Goal: Task Accomplishment & Management: Complete application form

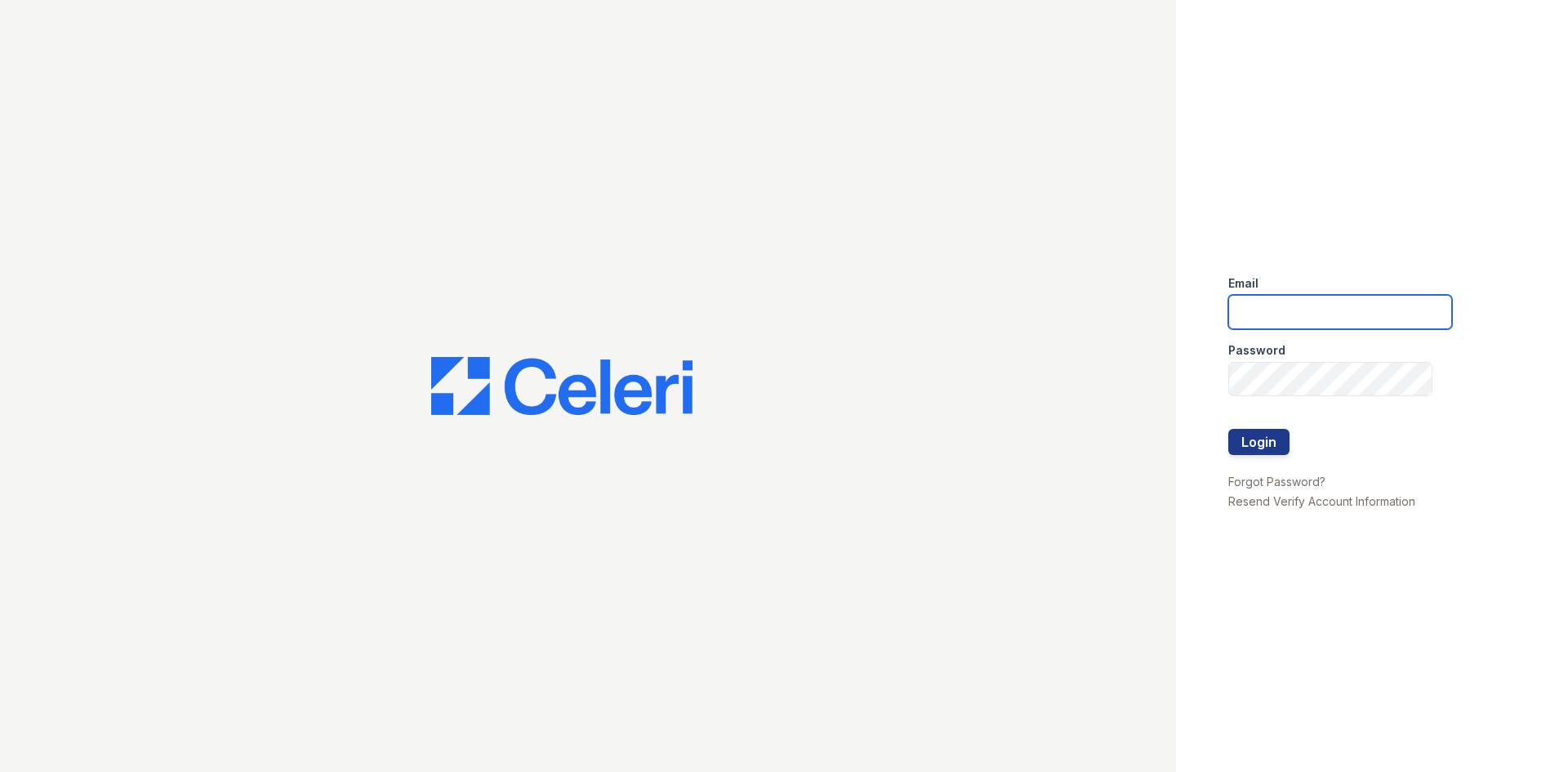
click at [1312, 307] on input "email" at bounding box center [1340, 311] width 224 height 34
type input "arrivenorthshore@trinity-pm.com"
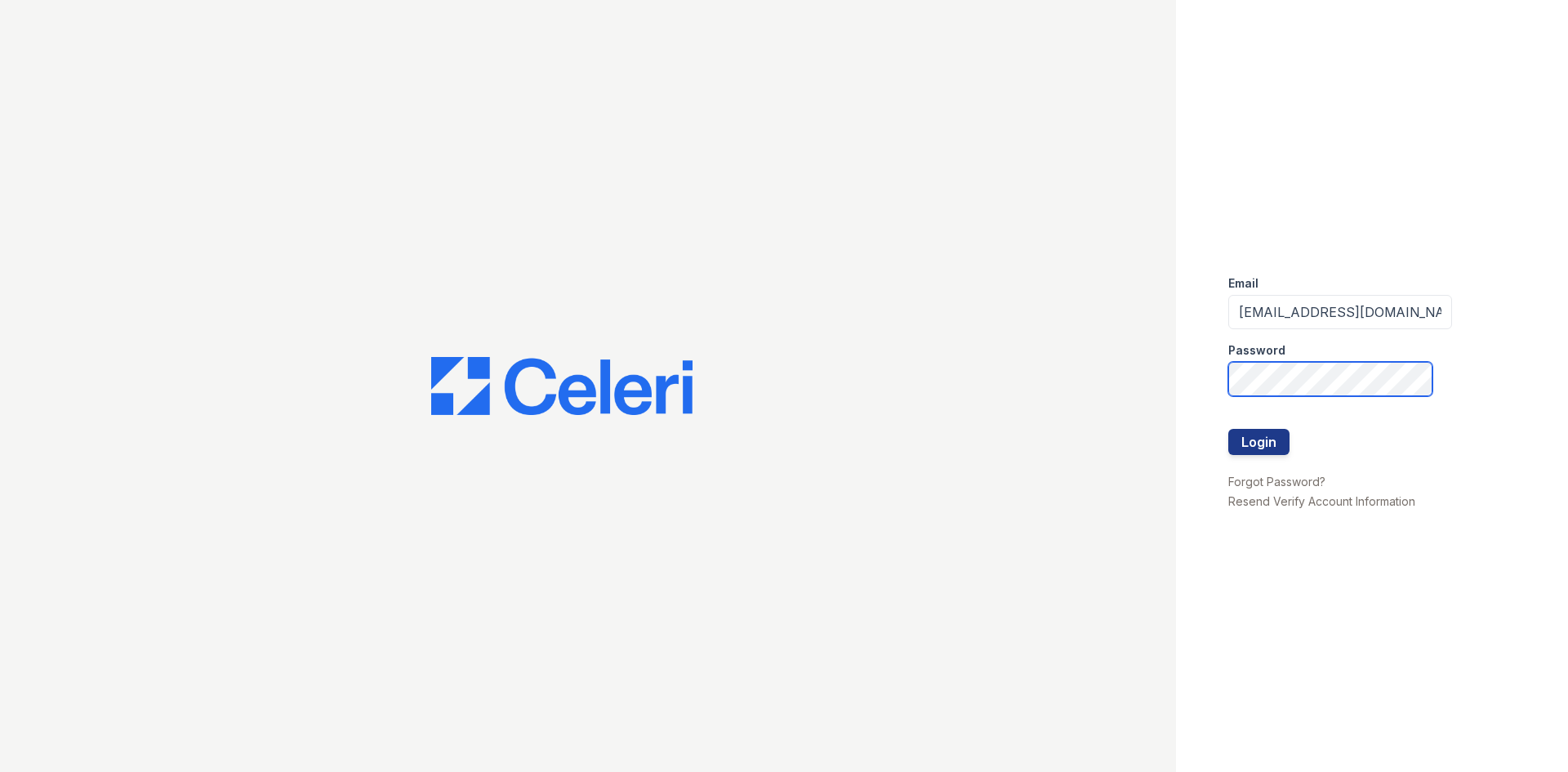
click at [1228, 429] on button "Login" at bounding box center [1259, 442] width 61 height 27
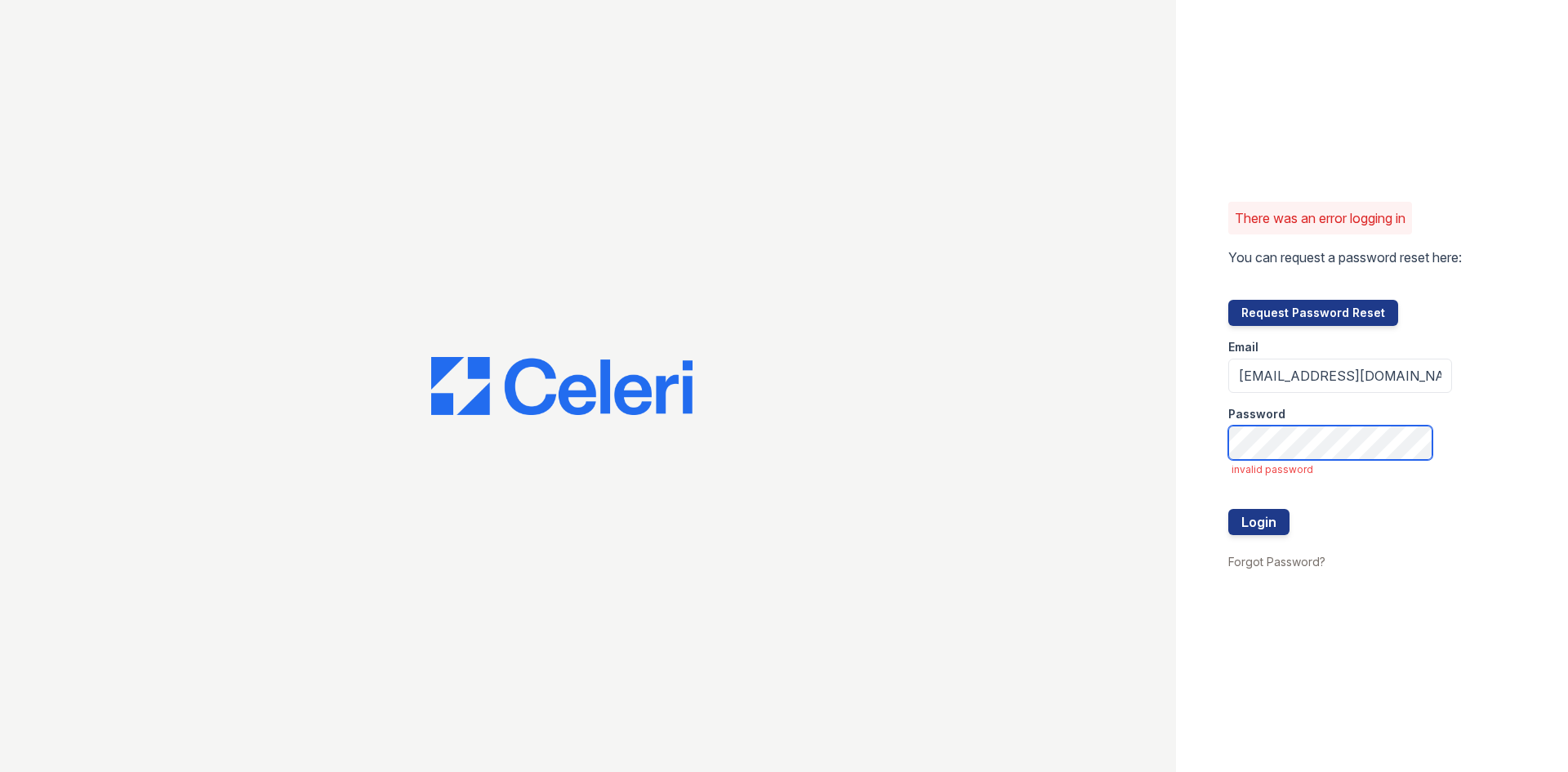
click at [1228, 509] on button "Login" at bounding box center [1259, 522] width 61 height 27
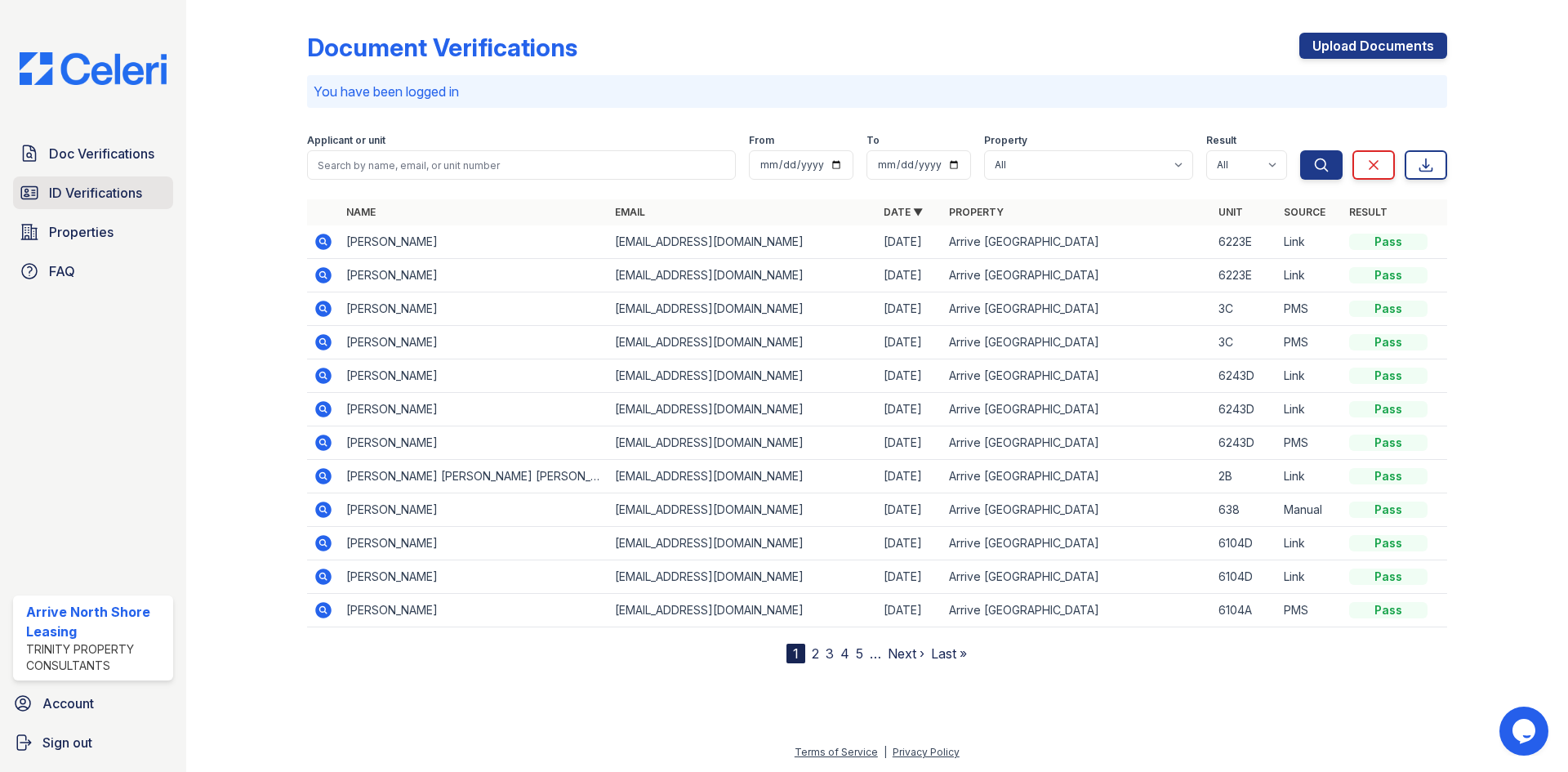
click at [77, 187] on span "ID Verifications" at bounding box center [95, 193] width 93 height 20
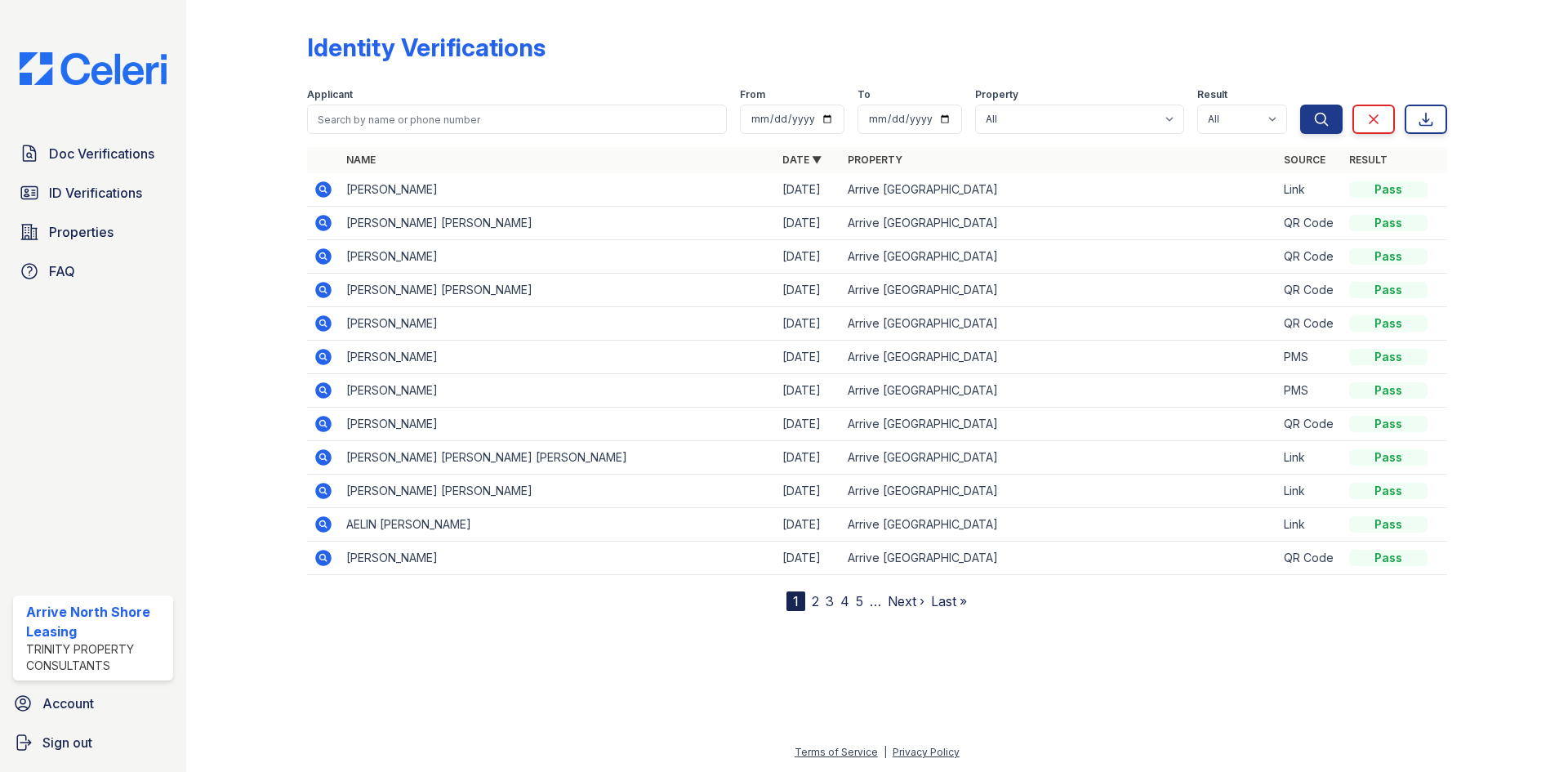
click at [328, 328] on icon at bounding box center [323, 323] width 17 height 17
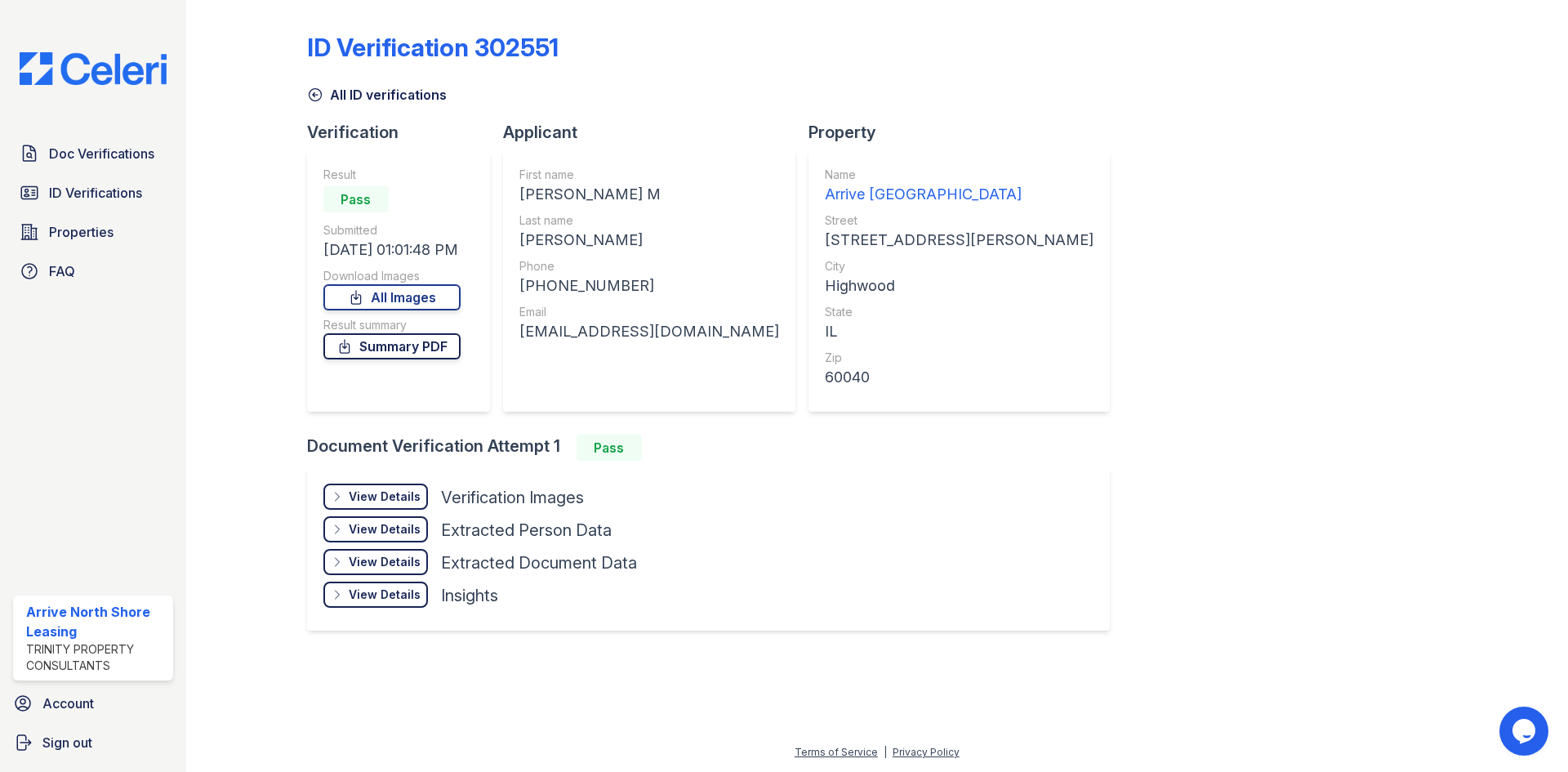
click at [407, 348] on link "Summary PDF" at bounding box center [392, 346] width 137 height 27
click at [108, 193] on span "ID Verifications" at bounding box center [95, 193] width 93 height 20
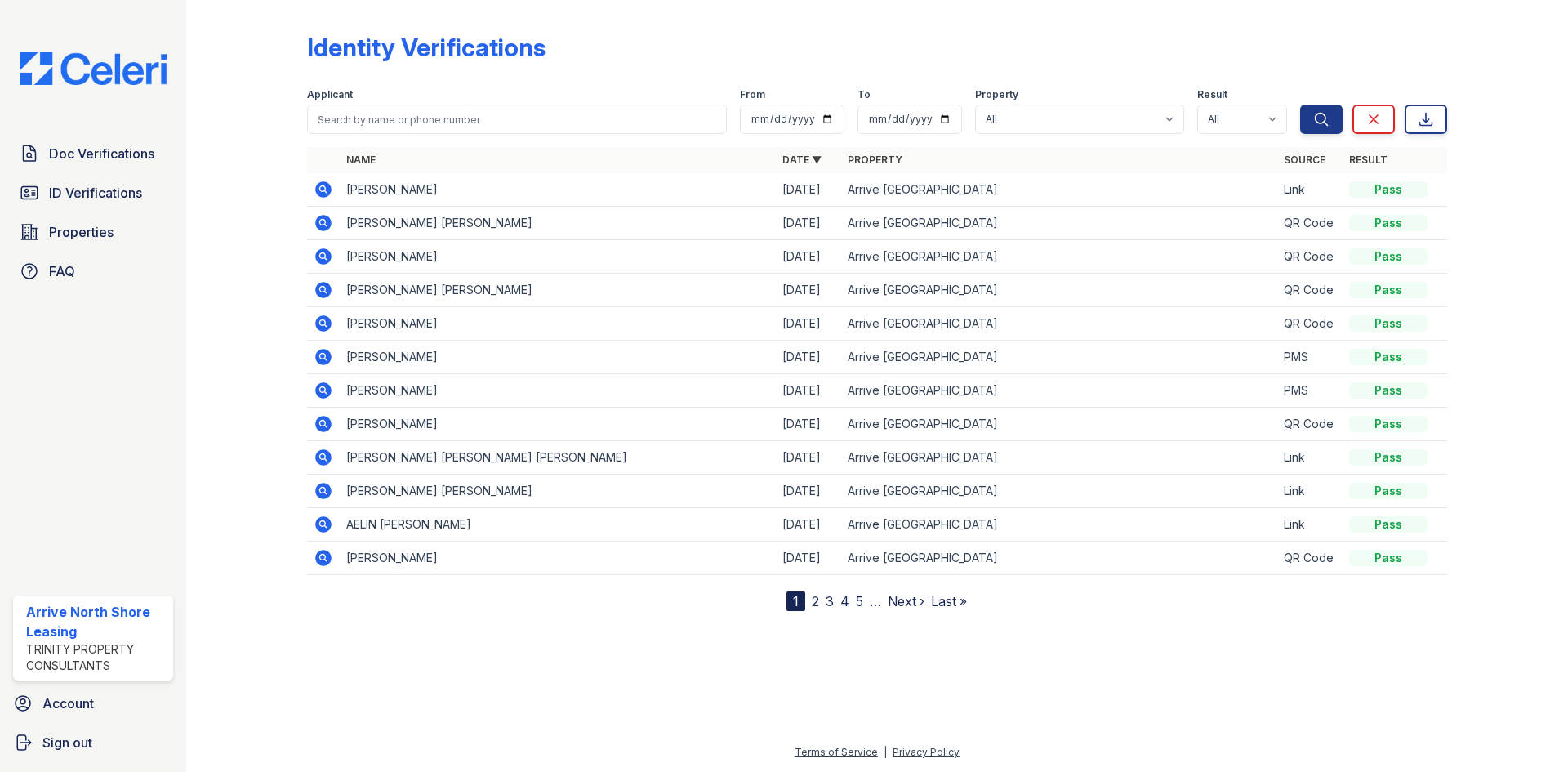
click at [814, 600] on link "2" at bounding box center [815, 601] width 7 height 17
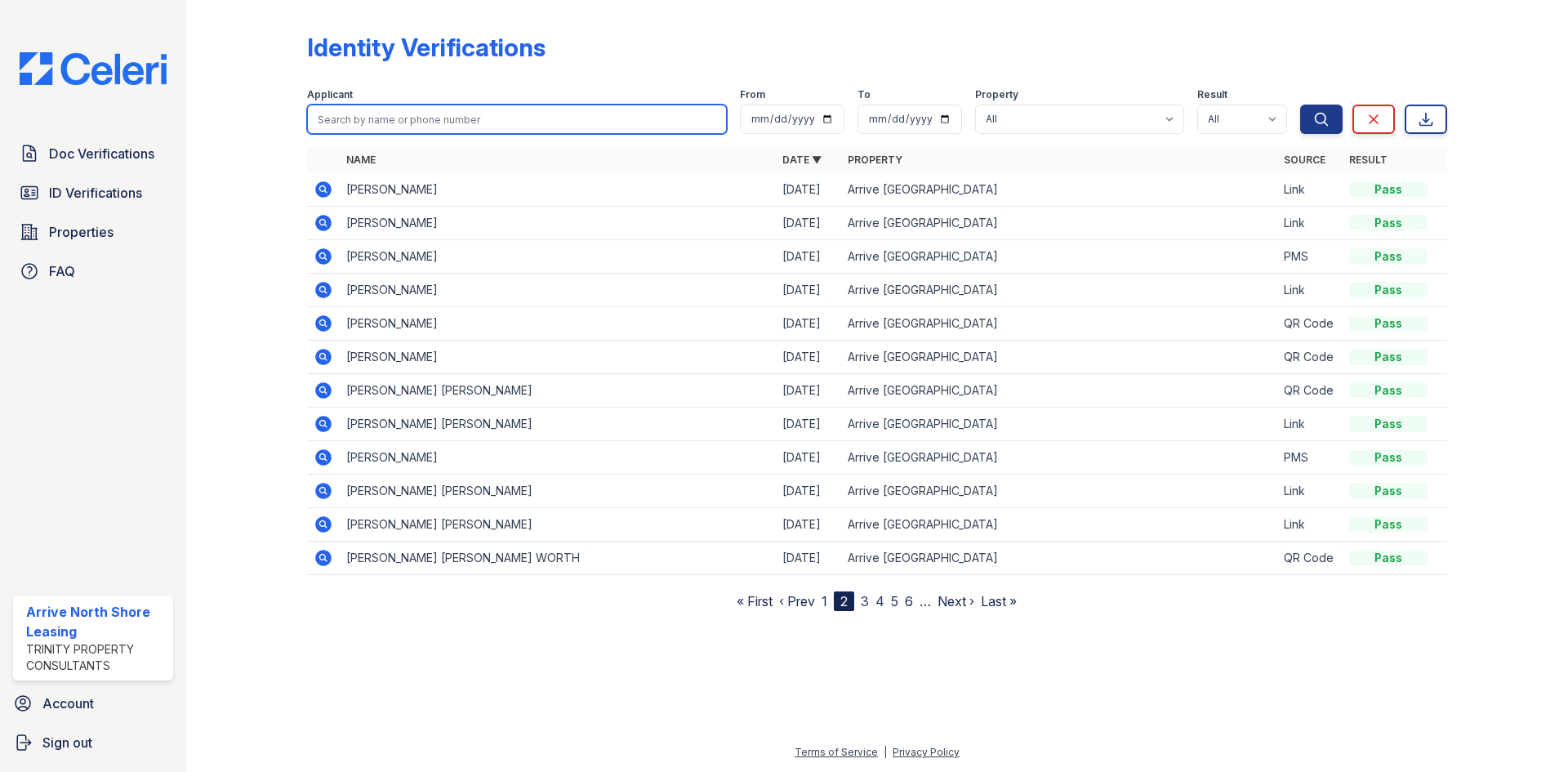
click at [420, 118] on input "search" at bounding box center [517, 119] width 420 height 29
type input "nafisa"
click at [1300, 104] on button "Search" at bounding box center [1321, 119] width 42 height 29
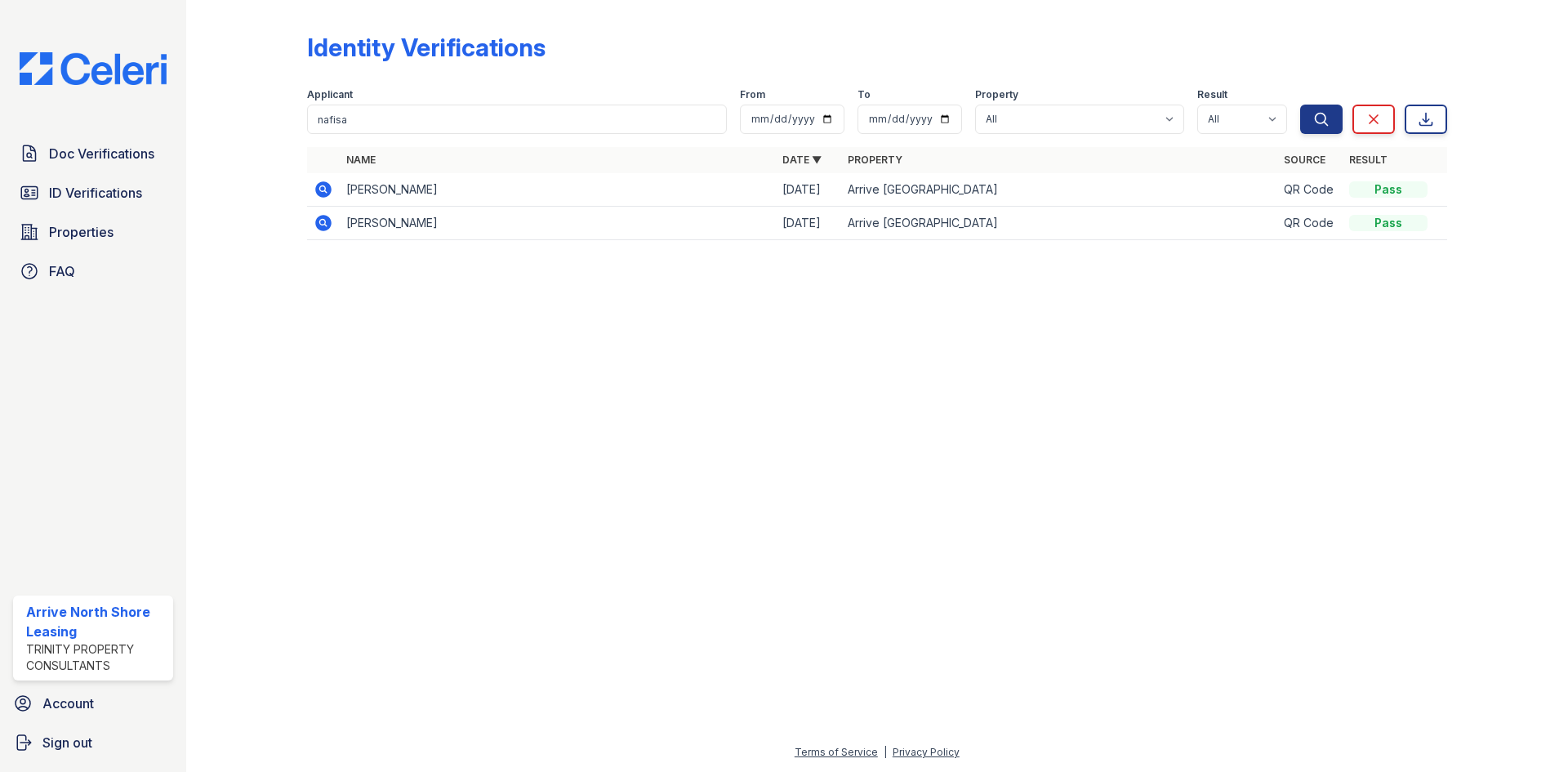
click at [318, 188] on icon at bounding box center [323, 190] width 17 height 17
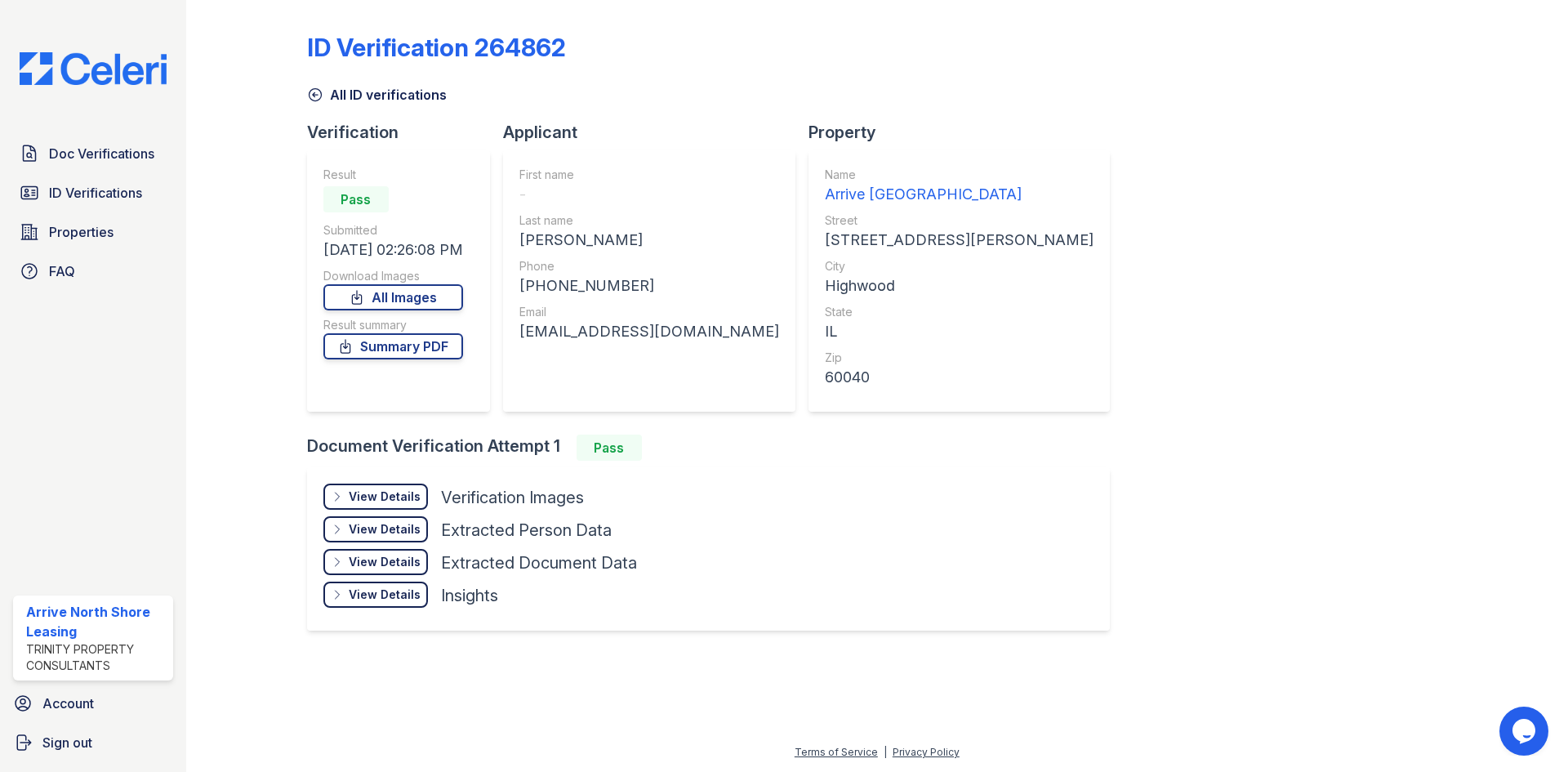
click at [386, 495] on div "View Details" at bounding box center [384, 496] width 72 height 17
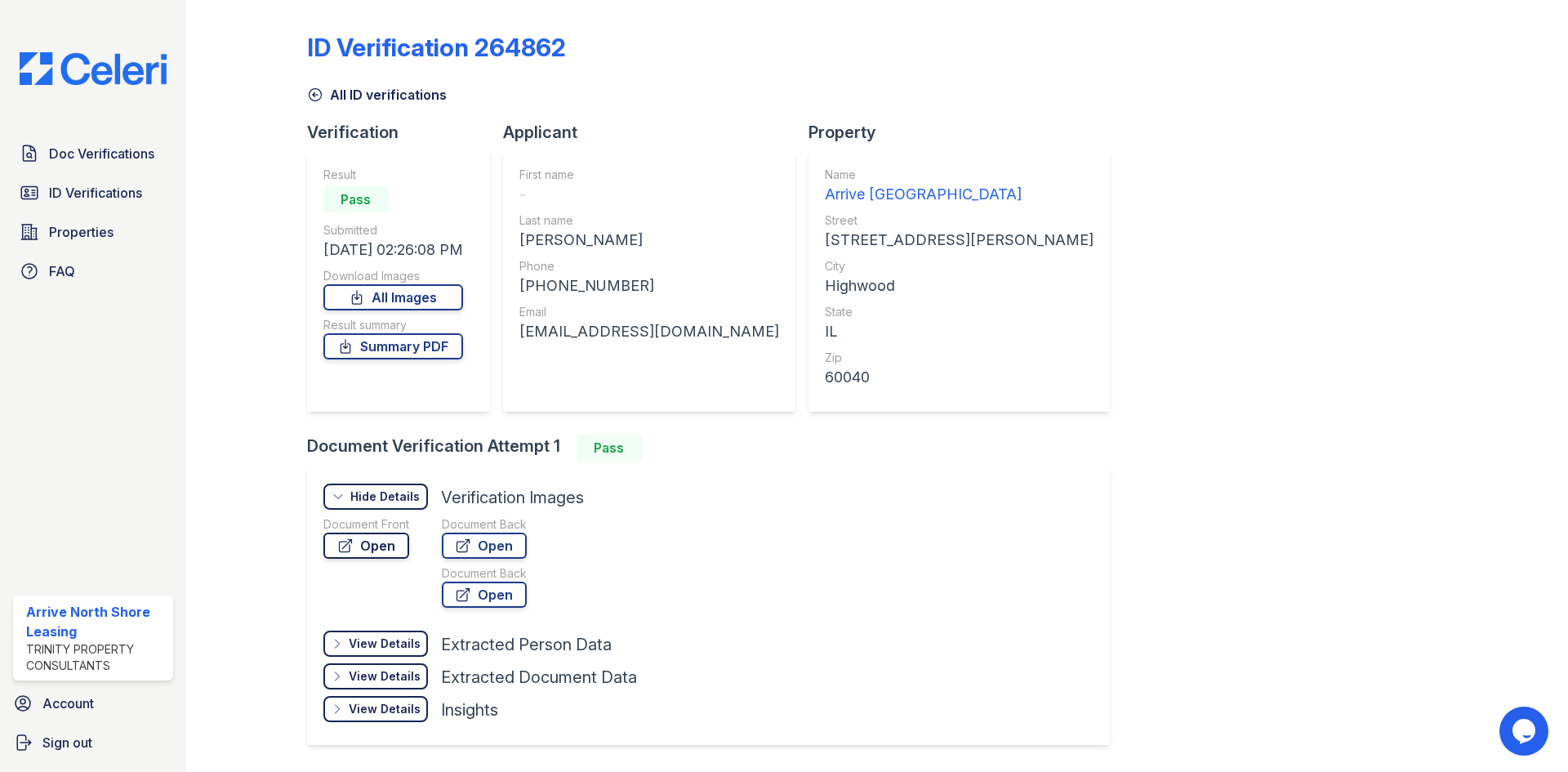
click at [374, 547] on link "Open" at bounding box center [365, 545] width 85 height 27
click at [483, 540] on link "Open" at bounding box center [484, 545] width 85 height 27
click at [122, 195] on span "ID Verifications" at bounding box center [95, 193] width 93 height 20
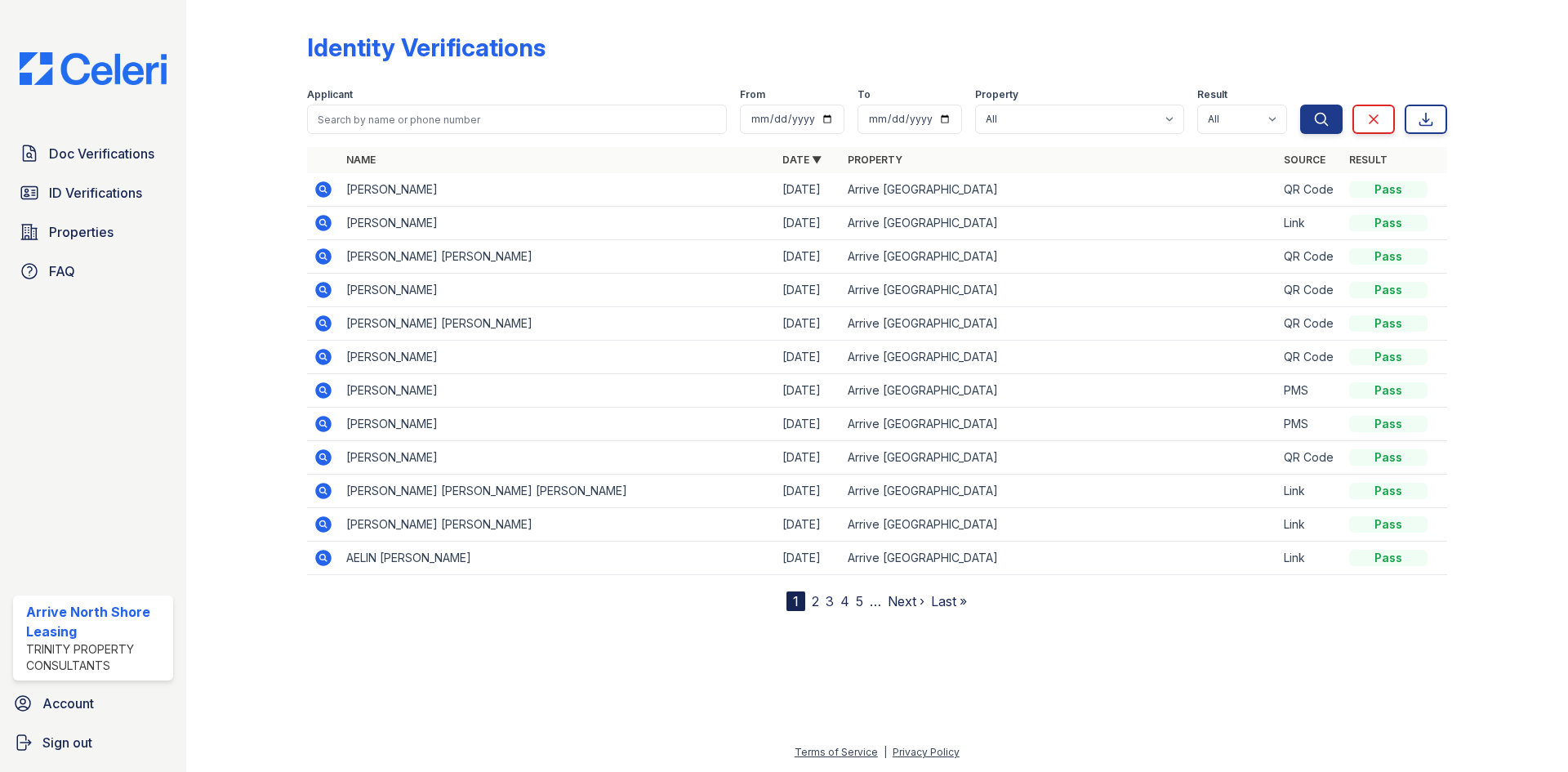
click at [816, 601] on link "2" at bounding box center [815, 601] width 7 height 17
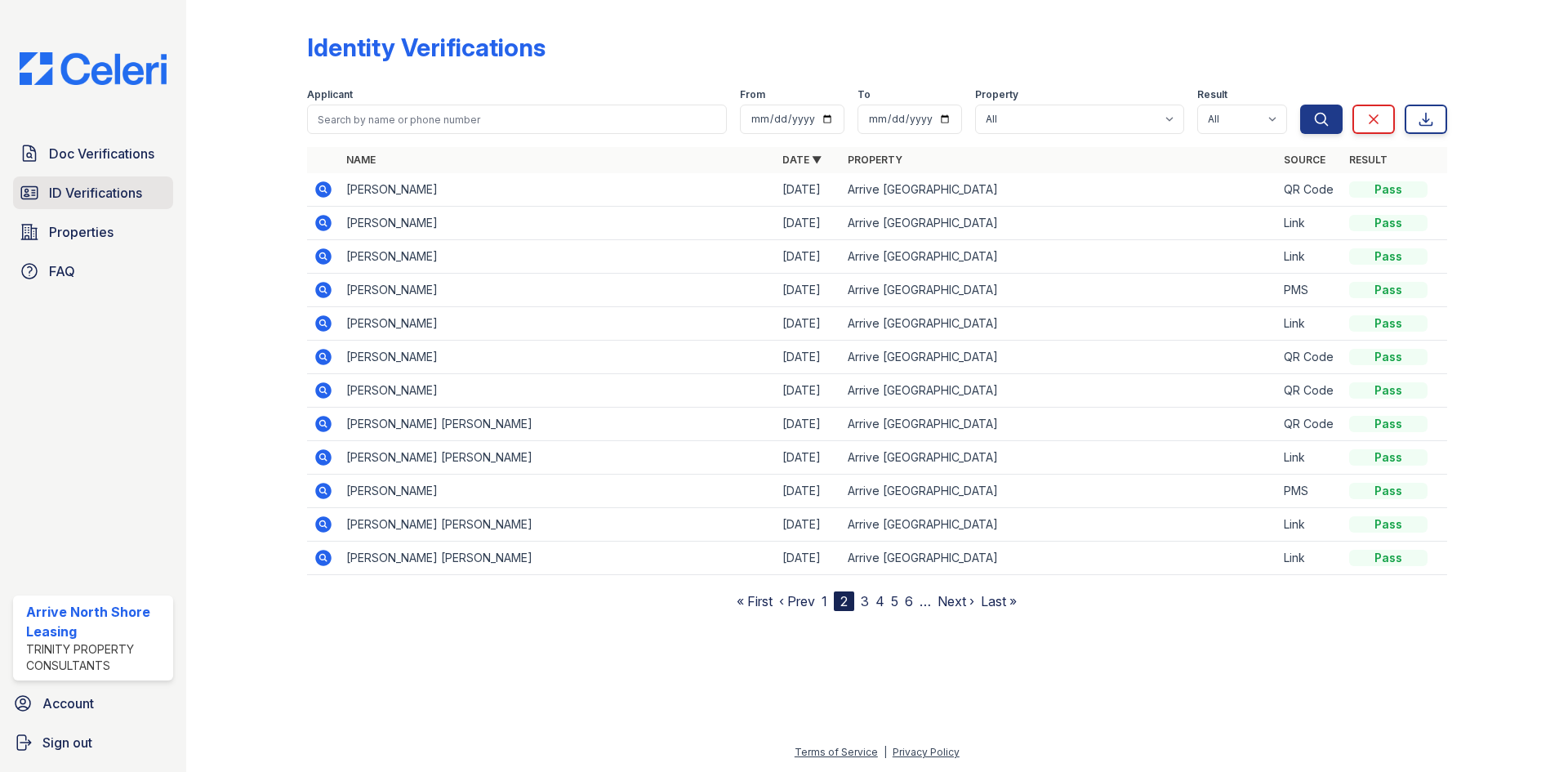
click at [92, 188] on span "ID Verifications" at bounding box center [95, 193] width 93 height 20
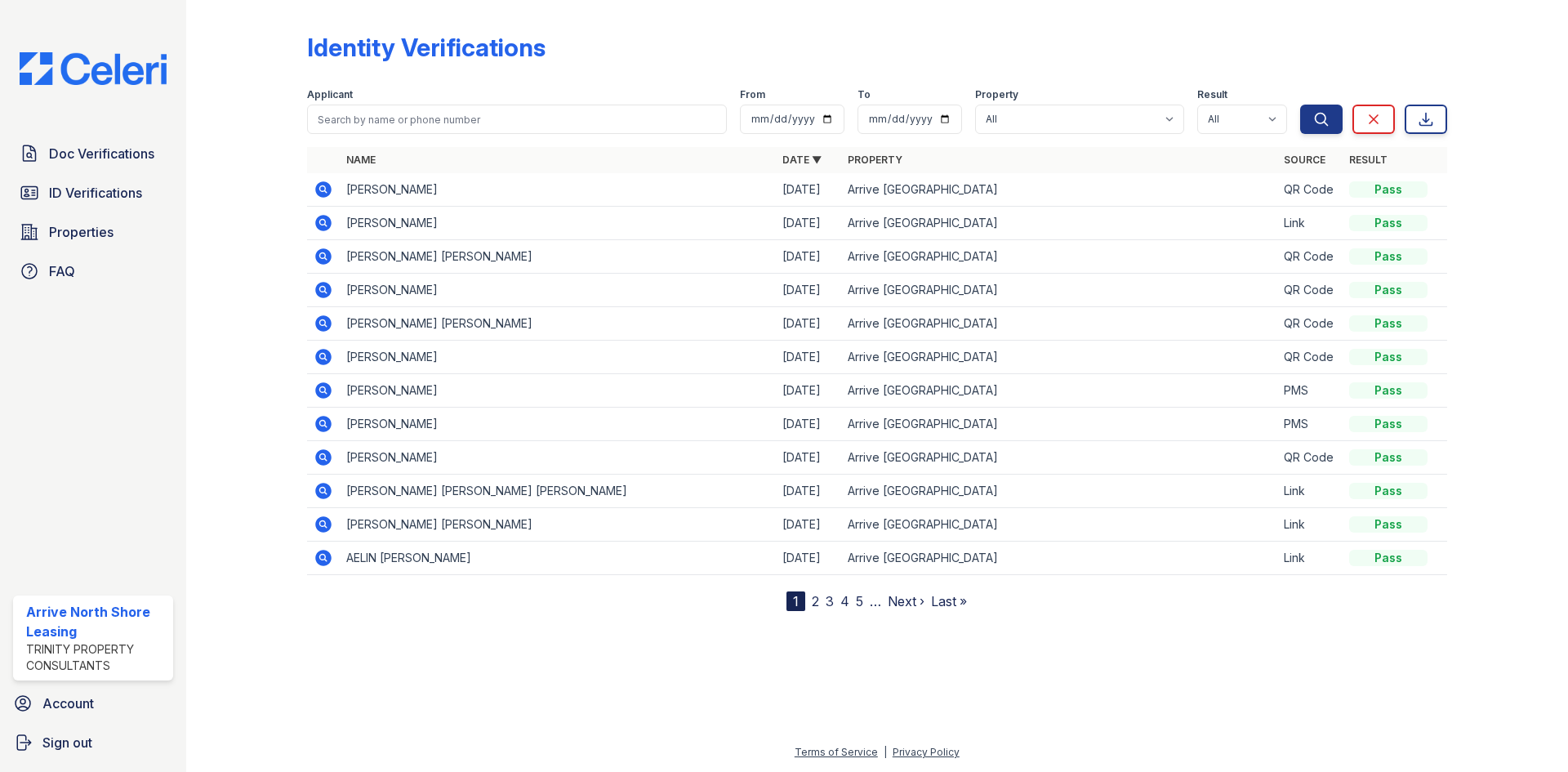
click at [319, 455] on icon at bounding box center [323, 457] width 17 height 17
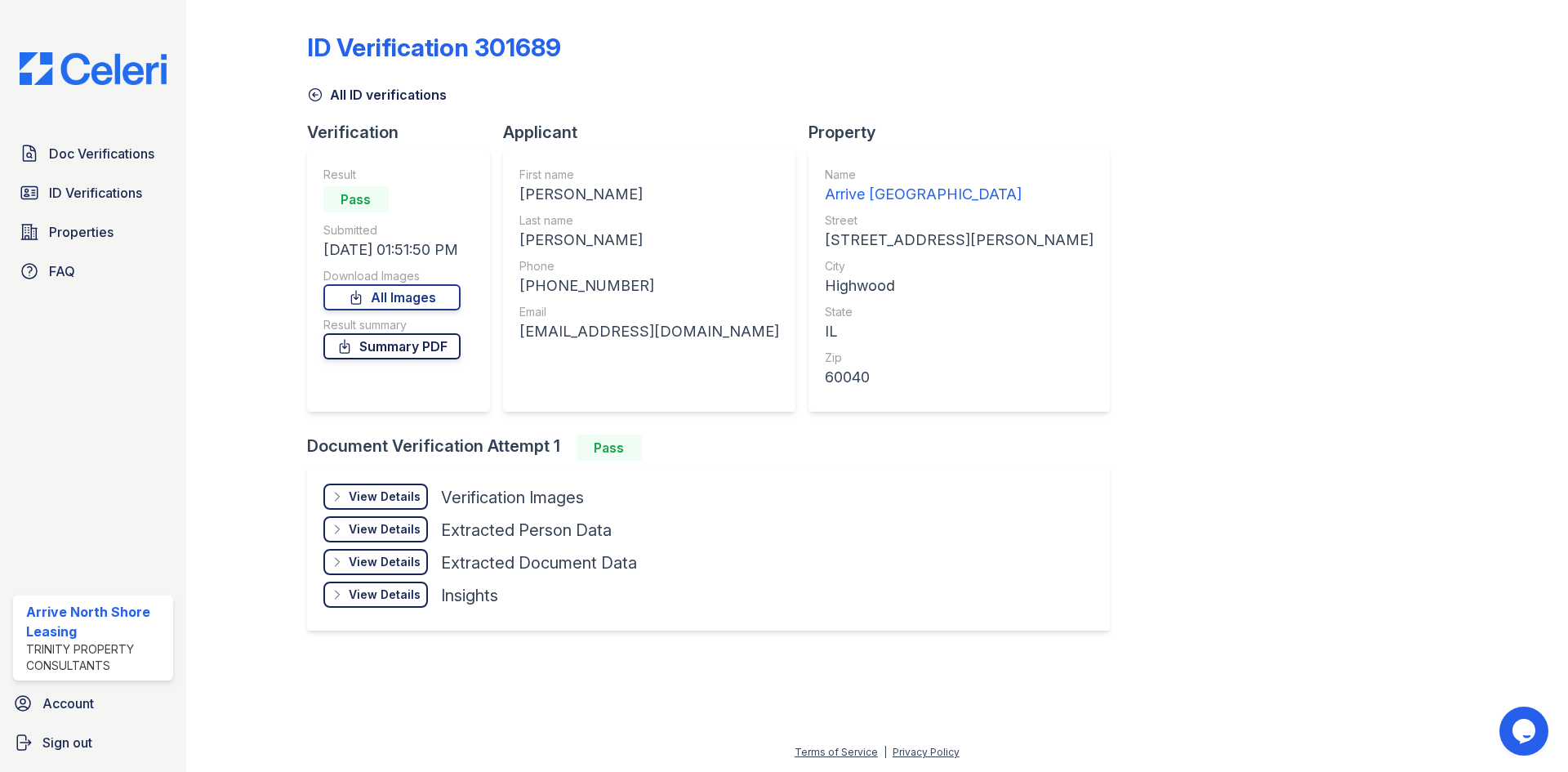
click at [422, 346] on link "Summary PDF" at bounding box center [392, 346] width 137 height 27
click at [401, 498] on div "View Details" at bounding box center [384, 496] width 72 height 17
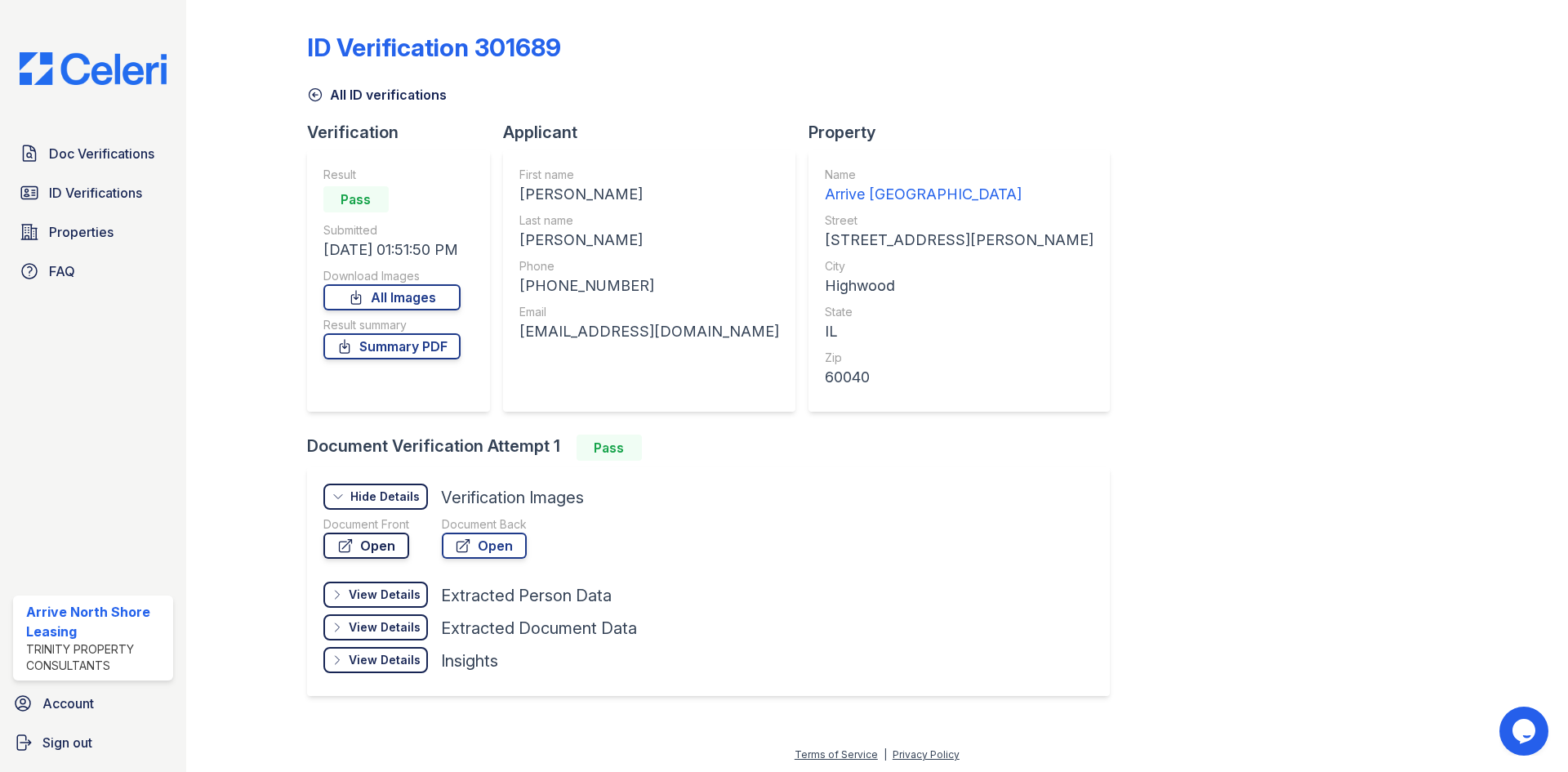
click at [376, 545] on link "Open" at bounding box center [365, 545] width 85 height 27
click at [478, 543] on link "Open" at bounding box center [484, 545] width 85 height 27
click at [132, 153] on span "Doc Verifications" at bounding box center [101, 153] width 105 height 20
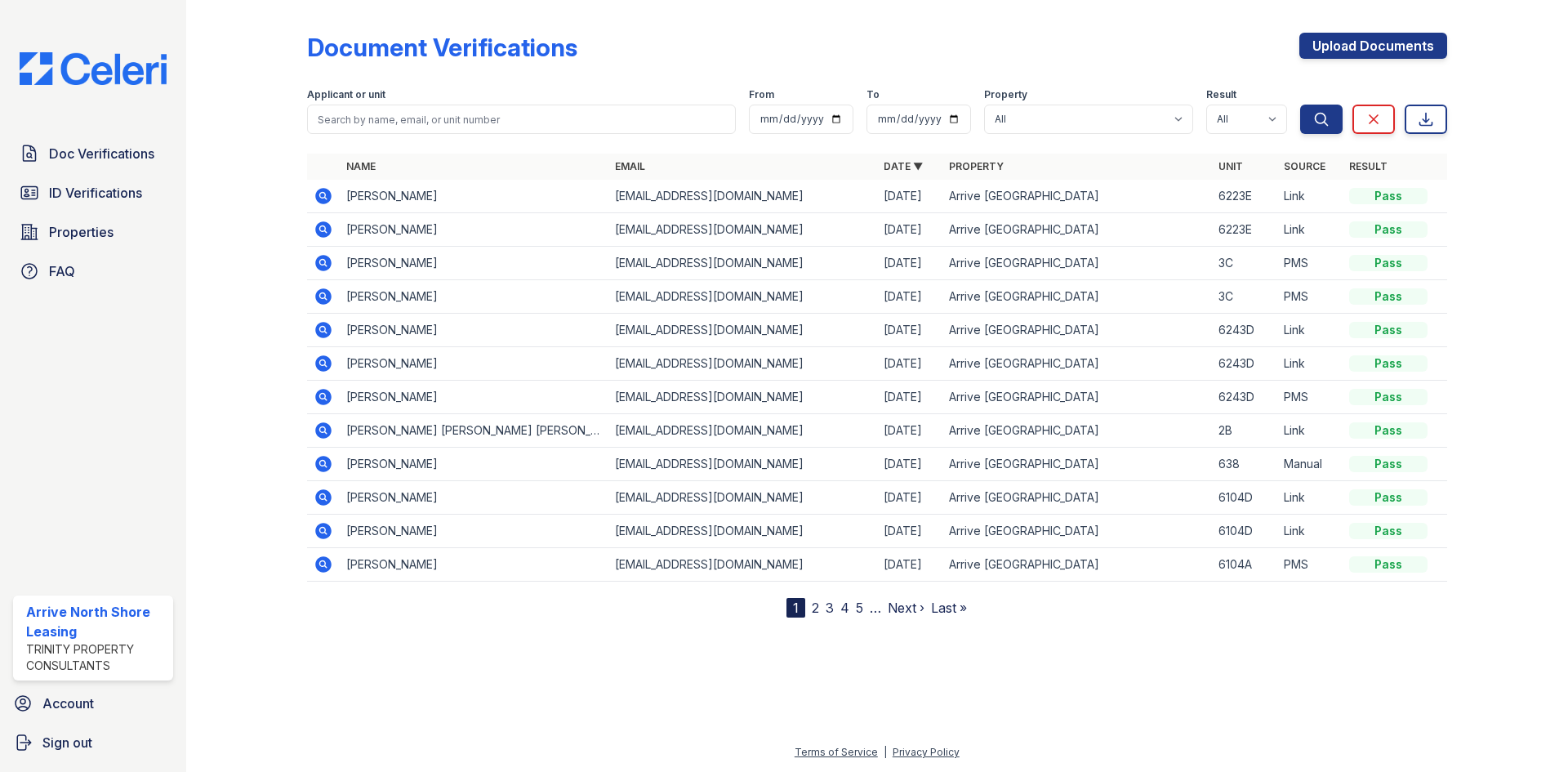
click at [132, 153] on span "Doc Verifications" at bounding box center [101, 153] width 105 height 20
click at [92, 157] on span "Doc Verifications" at bounding box center [101, 153] width 105 height 20
click at [91, 154] on span "Doc Verifications" at bounding box center [101, 153] width 105 height 20
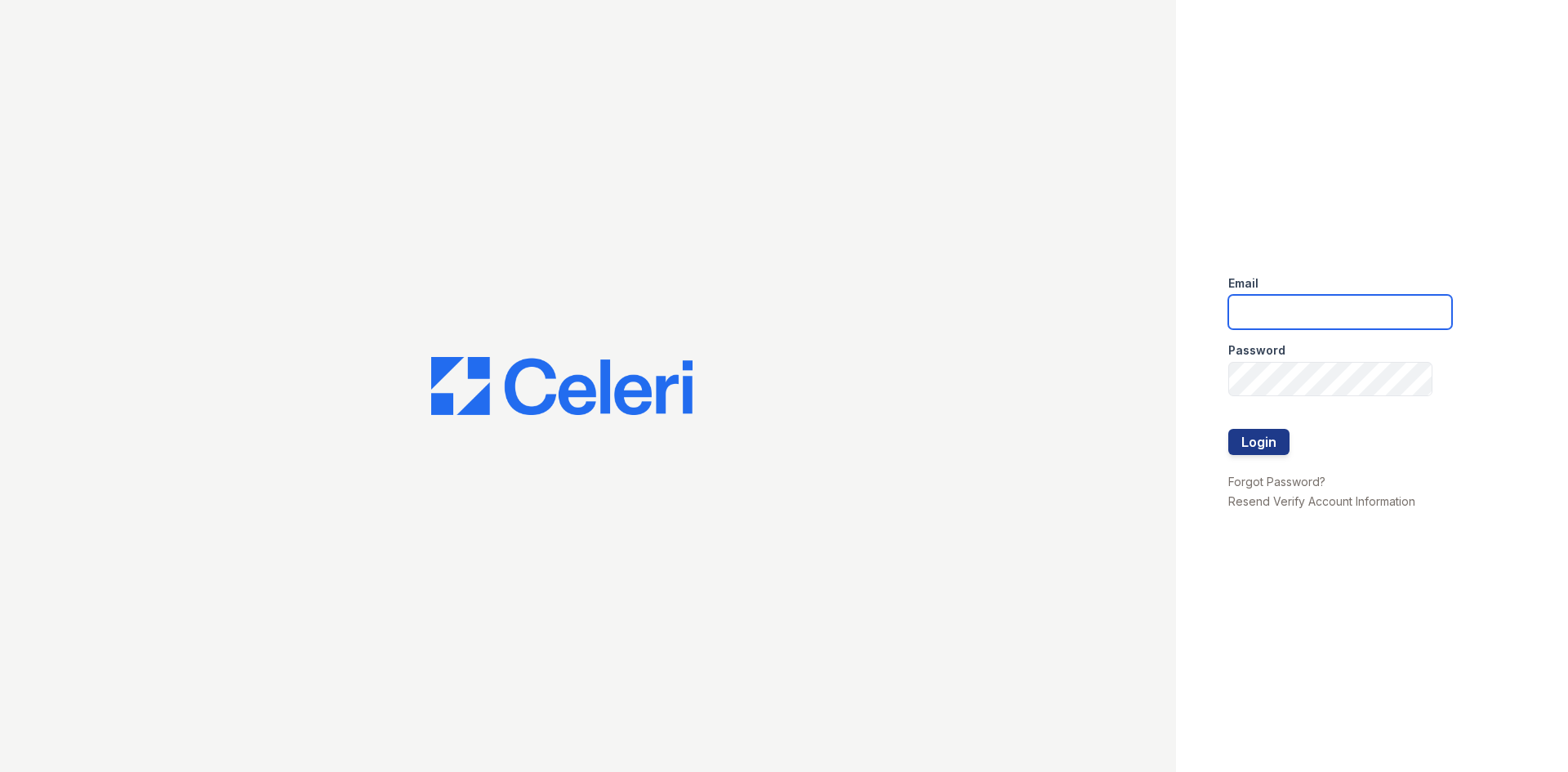
click at [1263, 313] on input "email" at bounding box center [1340, 311] width 224 height 34
type input "[EMAIL_ADDRESS][DOMAIN_NAME]"
click at [1255, 442] on button "Login" at bounding box center [1259, 442] width 61 height 27
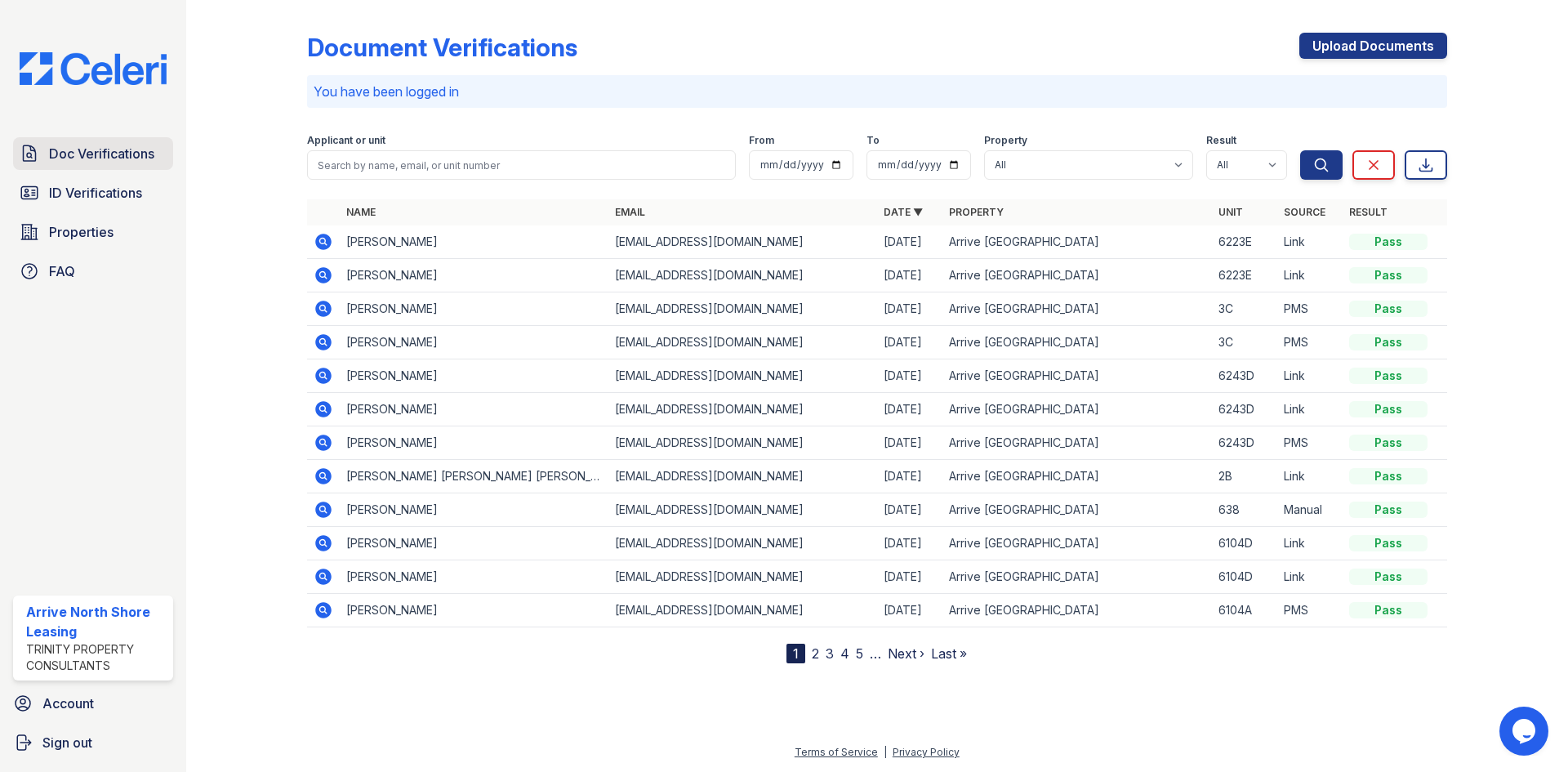
click at [95, 159] on span "Doc Verifications" at bounding box center [101, 153] width 105 height 20
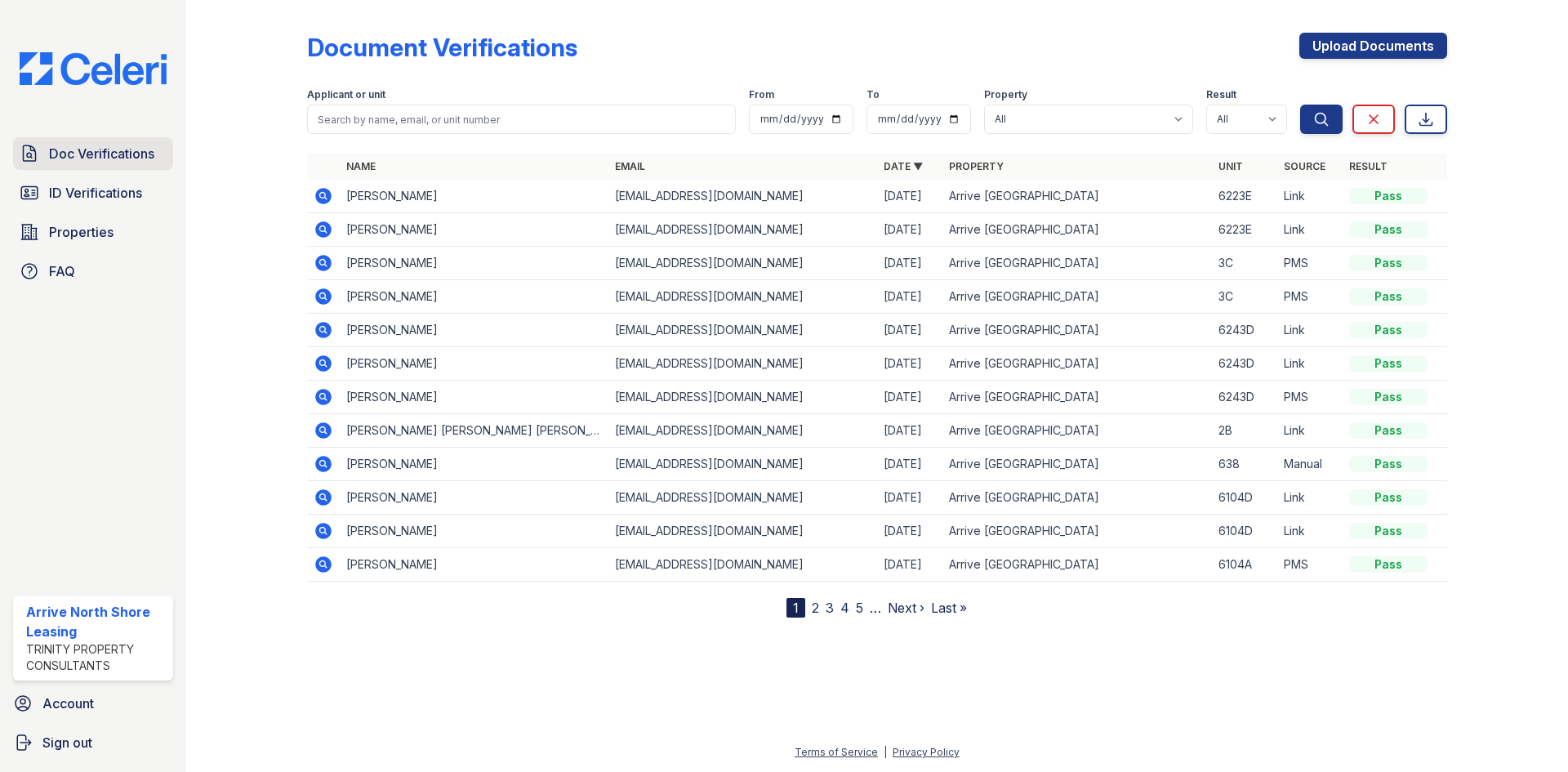
click at [56, 149] on span "Doc Verifications" at bounding box center [101, 153] width 105 height 20
click at [80, 196] on span "ID Verifications" at bounding box center [95, 193] width 93 height 20
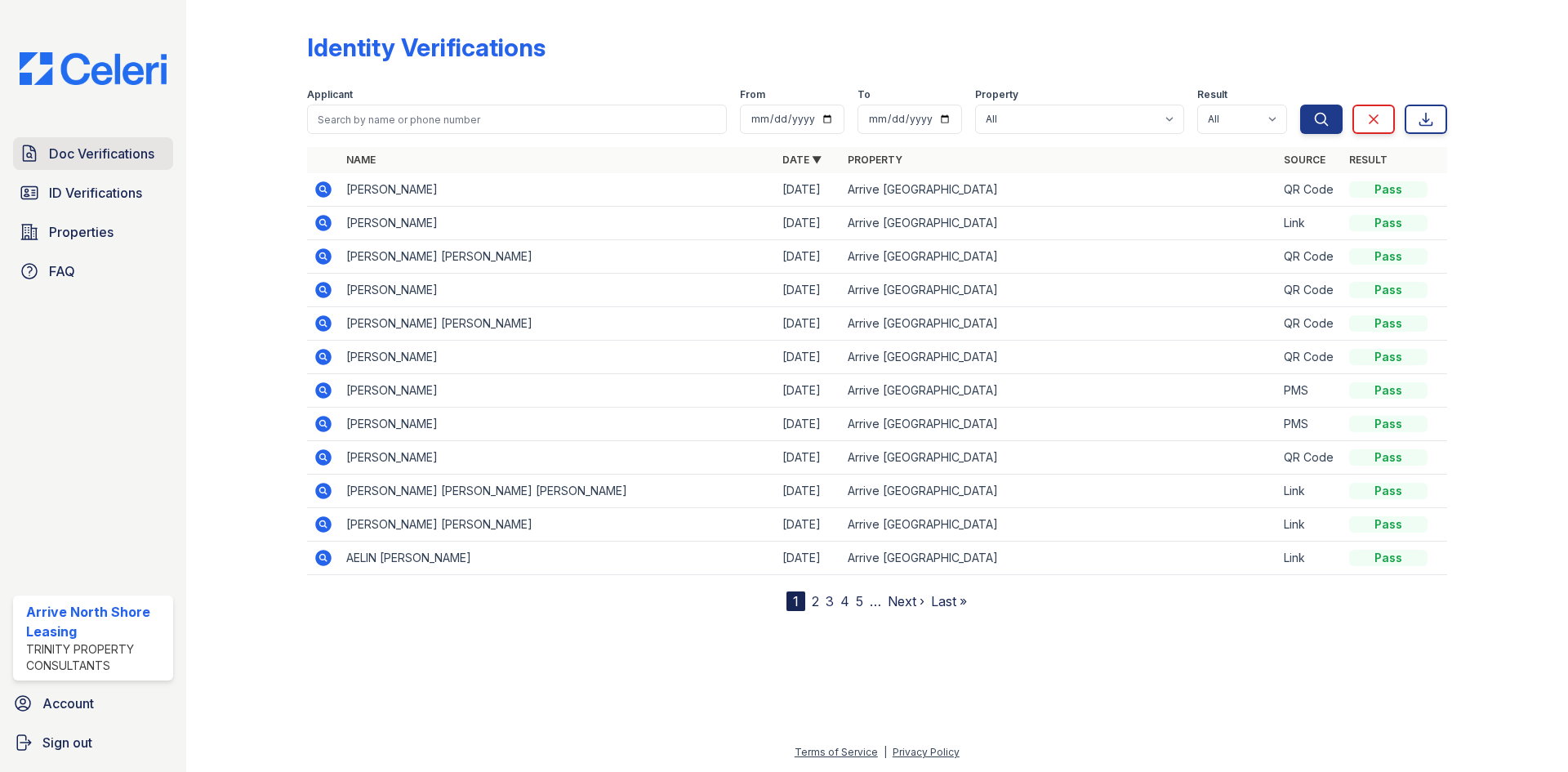
click at [83, 154] on span "Doc Verifications" at bounding box center [101, 153] width 105 height 20
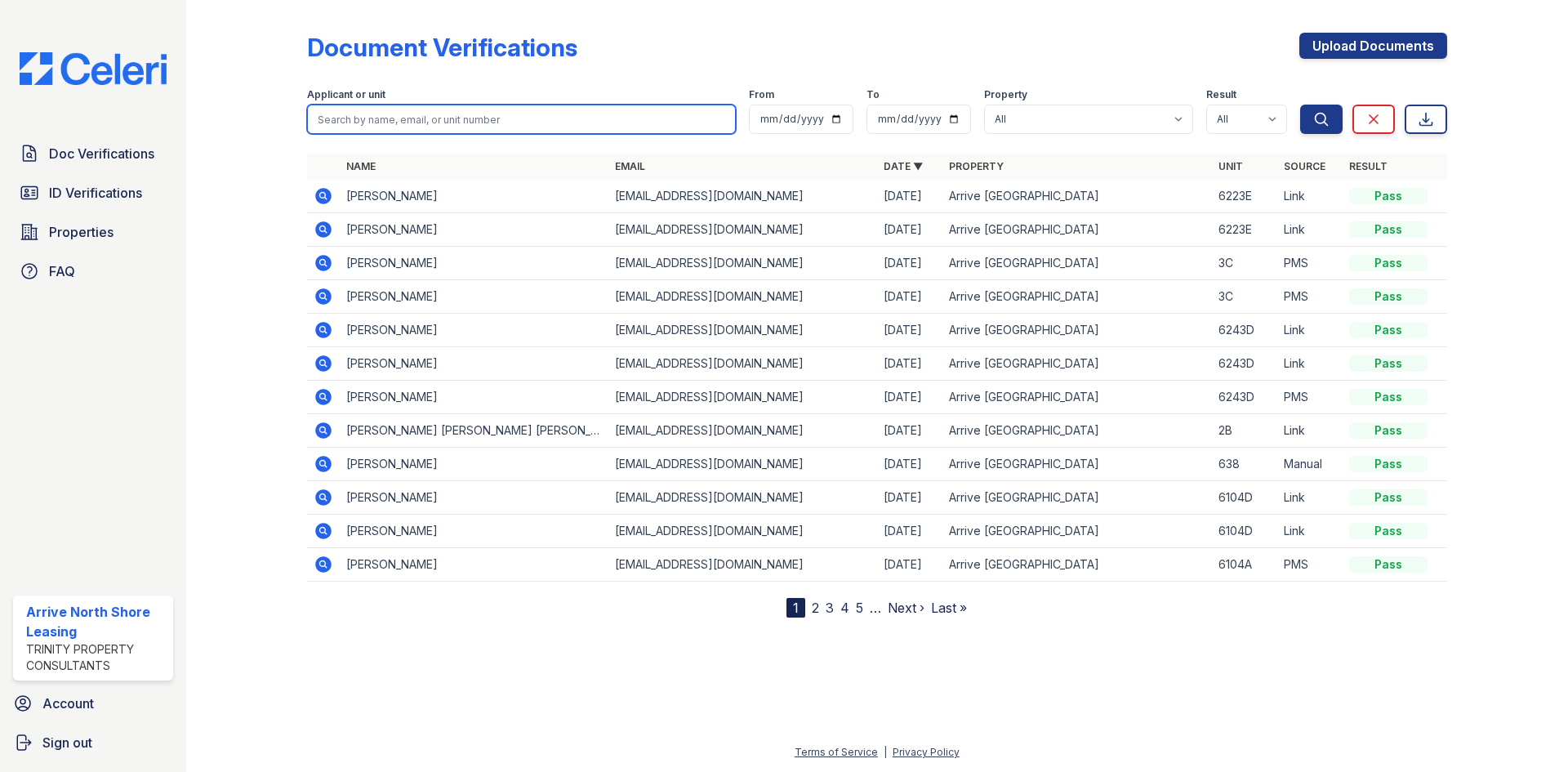
click at [482, 119] on input "search" at bounding box center [521, 119] width 429 height 29
type input "antoine"
click at [1300, 104] on button "Search" at bounding box center [1321, 119] width 42 height 29
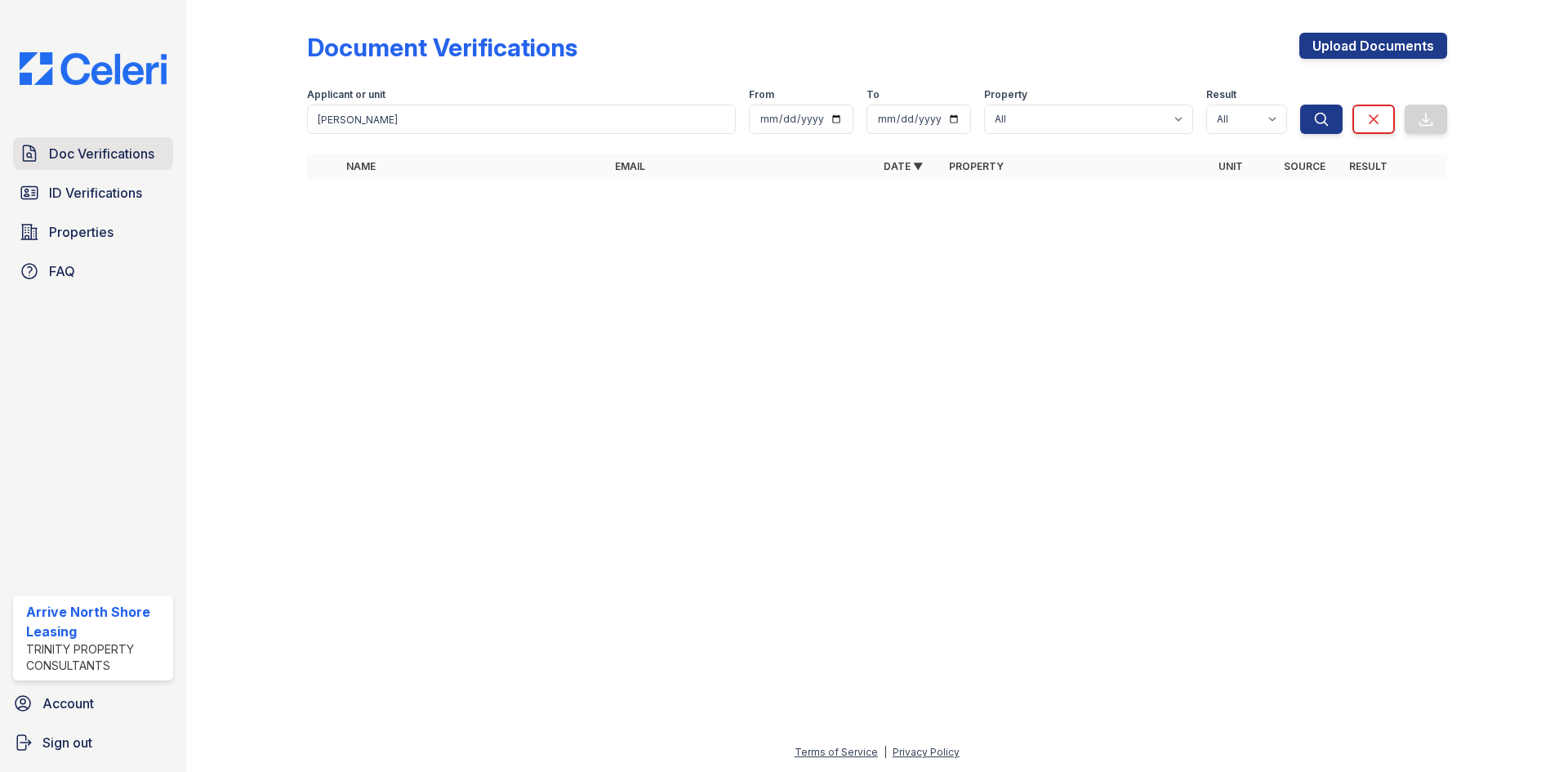
click at [64, 150] on span "Doc Verifications" at bounding box center [101, 153] width 105 height 20
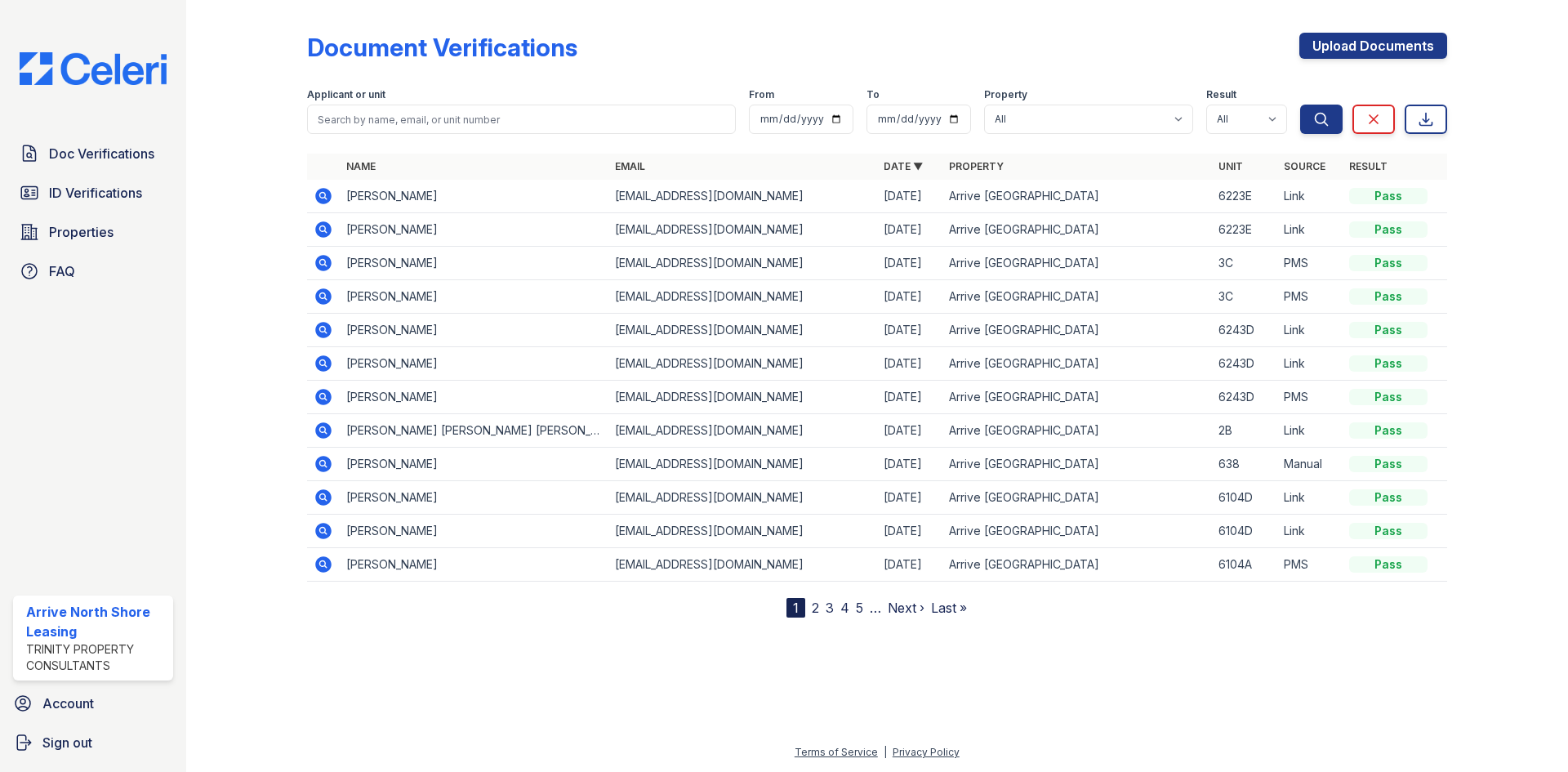
click at [64, 150] on span "Doc Verifications" at bounding box center [101, 153] width 105 height 20
click at [343, 119] on input "search" at bounding box center [521, 119] width 429 height 29
type input "antoine"
click at [1300, 104] on button "Search" at bounding box center [1321, 119] width 42 height 29
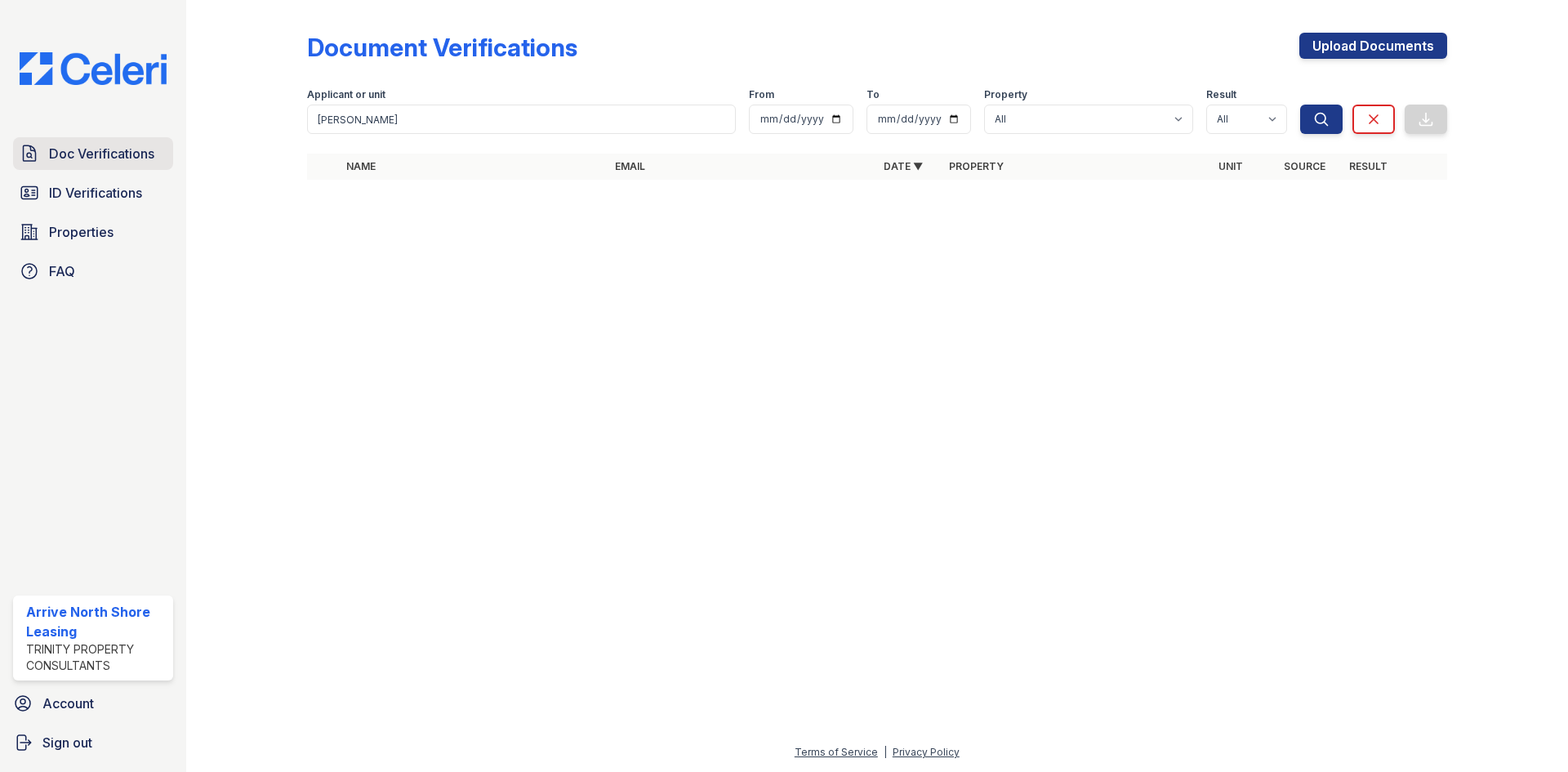
click at [138, 160] on span "Doc Verifications" at bounding box center [101, 153] width 105 height 20
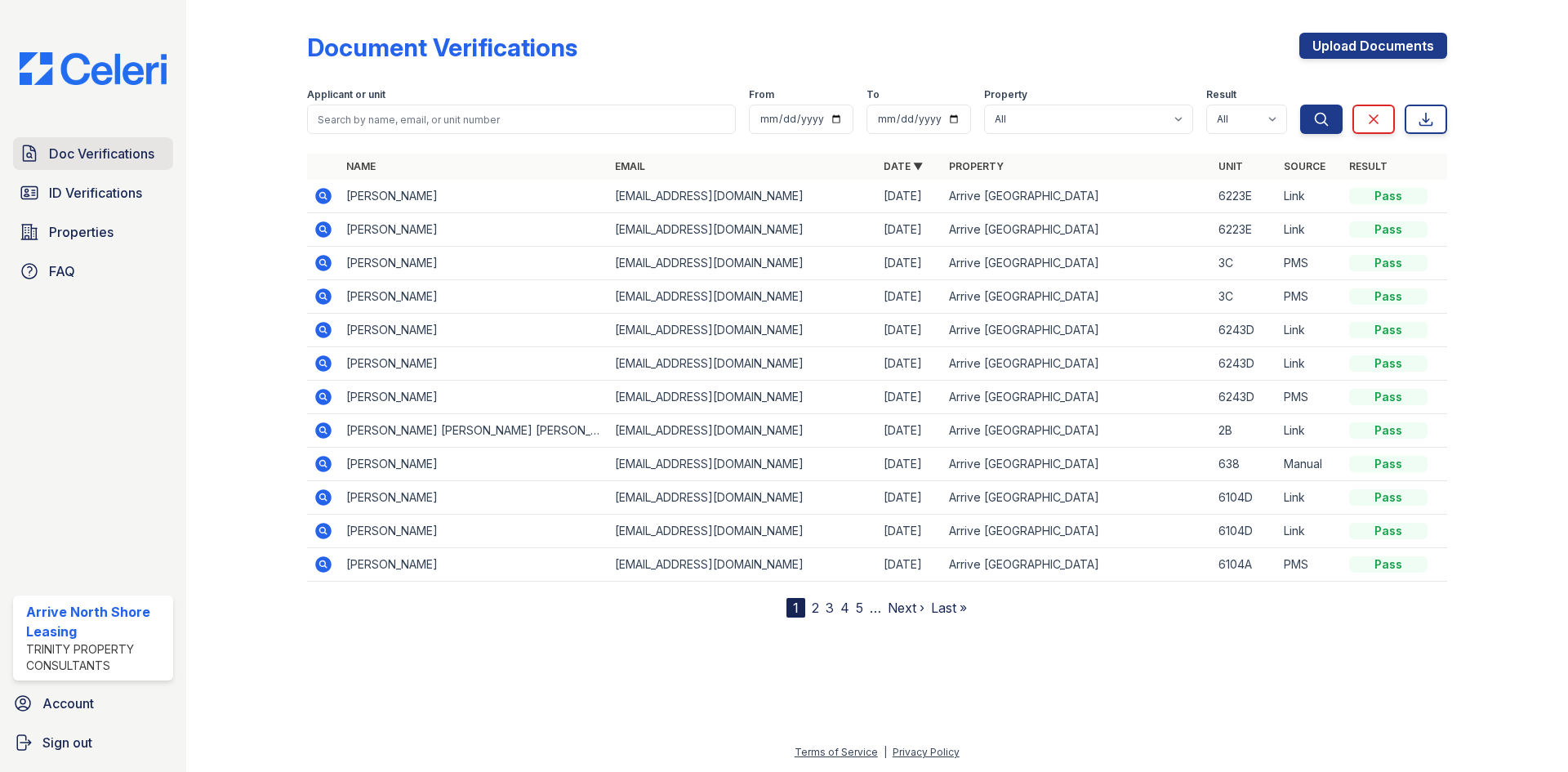
click at [119, 157] on span "Doc Verifications" at bounding box center [101, 153] width 105 height 20
click at [125, 196] on span "ID Verifications" at bounding box center [95, 193] width 93 height 20
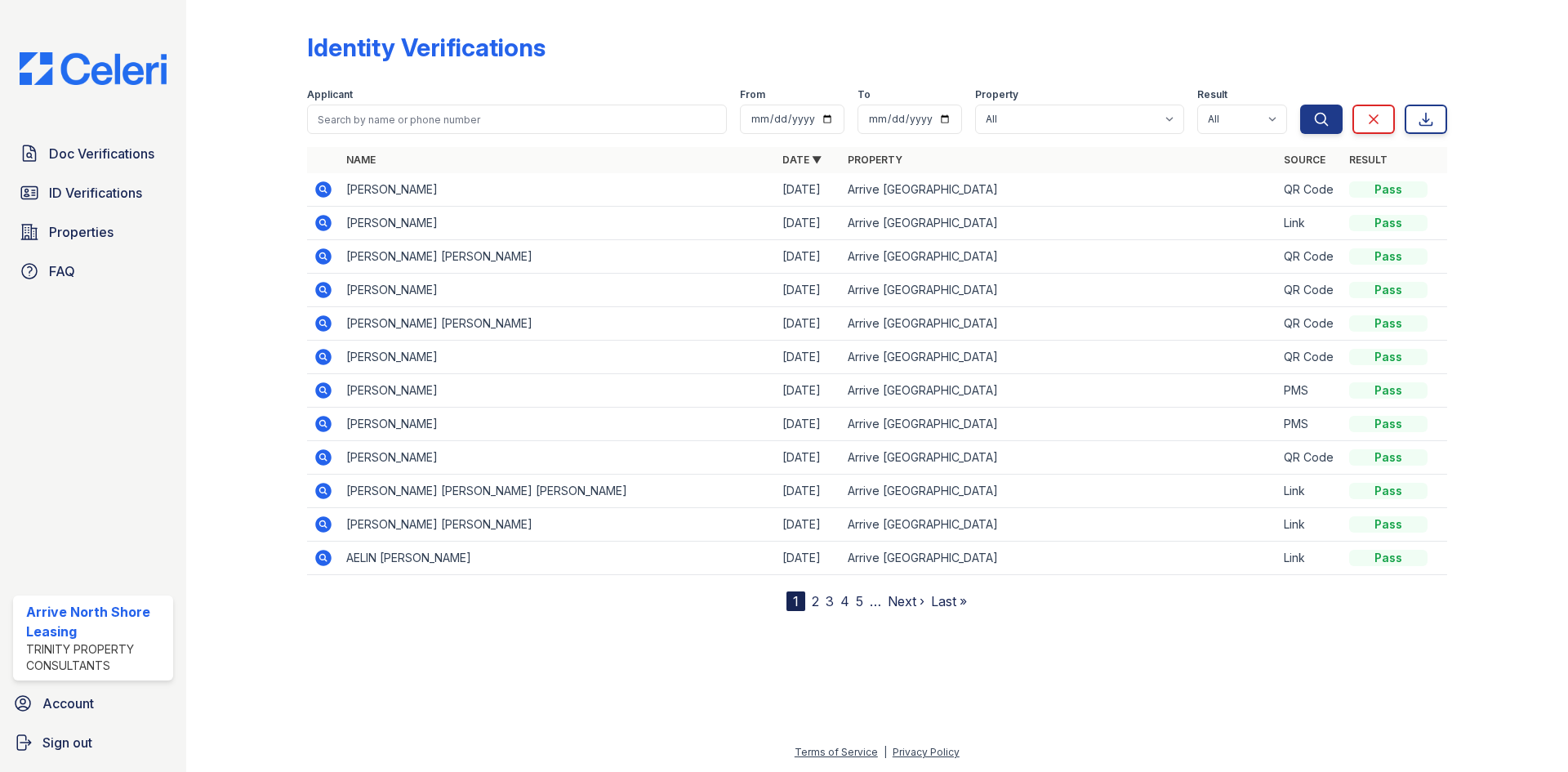
click at [321, 457] on icon at bounding box center [322, 456] width 4 height 4
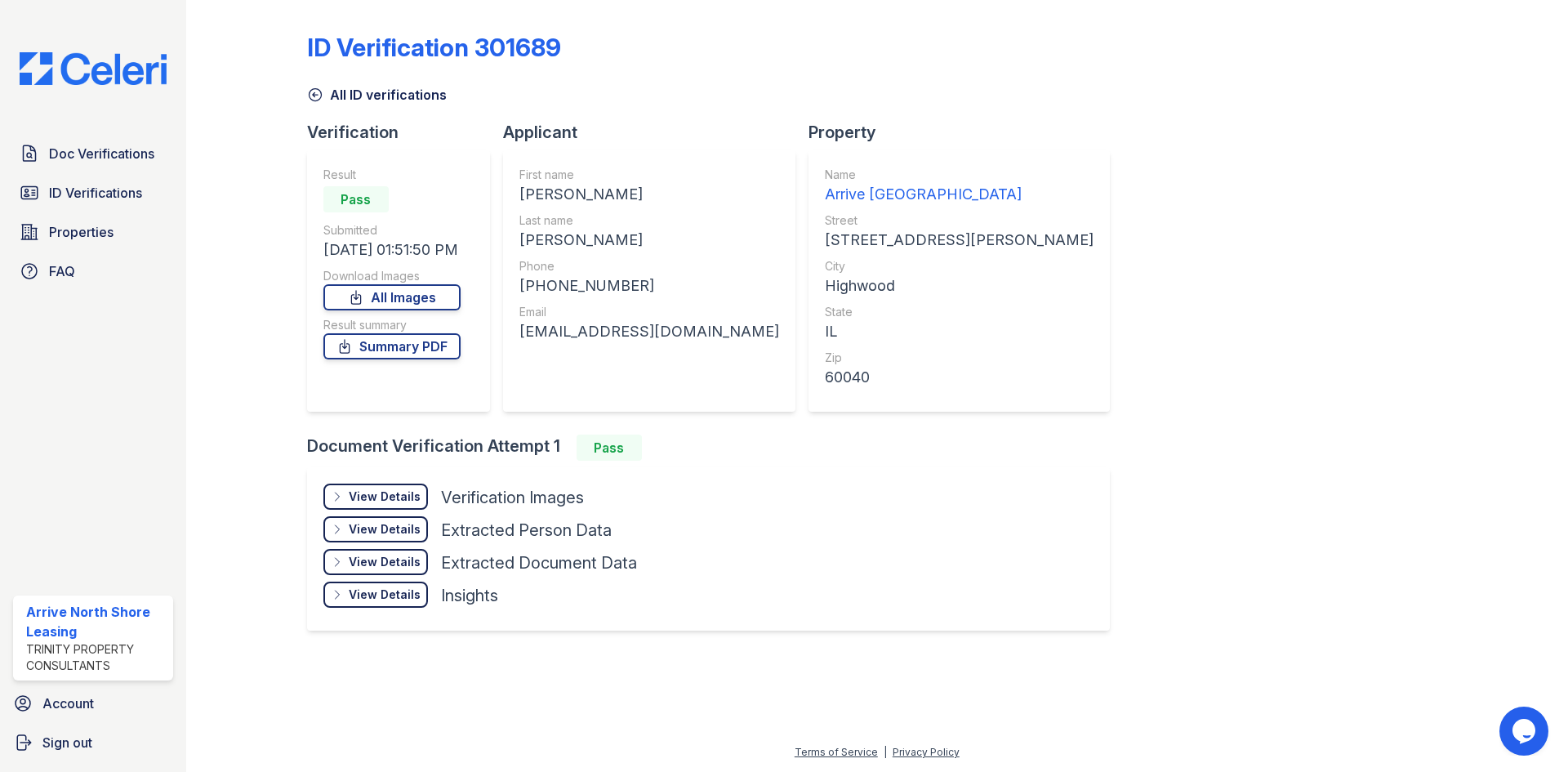
click at [368, 494] on div "View Details" at bounding box center [384, 496] width 72 height 17
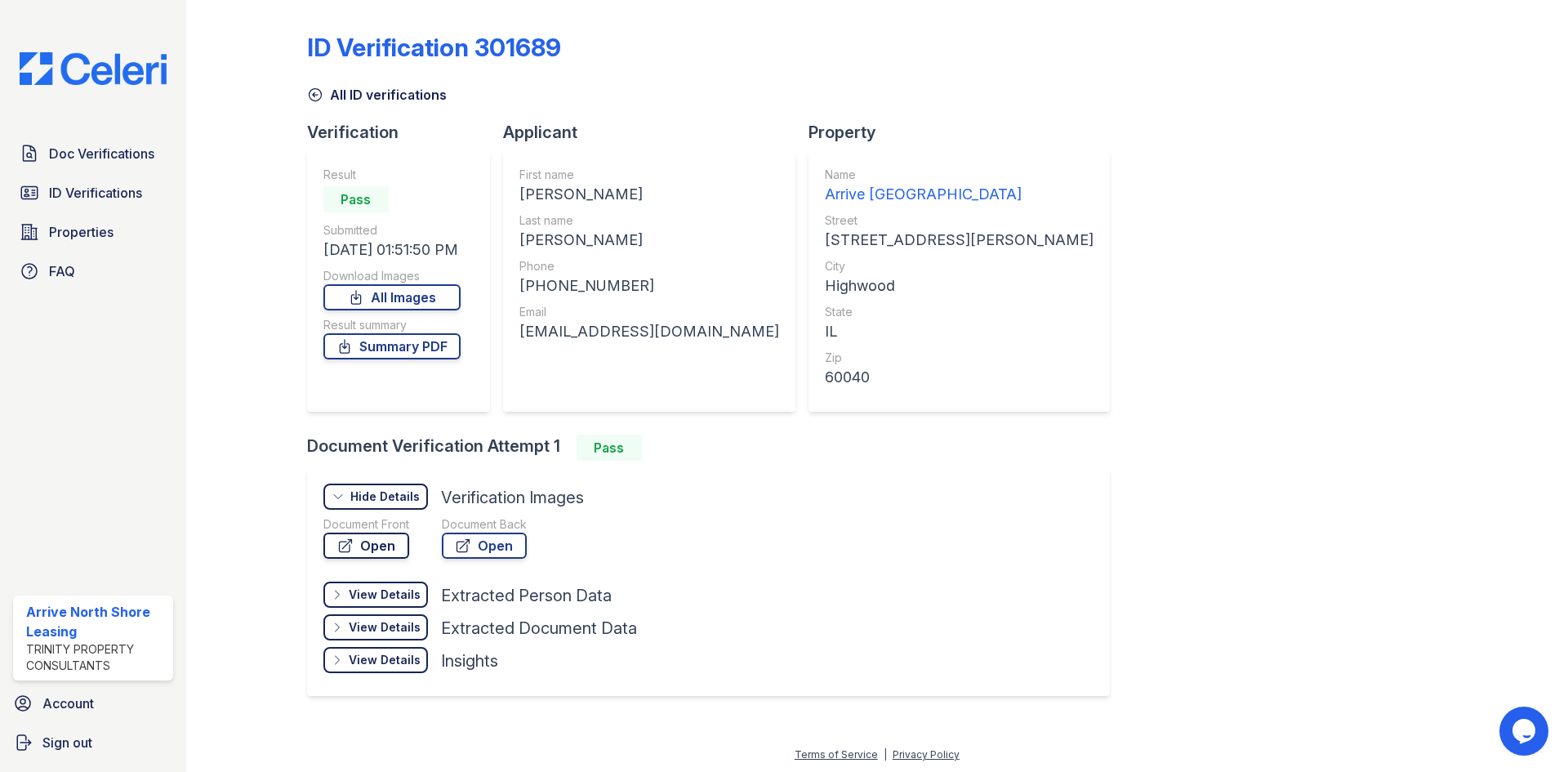
click at [376, 547] on link "Open" at bounding box center [365, 545] width 85 height 27
click at [84, 146] on span "Doc Verifications" at bounding box center [101, 153] width 105 height 20
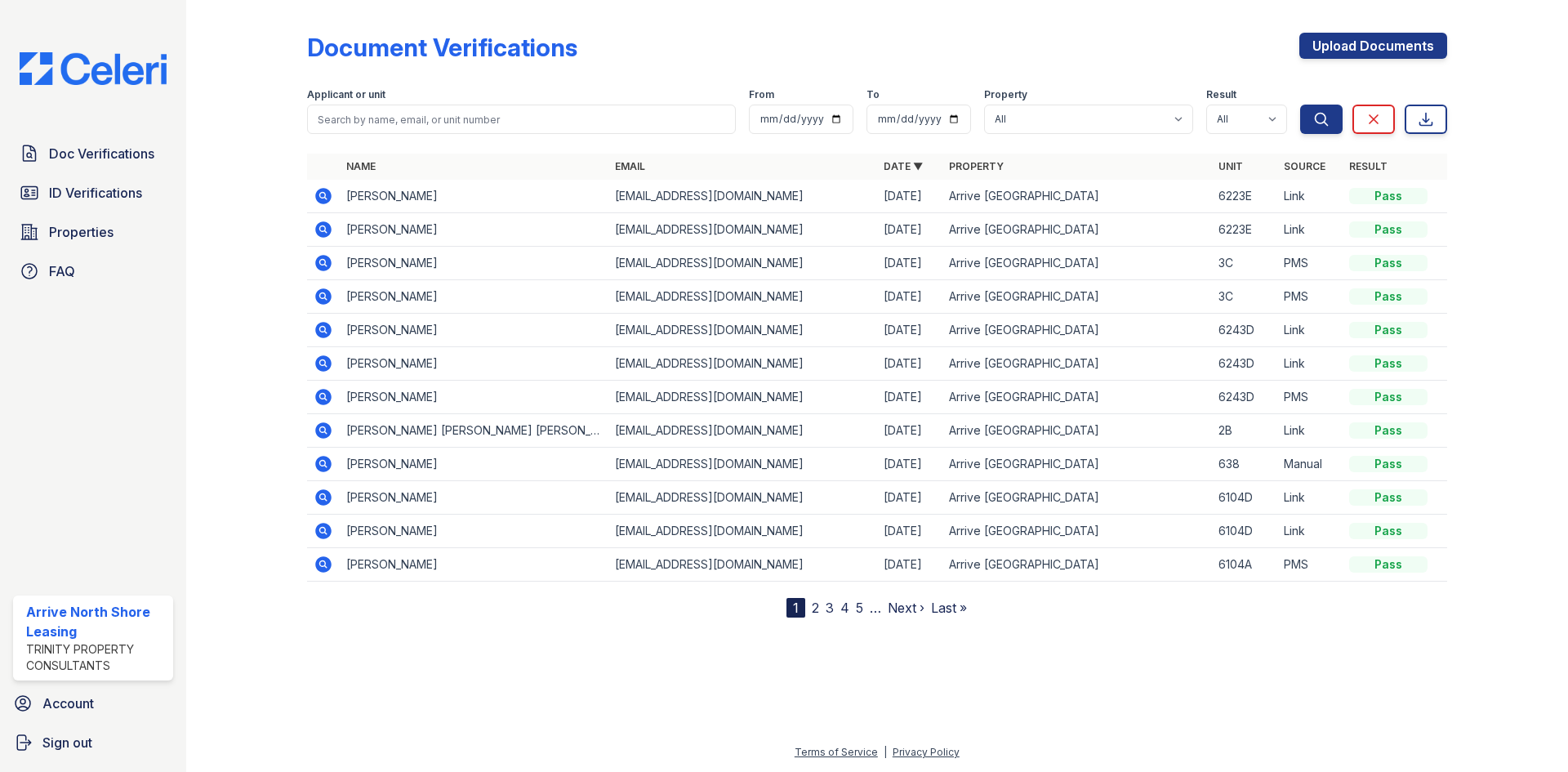
click at [84, 146] on span "Doc Verifications" at bounding box center [101, 153] width 105 height 20
click at [85, 143] on span "Doc Verifications" at bounding box center [101, 153] width 105 height 20
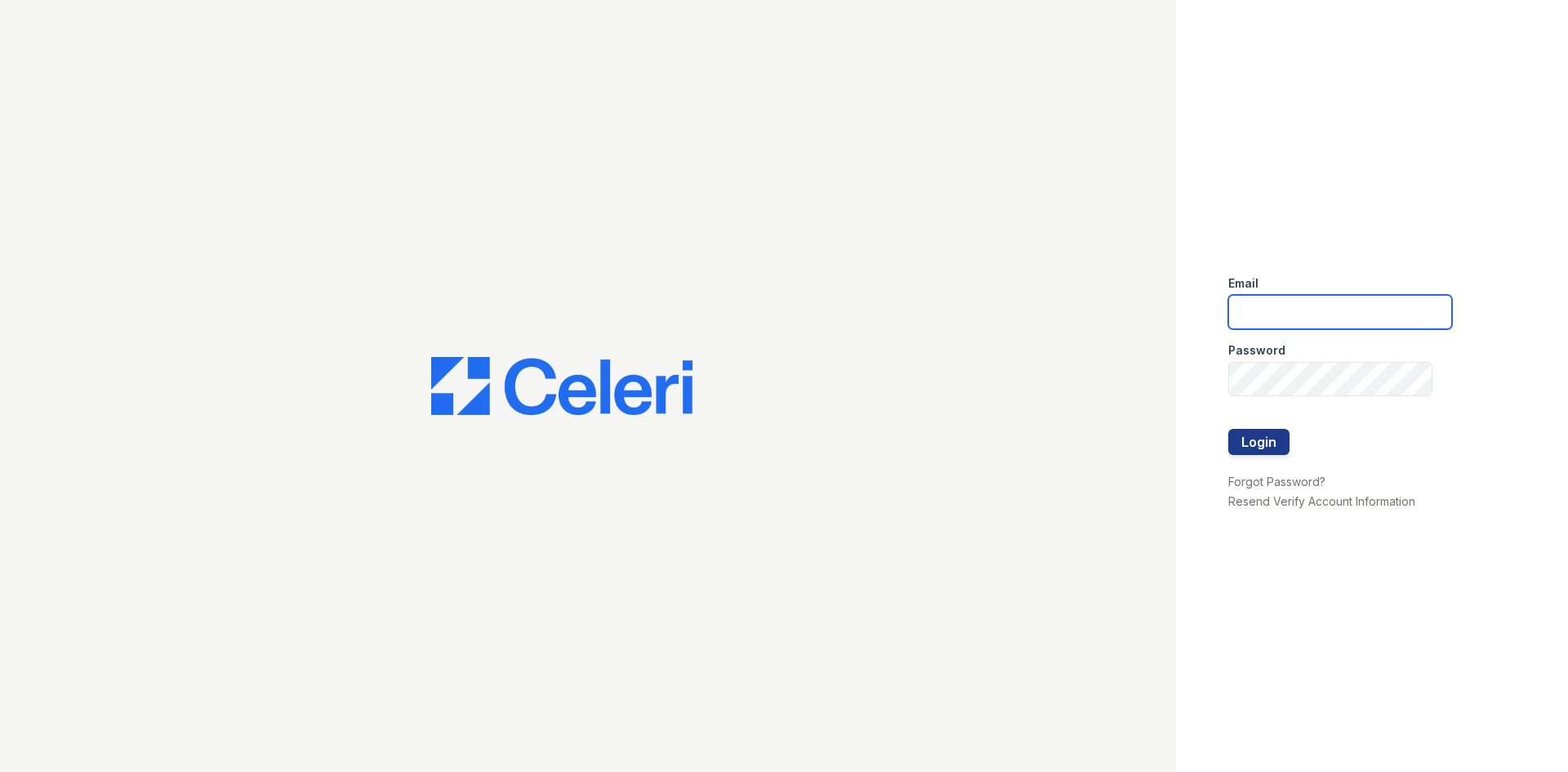
click at [1243, 314] on input "email" at bounding box center [1340, 311] width 224 height 34
type input "[EMAIL_ADDRESS][DOMAIN_NAME]"
click at [1260, 452] on button "Login" at bounding box center [1259, 442] width 61 height 27
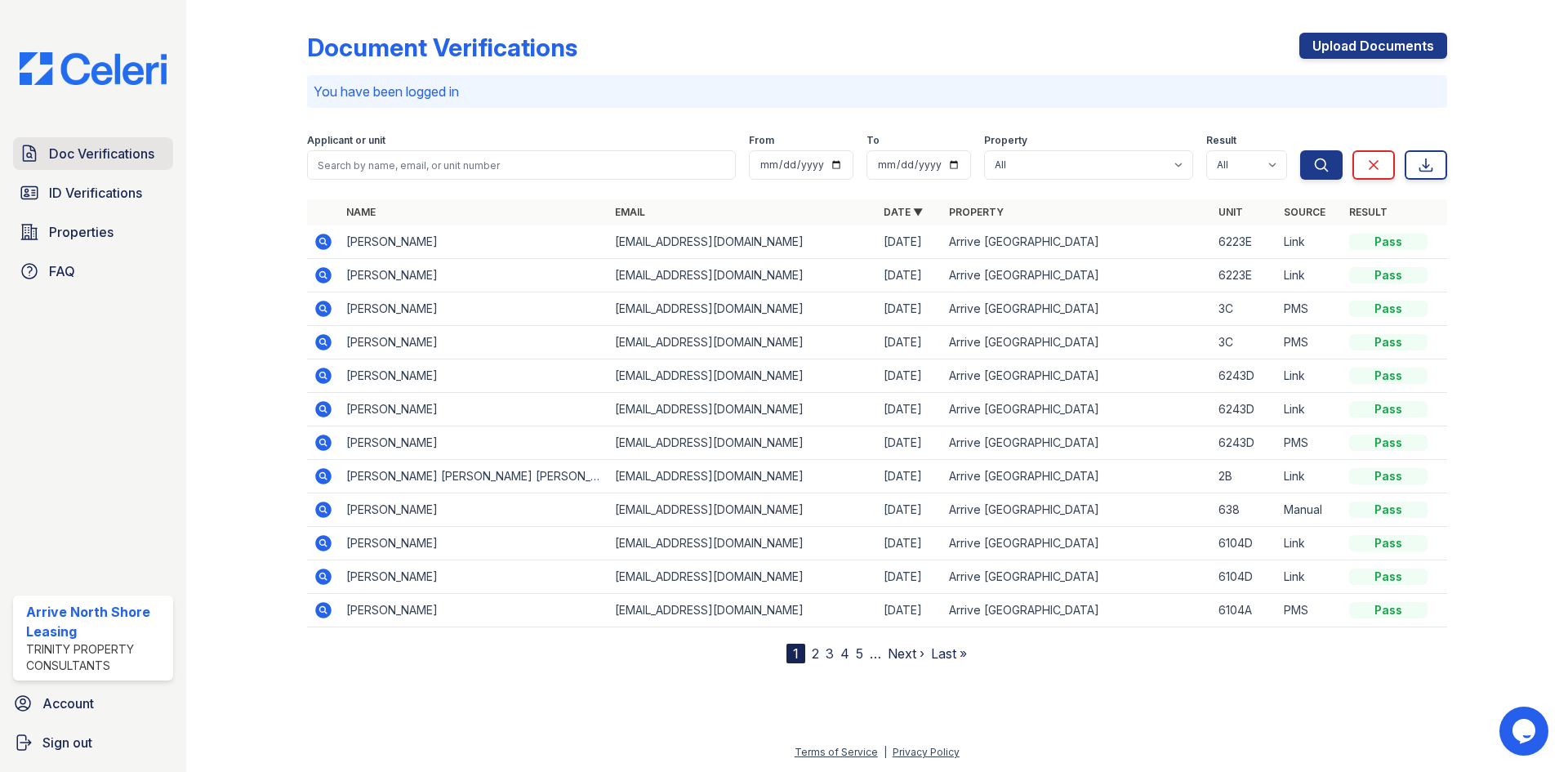
click at [125, 152] on span "Doc Verifications" at bounding box center [101, 153] width 105 height 20
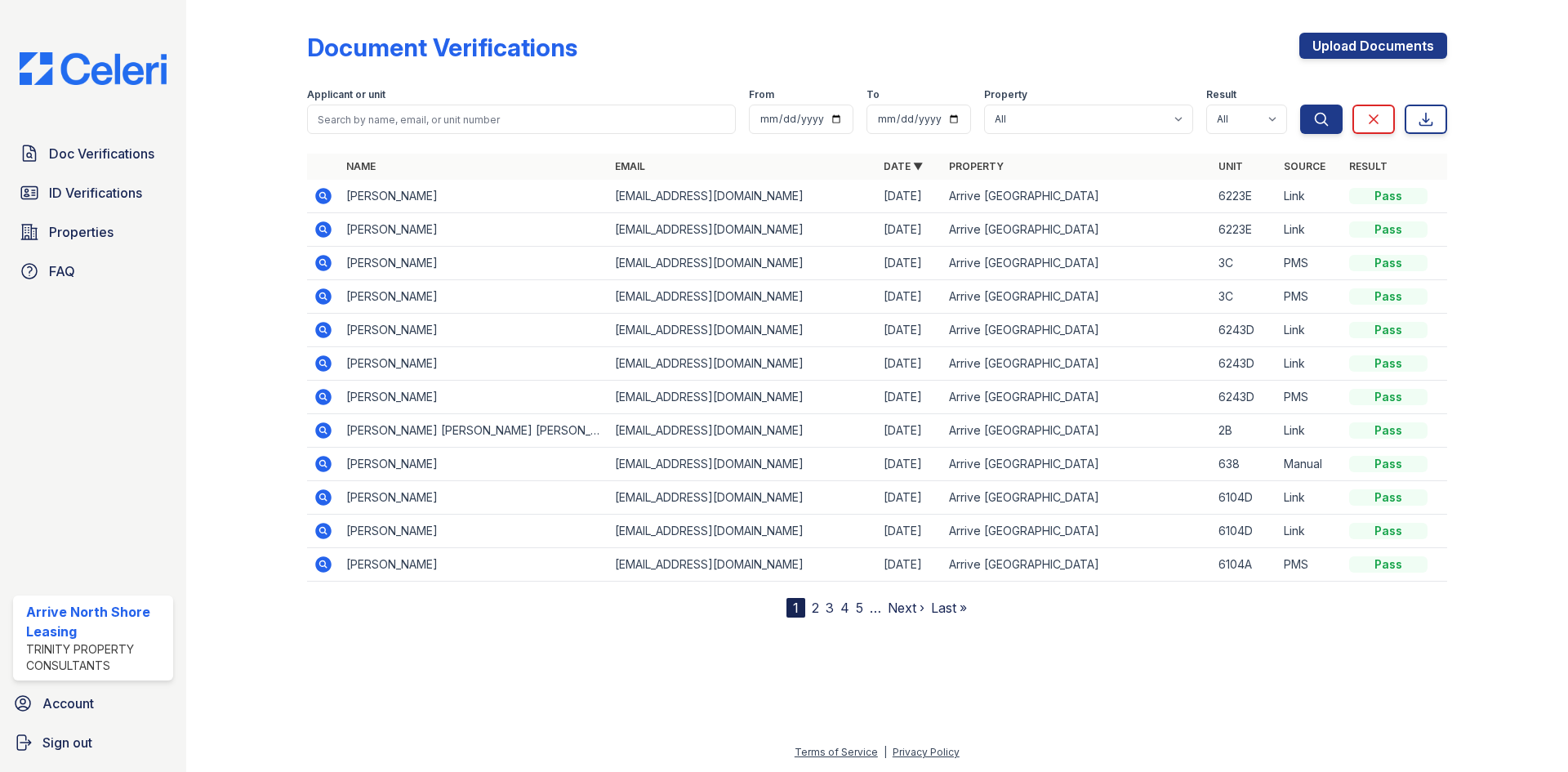
click at [125, 152] on span "Doc Verifications" at bounding box center [101, 153] width 105 height 20
click at [37, 155] on icon at bounding box center [29, 153] width 20 height 20
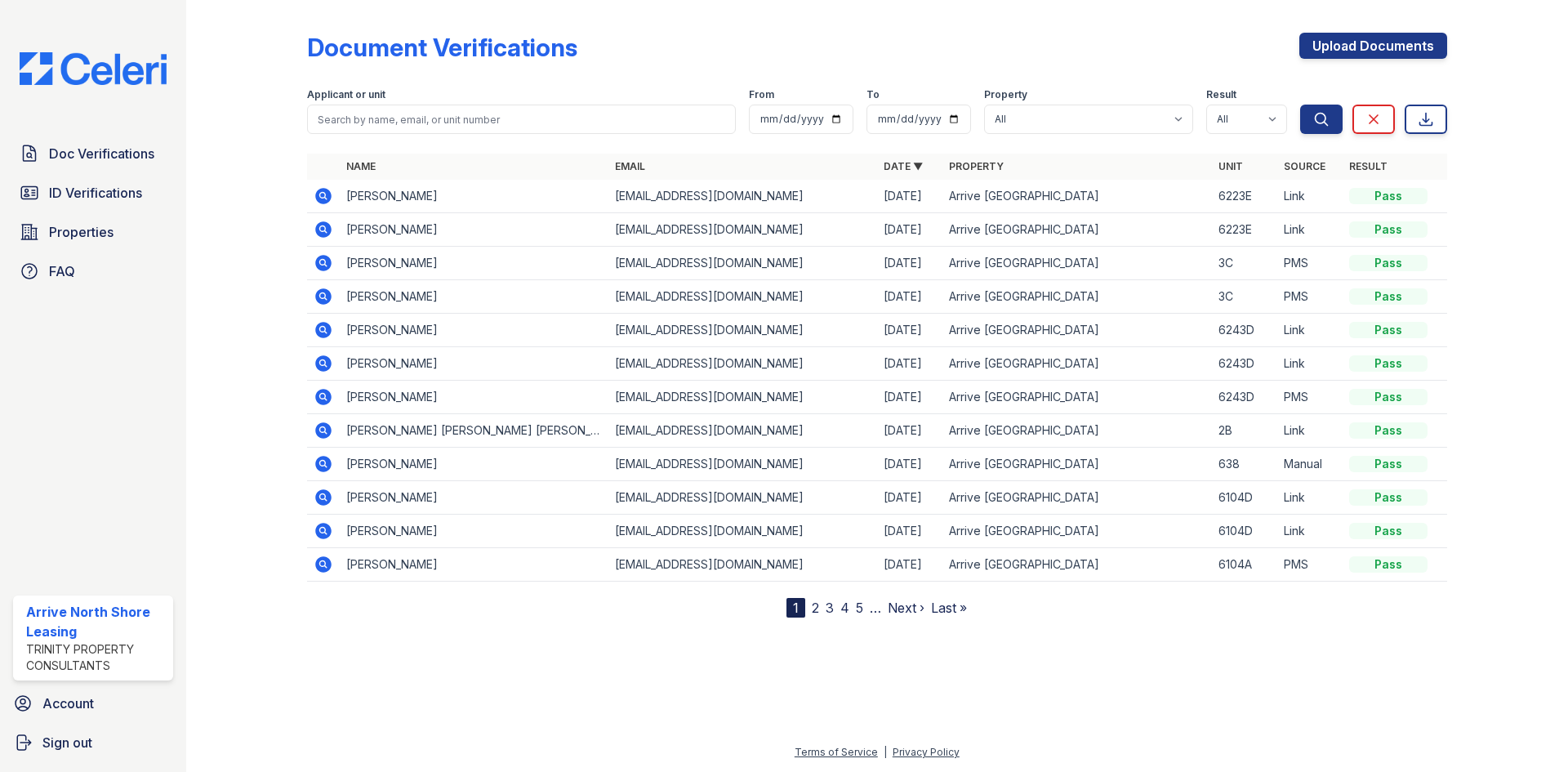
click at [37, 155] on icon at bounding box center [29, 153] width 20 height 20
click at [72, 193] on span "ID Verifications" at bounding box center [95, 193] width 93 height 20
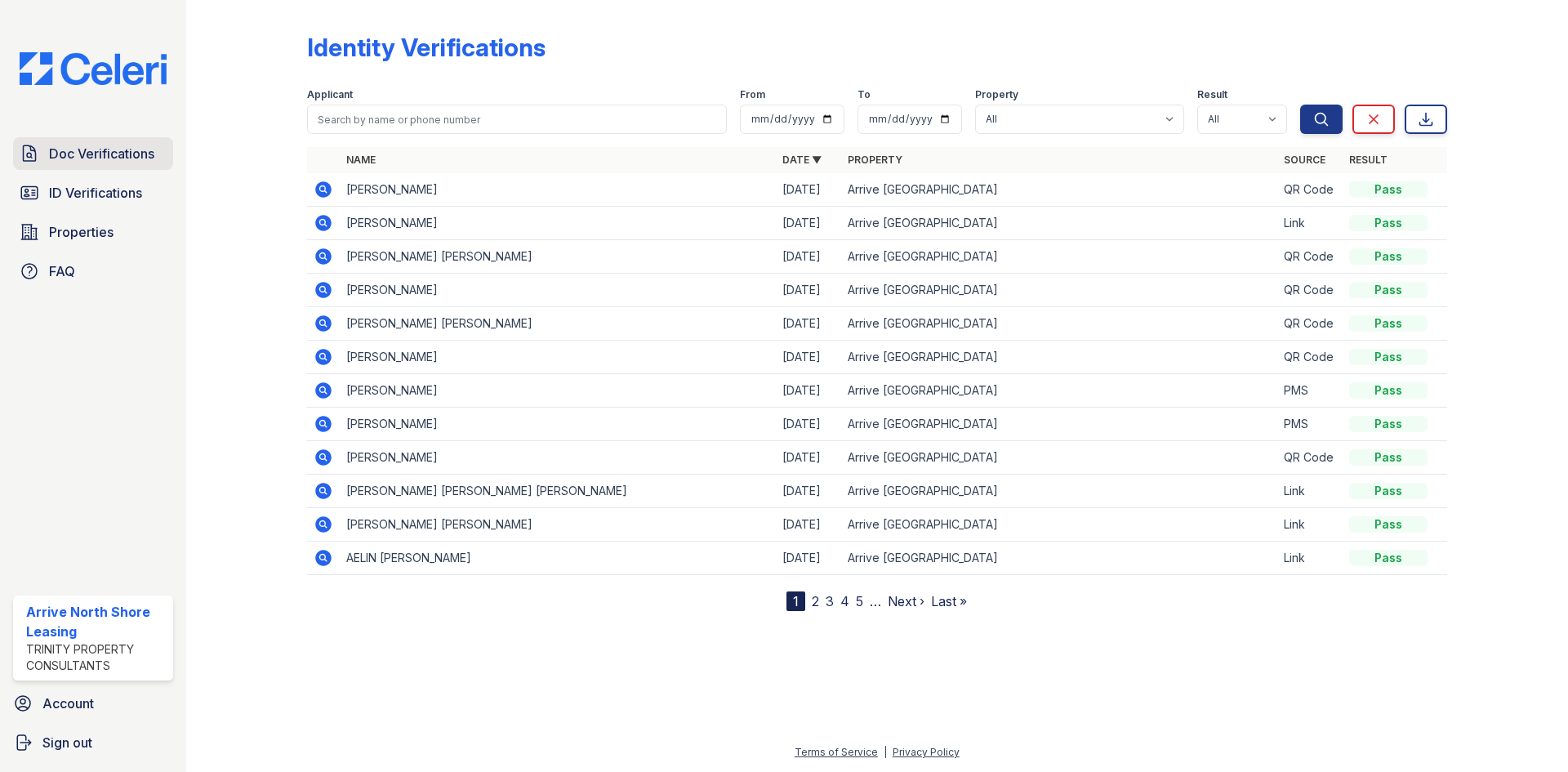
click at [97, 146] on span "Doc Verifications" at bounding box center [101, 153] width 105 height 20
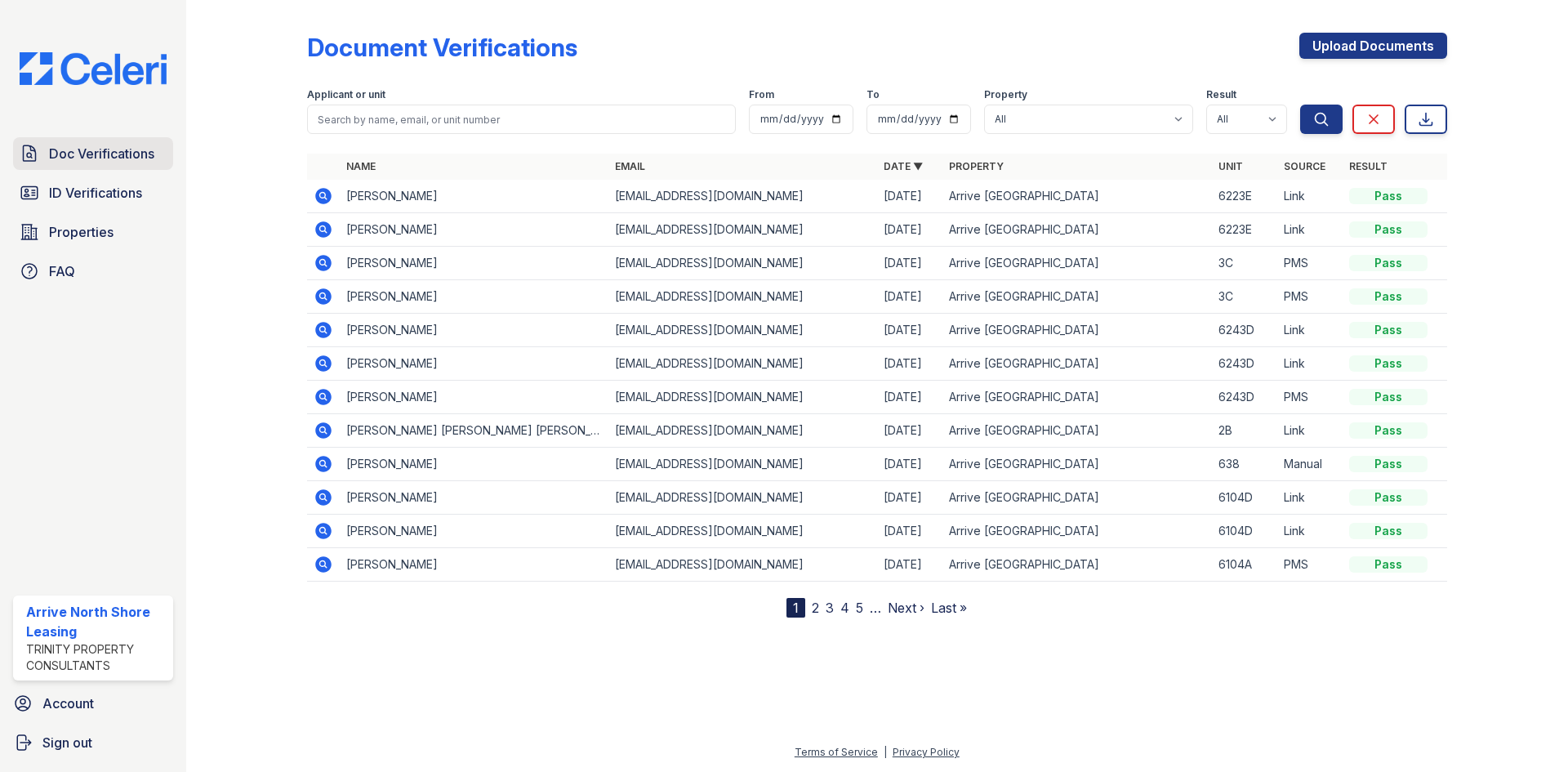
click at [88, 148] on span "Doc Verifications" at bounding box center [101, 153] width 105 height 20
click at [90, 150] on span "Doc Verifications" at bounding box center [101, 153] width 105 height 20
click at [813, 608] on link "2" at bounding box center [815, 608] width 7 height 17
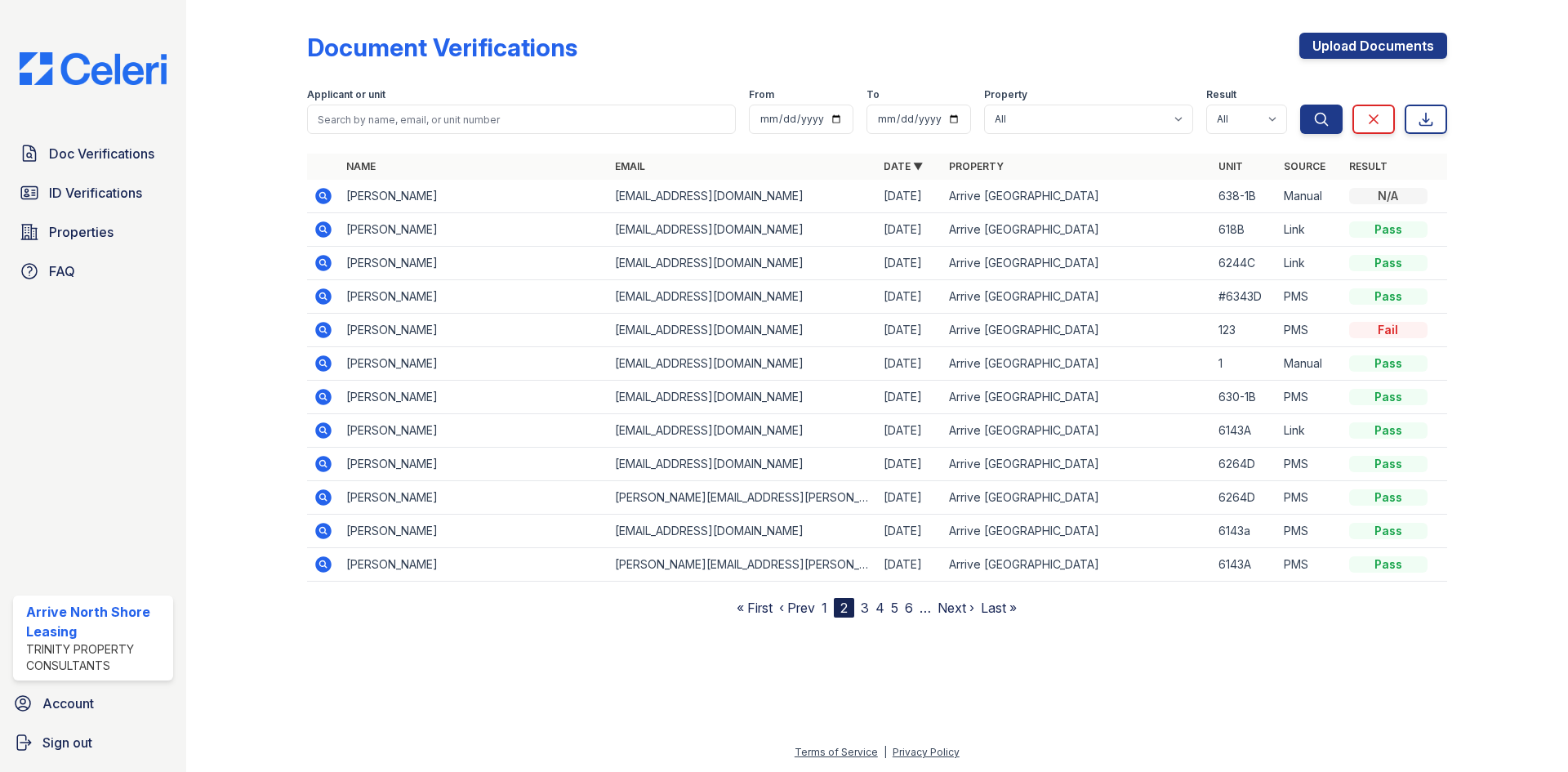
click at [323, 231] on icon at bounding box center [323, 230] width 20 height 20
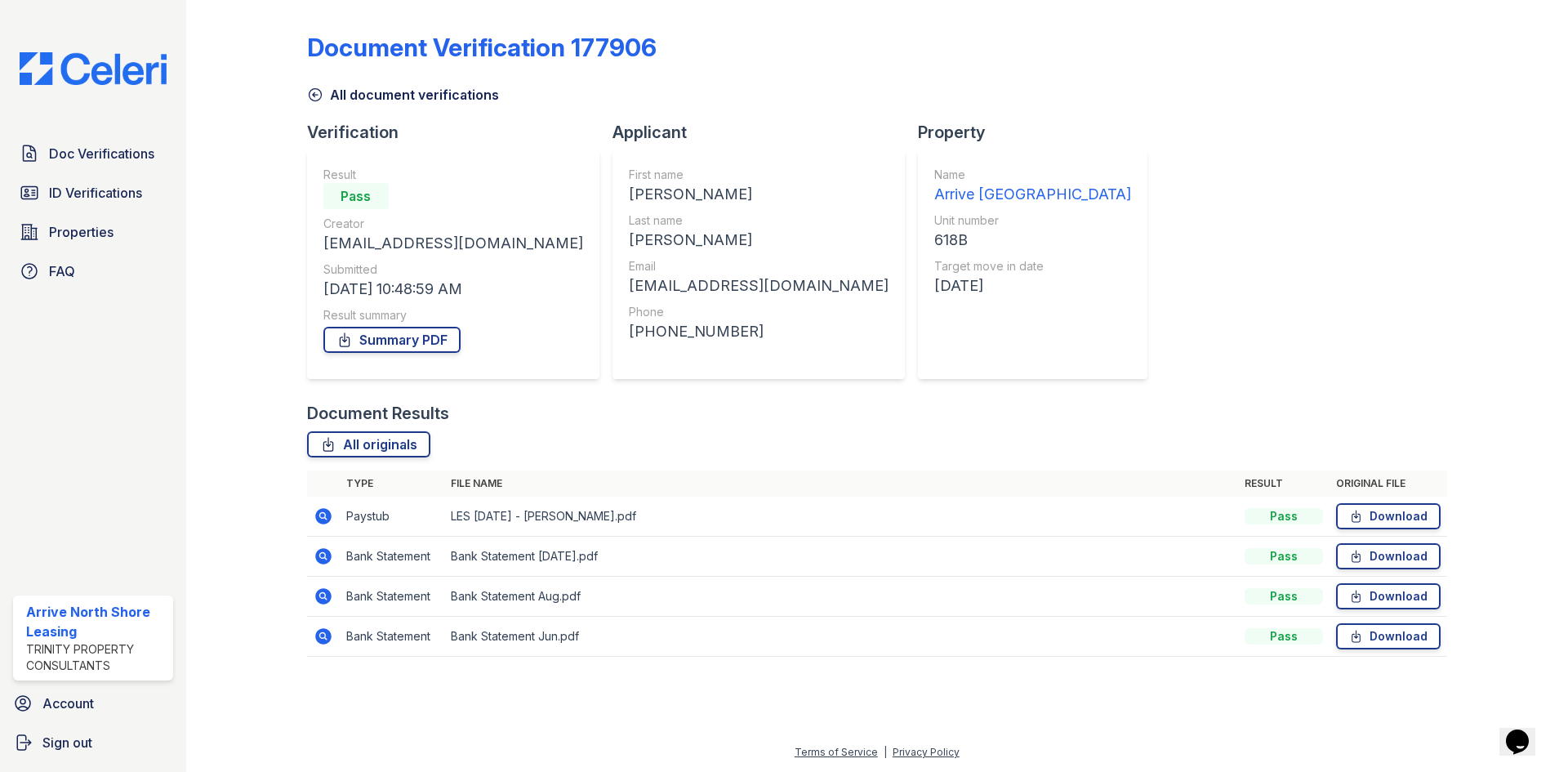
click at [323, 516] on icon at bounding box center [322, 515] width 4 height 4
click at [322, 556] on icon at bounding box center [322, 555] width 4 height 4
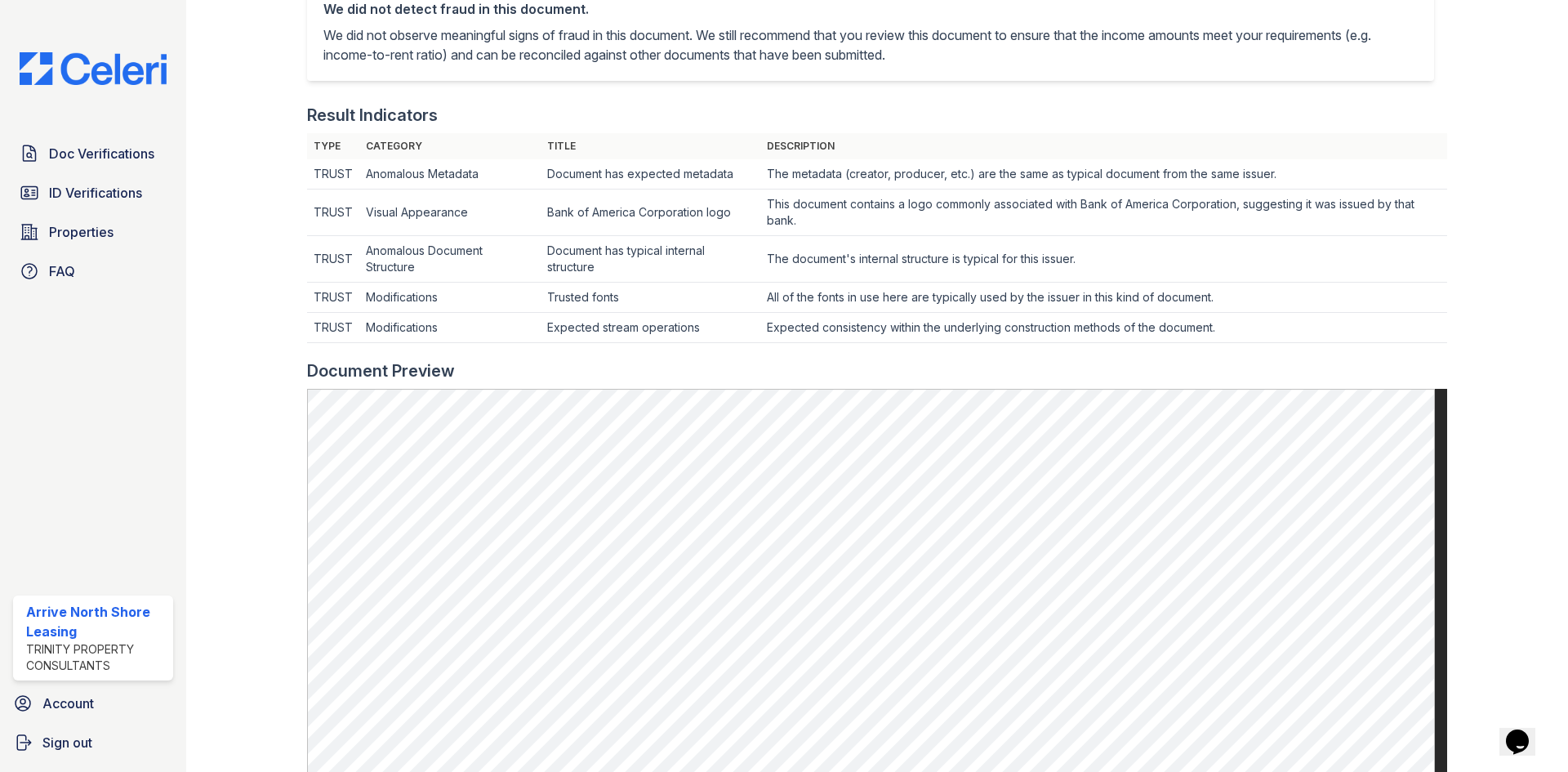
scroll to position [409, 0]
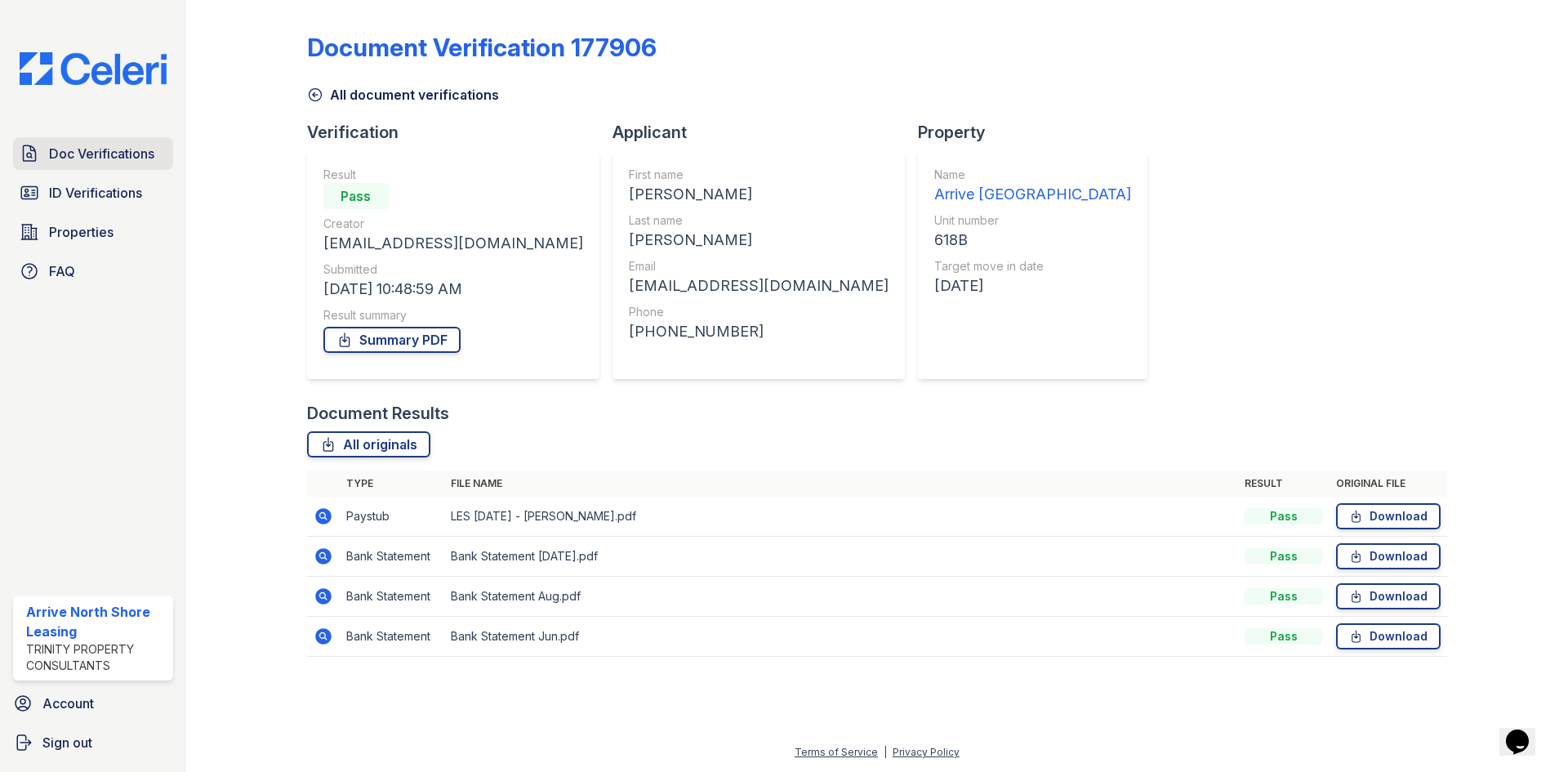
click at [102, 153] on span "Doc Verifications" at bounding box center [101, 153] width 105 height 20
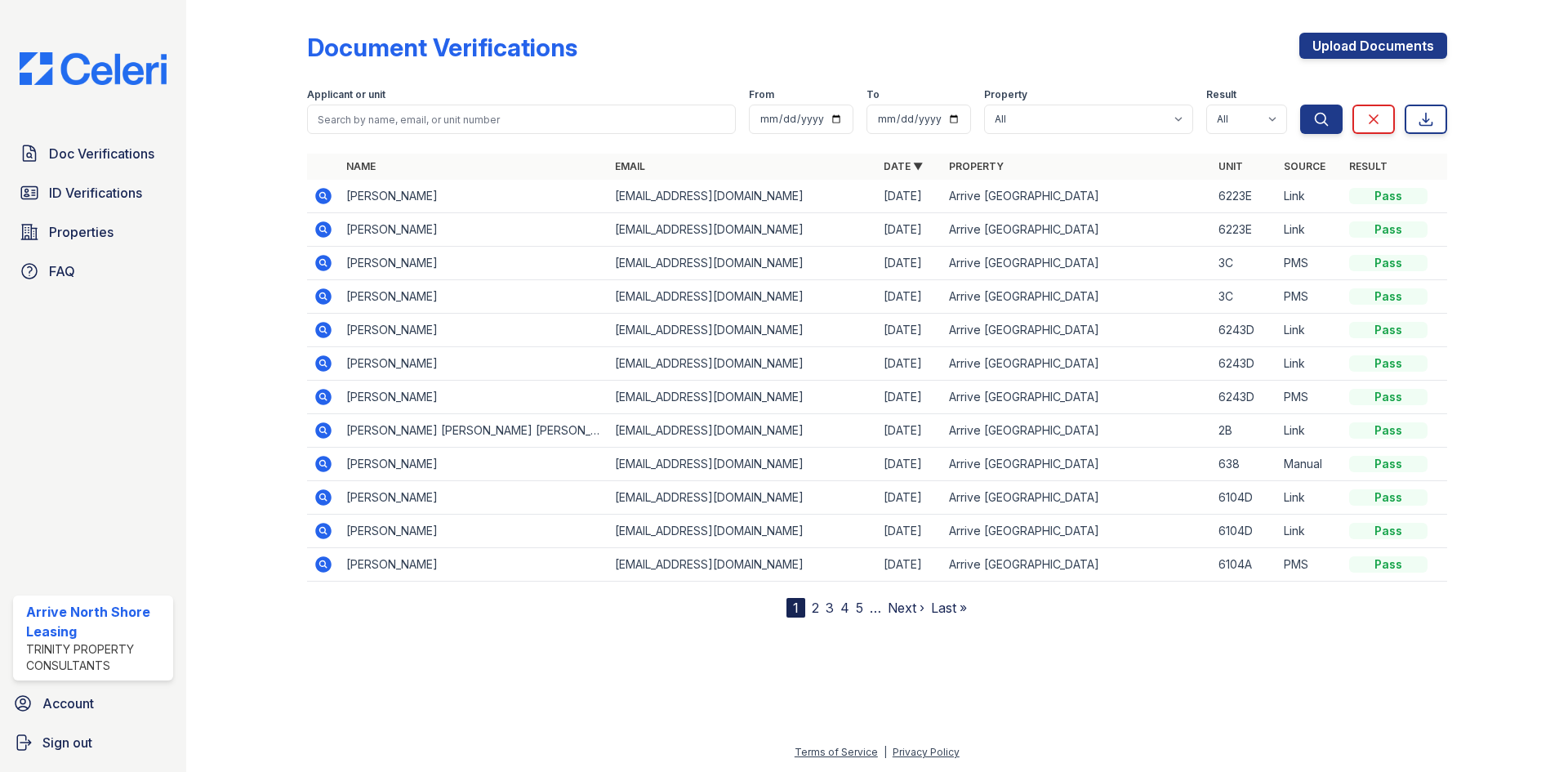
click at [814, 609] on link "2" at bounding box center [815, 608] width 7 height 17
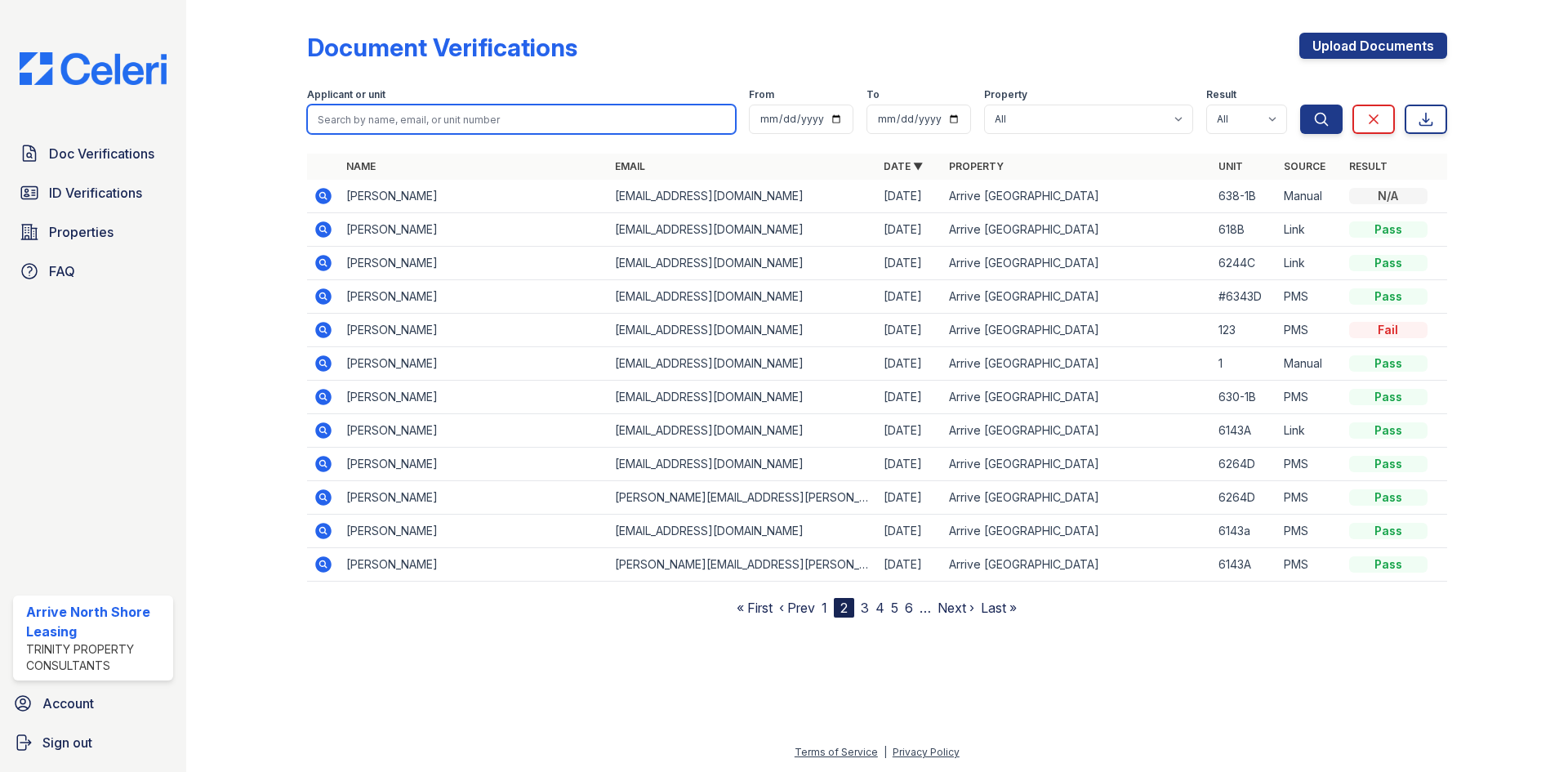
click at [463, 119] on input "search" at bounding box center [521, 119] width 429 height 29
type input "jeremy"
click at [1300, 104] on button "Search" at bounding box center [1321, 119] width 42 height 29
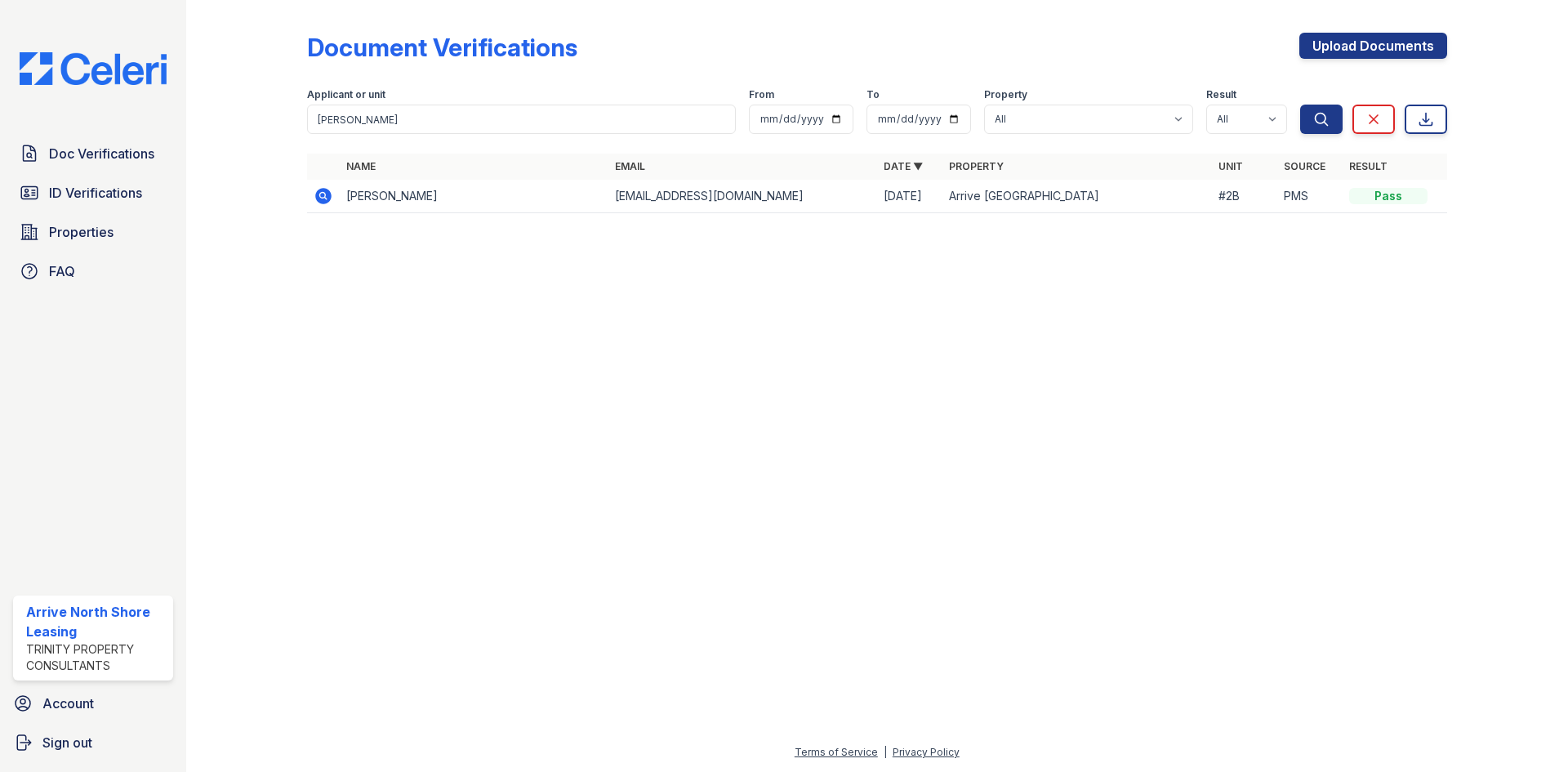
click at [395, 196] on td "Jeremy Chance" at bounding box center [474, 196] width 269 height 33
click at [324, 195] on icon at bounding box center [322, 194] width 4 height 4
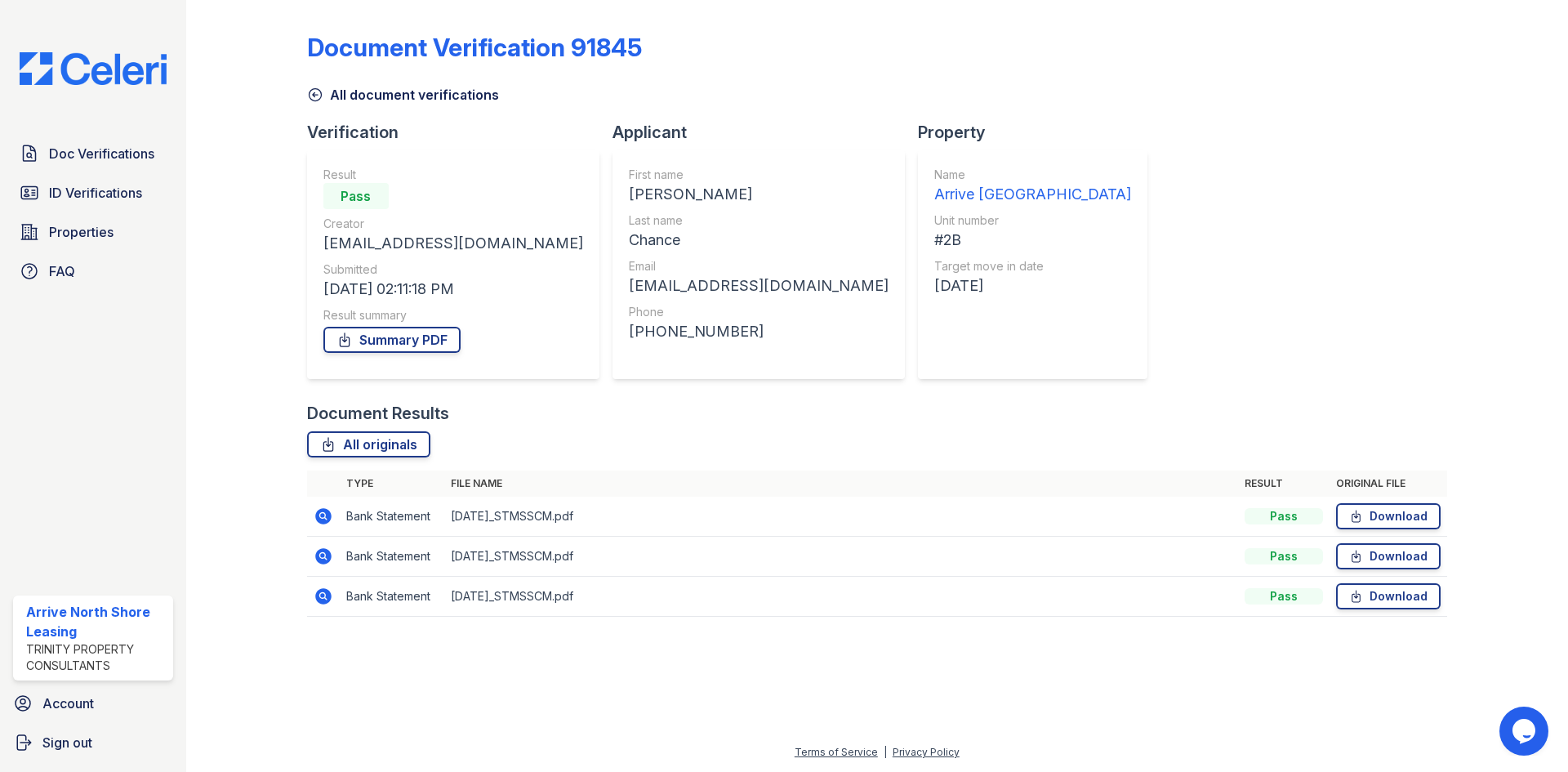
click at [317, 513] on icon at bounding box center [323, 516] width 17 height 17
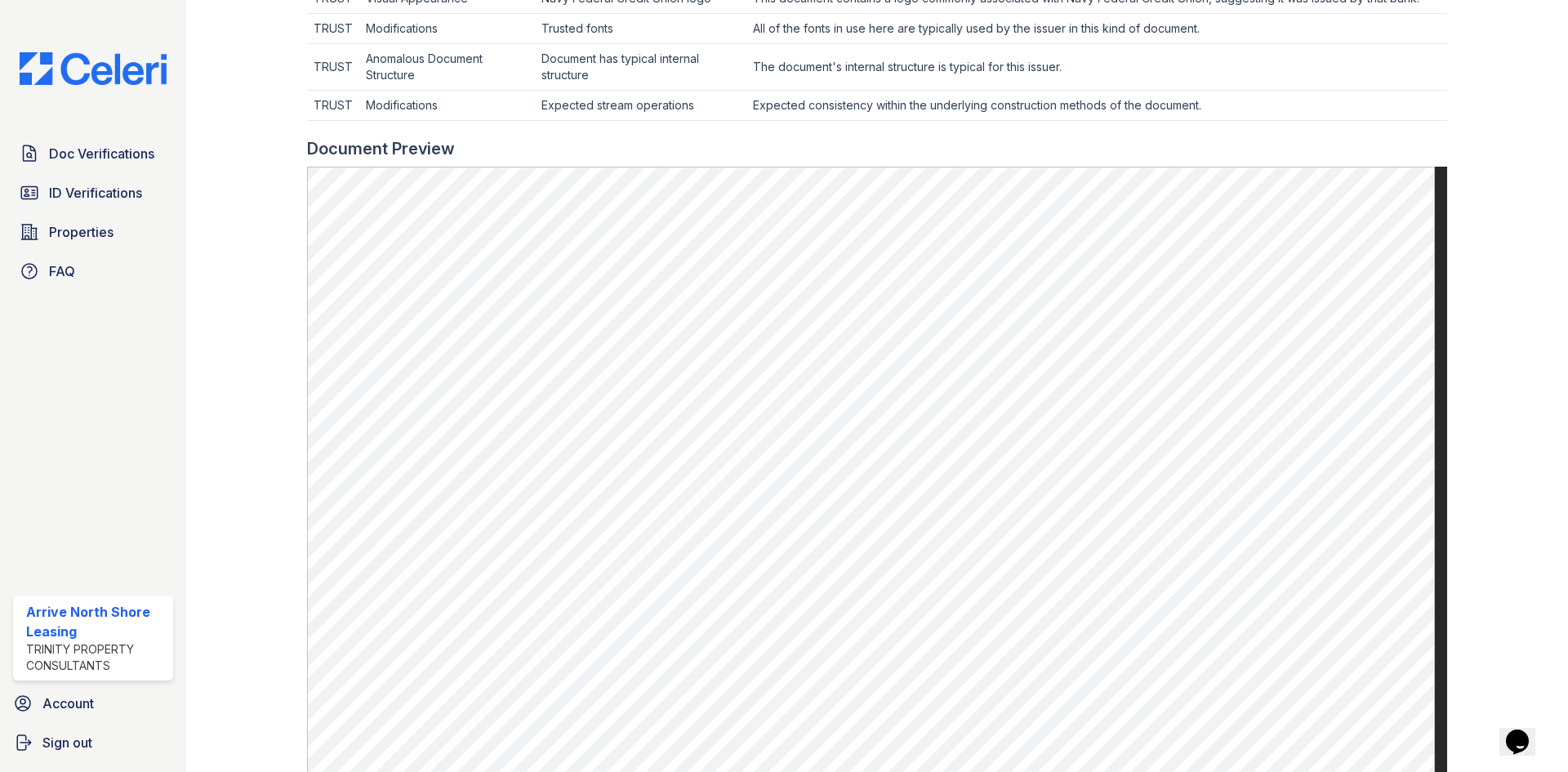
scroll to position [736, 0]
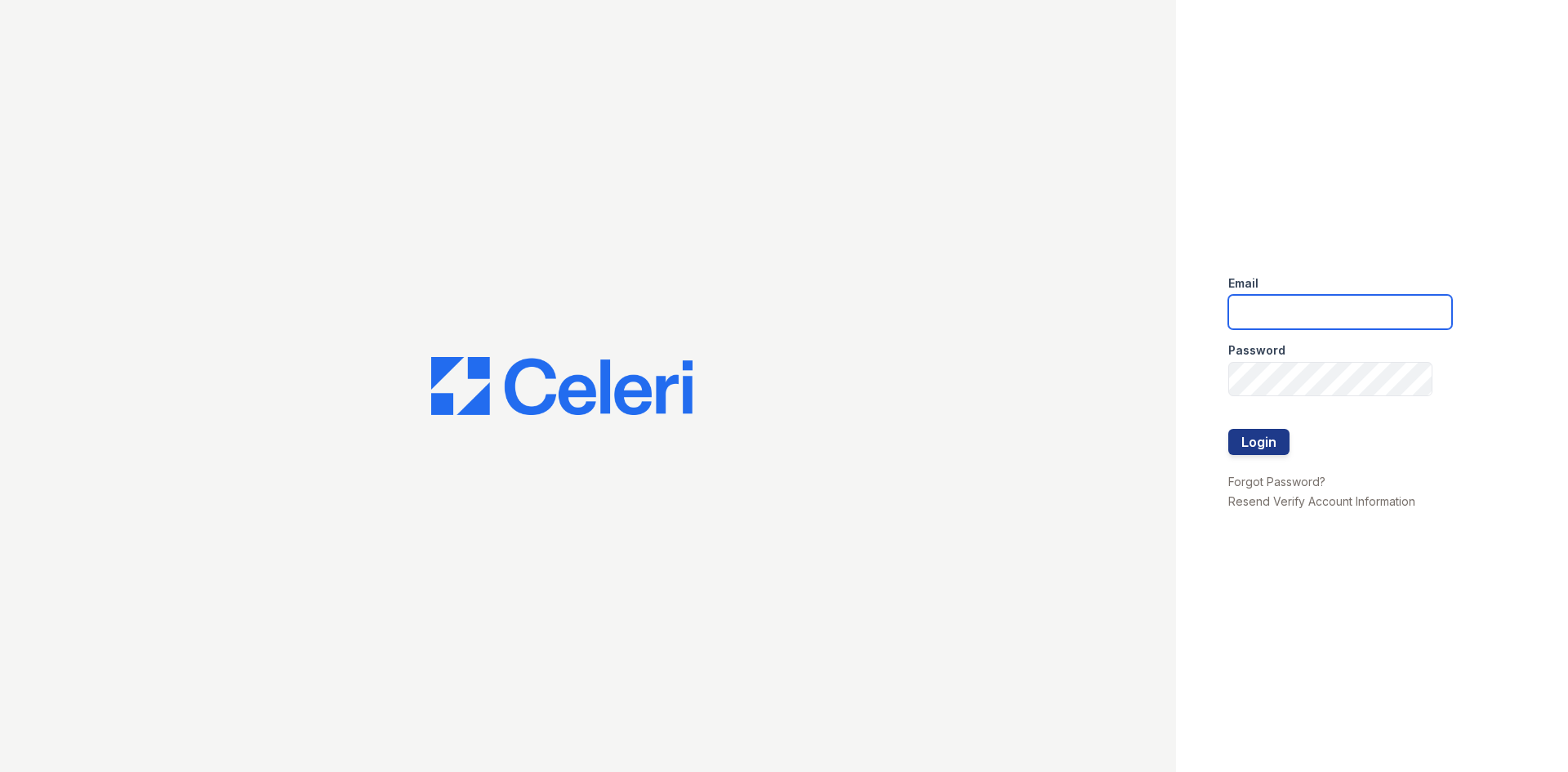
click at [1260, 302] on input "email" at bounding box center [1340, 311] width 224 height 34
type input "[EMAIL_ADDRESS][DOMAIN_NAME]"
click at [1265, 449] on button "Login" at bounding box center [1259, 442] width 61 height 27
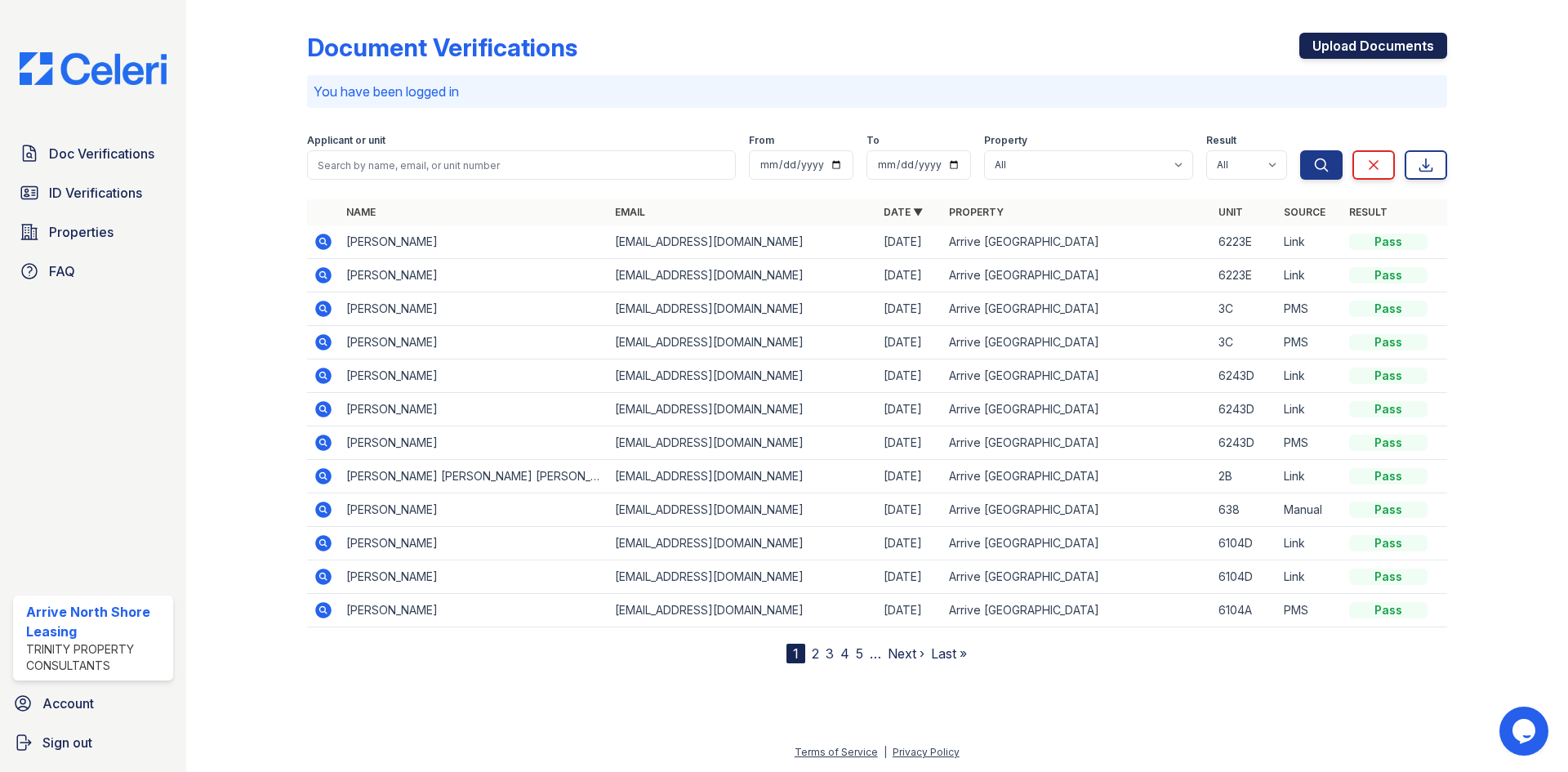
click at [1381, 48] on link "Upload Documents" at bounding box center [1373, 45] width 148 height 27
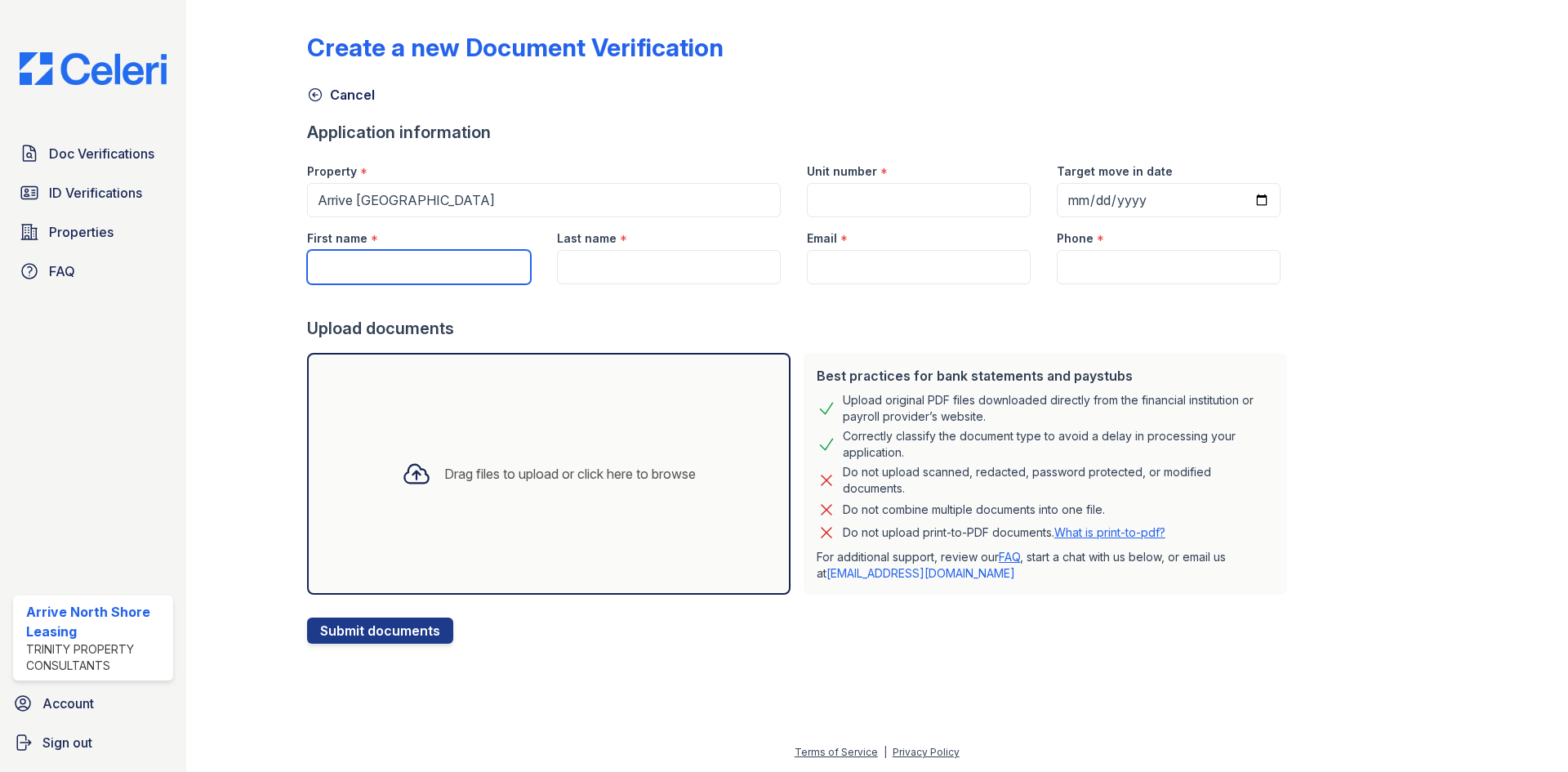
click at [373, 269] on input "First name" at bounding box center [419, 267] width 224 height 34
type input "[PERSON_NAME]"
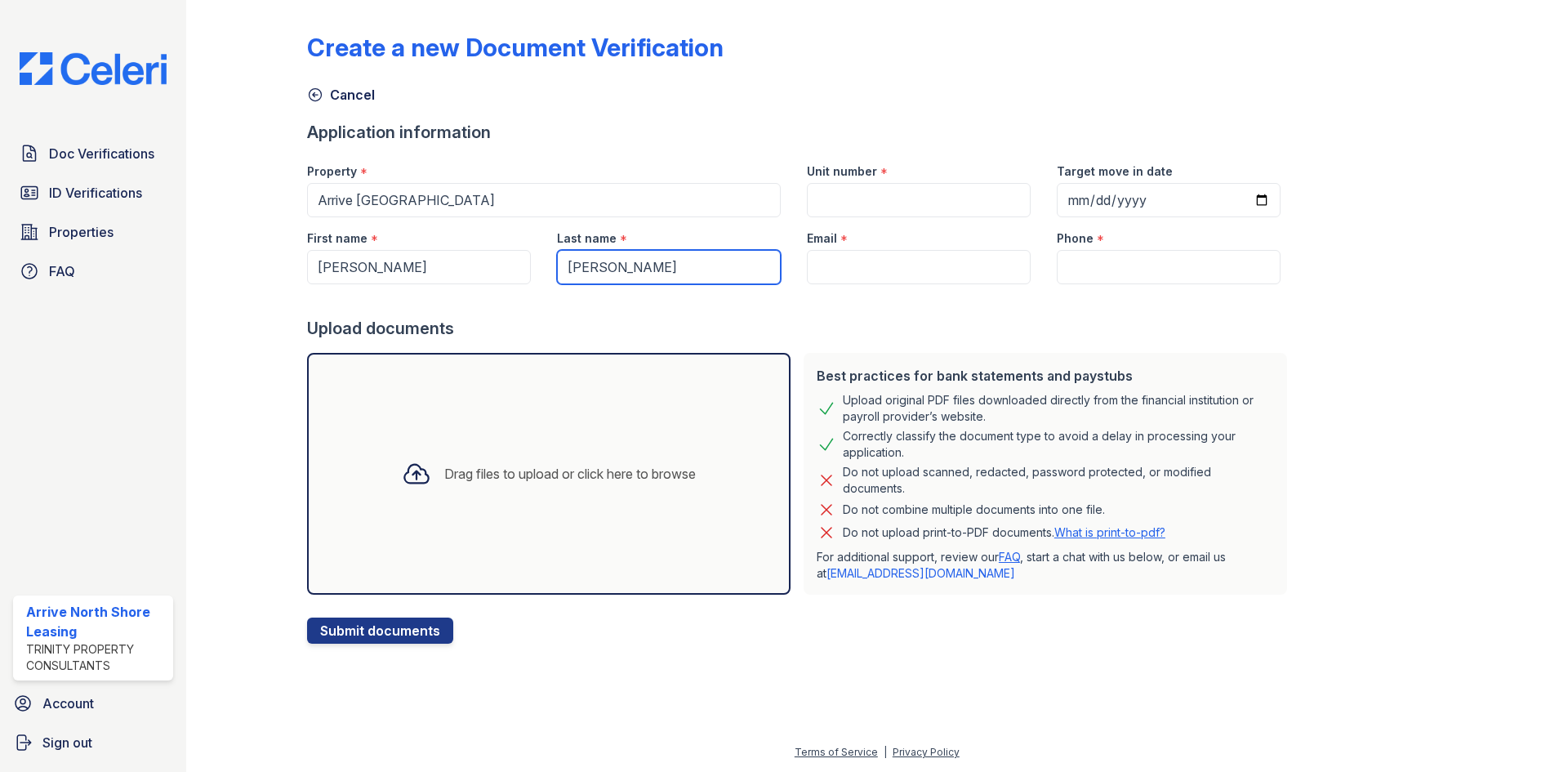
type input "[PERSON_NAME]"
paste input "[PERSON_NAME][EMAIL_ADDRESS][PERSON_NAME][DOMAIN_NAME]"
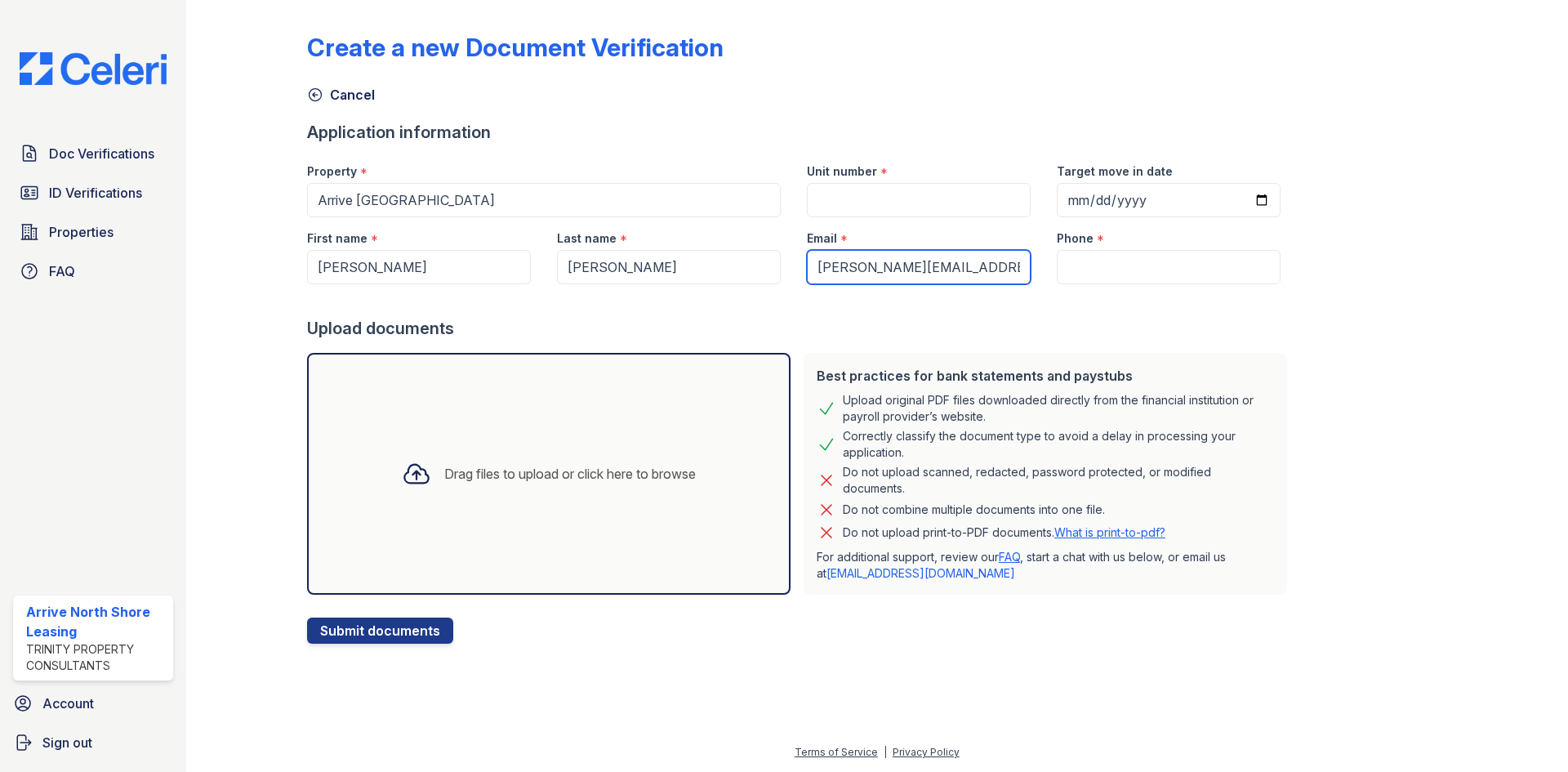
type input "[PERSON_NAME][EMAIL_ADDRESS][PERSON_NAME][DOMAIN_NAME]"
click at [905, 182] on div "Unit number *" at bounding box center [919, 166] width 224 height 32
click at [891, 191] on input "Unit number" at bounding box center [919, 199] width 224 height 34
type input "620-1A"
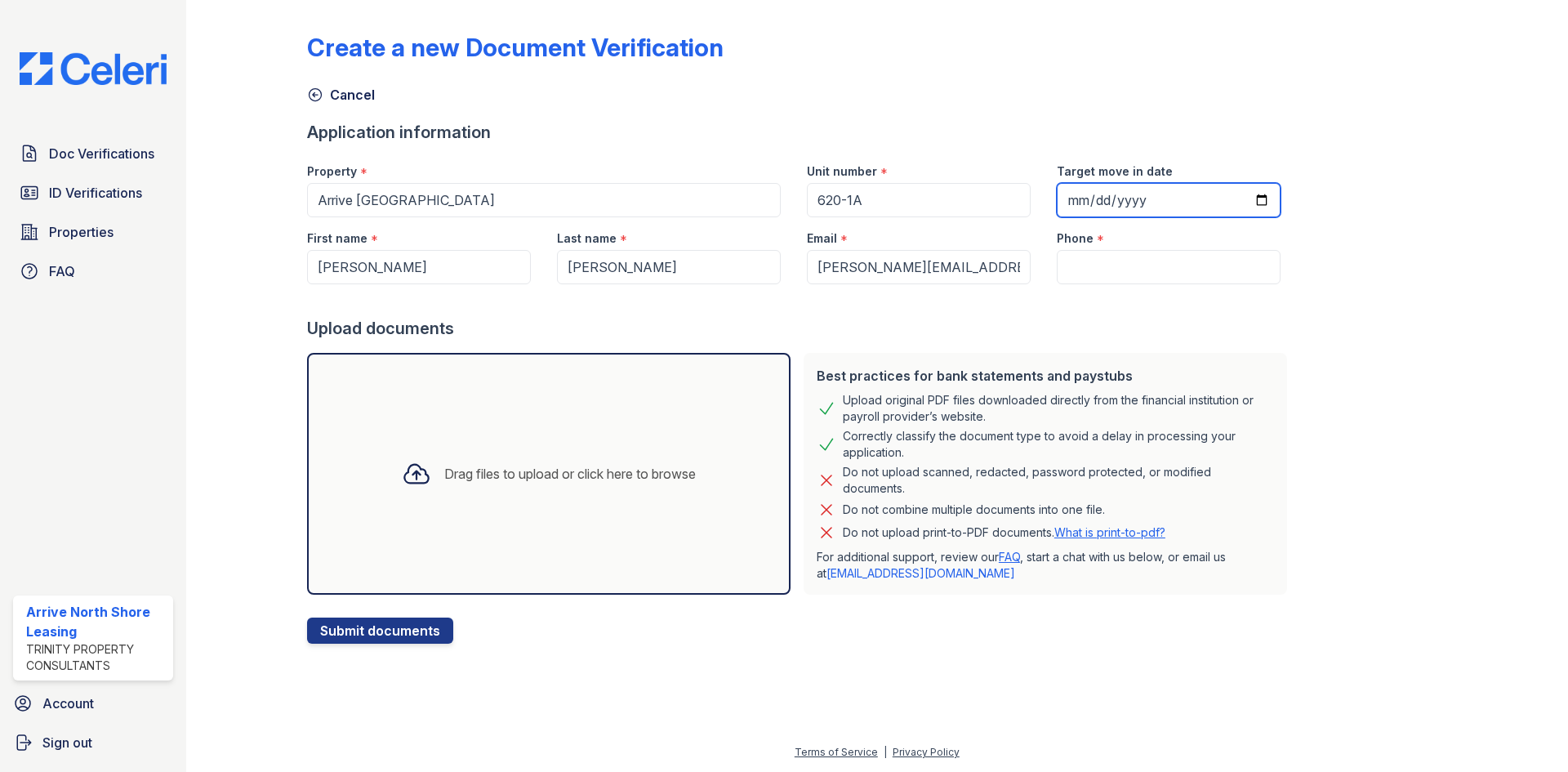
click at [1065, 193] on input "Target move in date" at bounding box center [1168, 199] width 224 height 34
type input "2025-09-05"
drag, startPoint x: 1090, startPoint y: 264, endPoint x: 1105, endPoint y: 256, distance: 17.0
click at [1090, 264] on input "Phone" at bounding box center [1168, 267] width 224 height 34
paste input "(704) 807-6615"
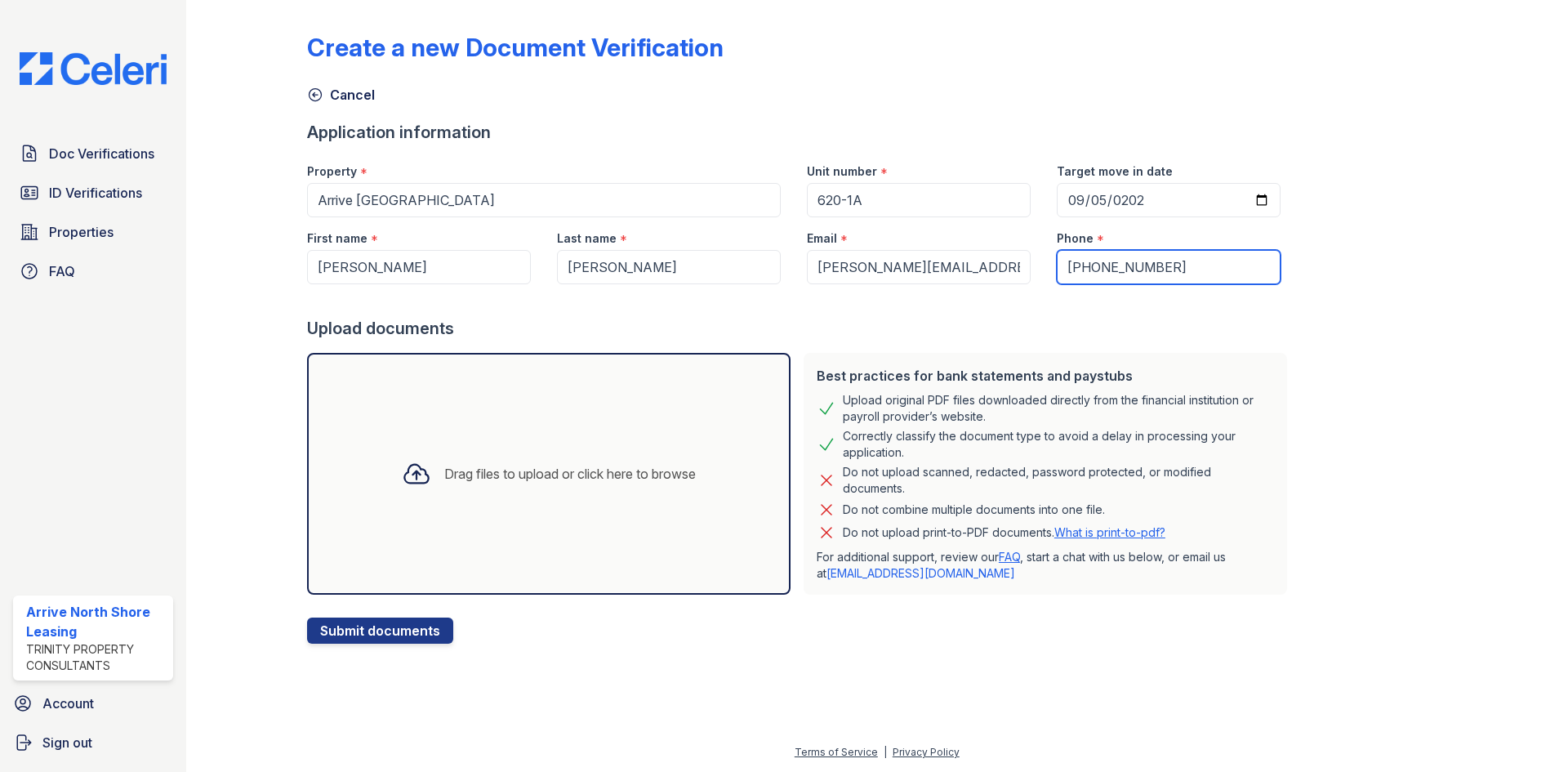
type input "(704) 807-6615"
drag, startPoint x: 495, startPoint y: 490, endPoint x: 410, endPoint y: 469, distance: 87.6
click at [410, 469] on icon at bounding box center [416, 473] width 24 height 19
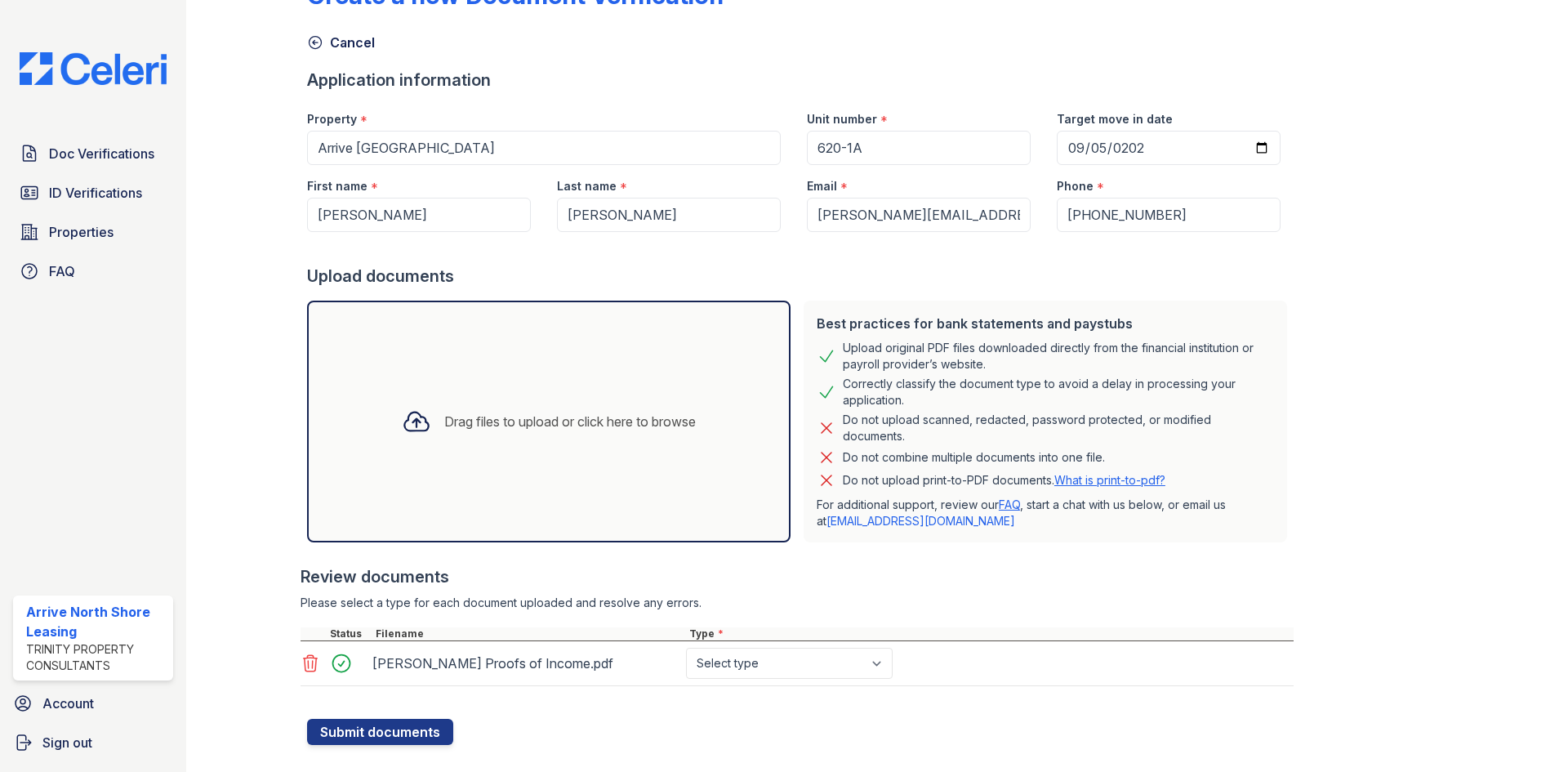
scroll to position [81, 0]
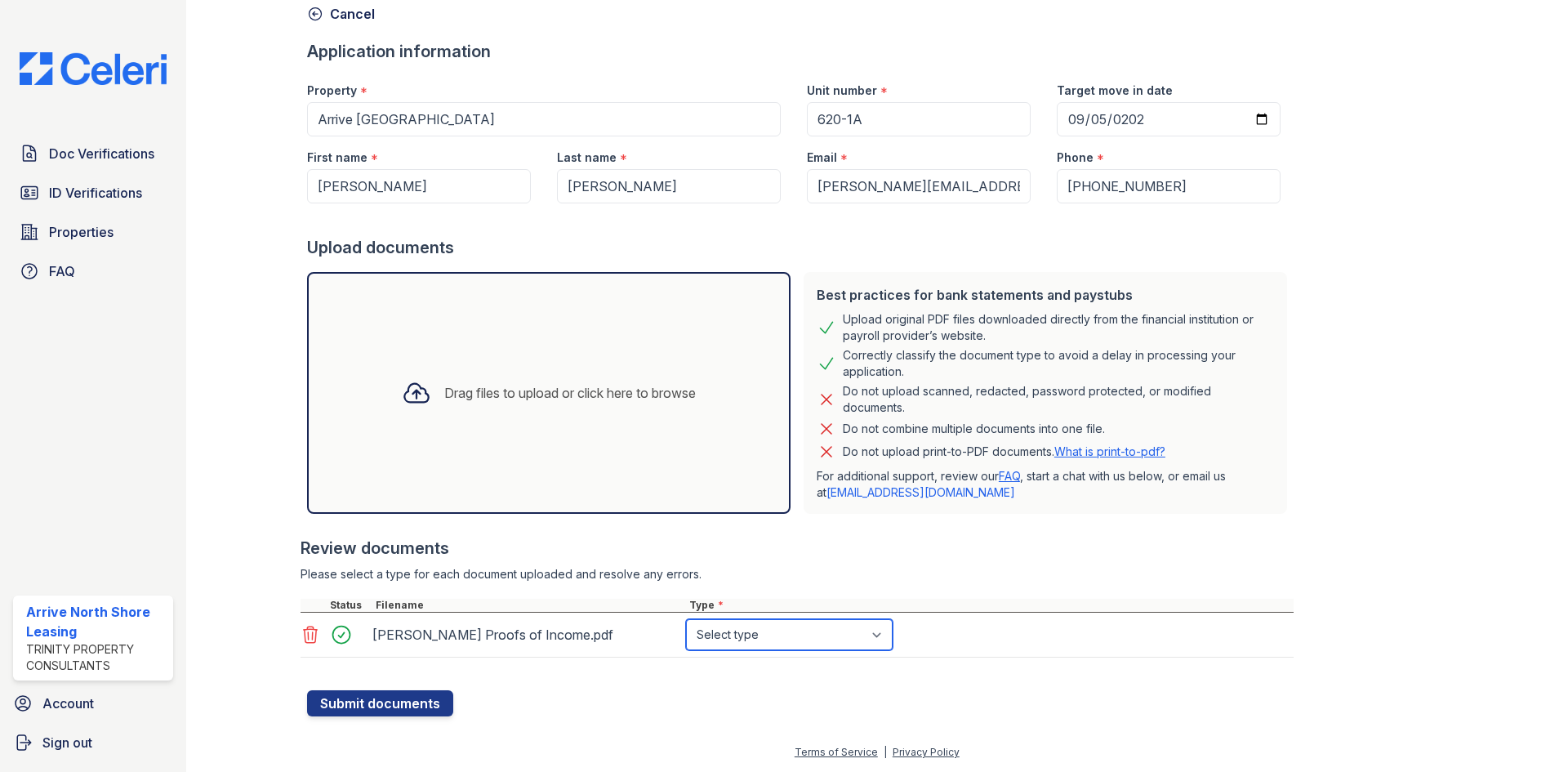
click at [837, 642] on select "Select type Paystub Bank Statement Offer Letter Tax Documents Benefit Award Let…" at bounding box center [789, 634] width 206 height 31
select select "paystub"
click at [686, 619] on select "Select type Paystub Bank Statement Offer Letter Tax Documents Benefit Award Let…" at bounding box center [789, 634] width 206 height 31
click at [385, 704] on button "Submit documents" at bounding box center [380, 703] width 146 height 27
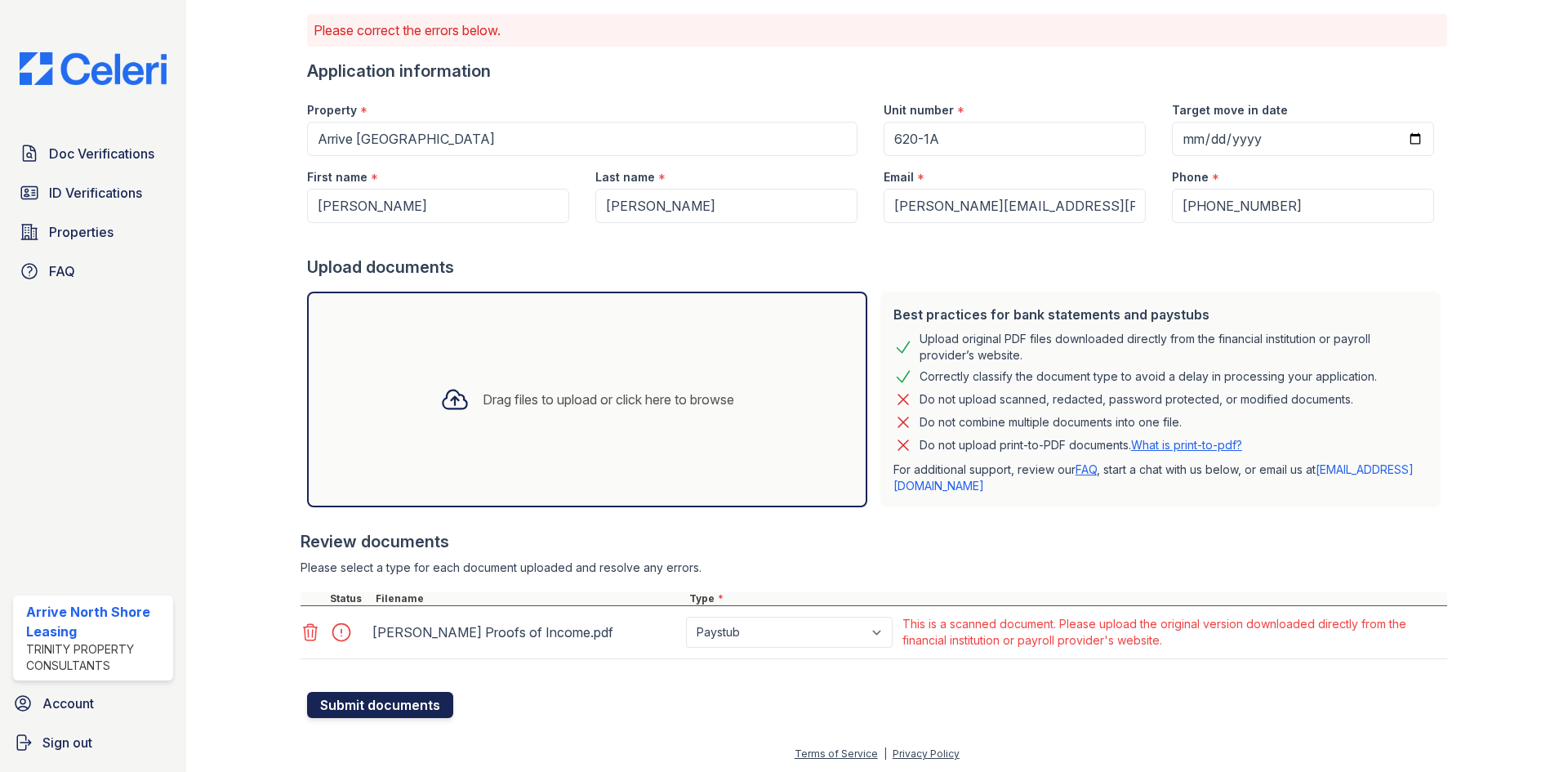
scroll to position [109, 0]
click at [440, 405] on icon at bounding box center [455, 398] width 29 height 29
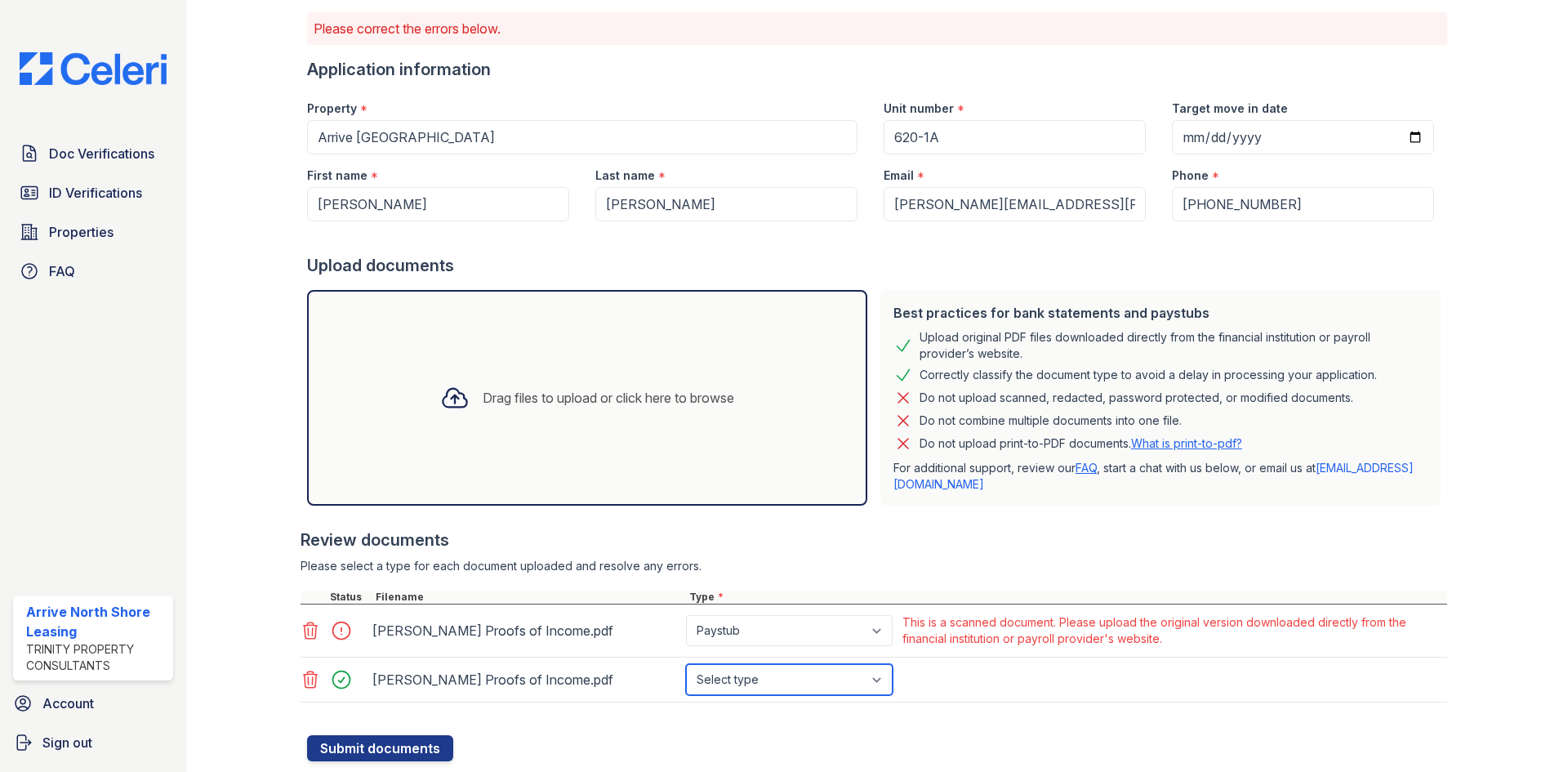
click at [721, 685] on select "Select type Paystub Bank Statement Offer Letter Tax Documents Benefit Award Let…" at bounding box center [789, 680] width 206 height 31
select select "other"
click at [686, 664] on select "Select type Paystub Bank Statement Offer Letter Tax Documents Benefit Award Let…" at bounding box center [789, 680] width 206 height 31
click at [387, 750] on button "Submit documents" at bounding box center [380, 748] width 146 height 27
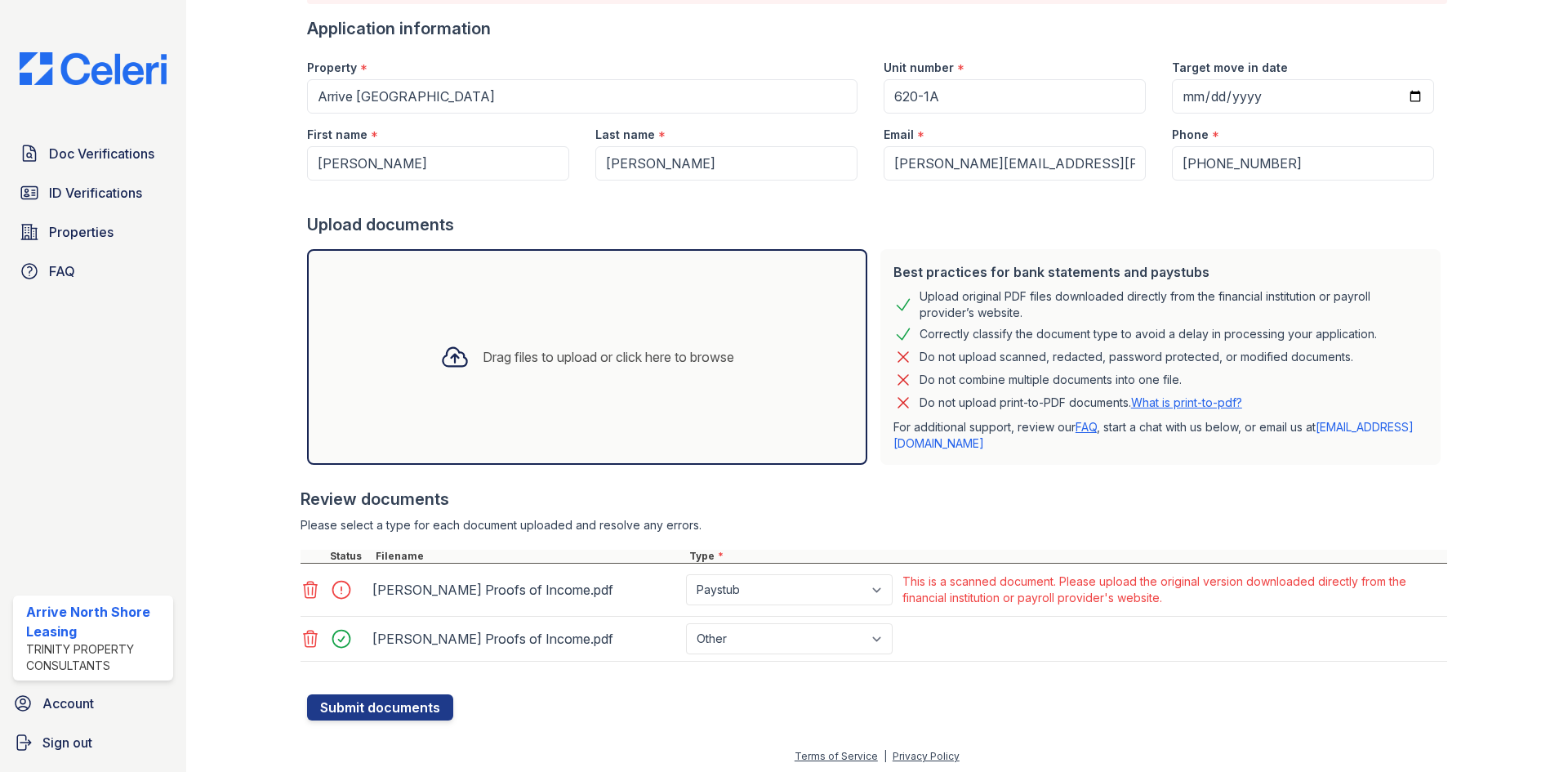
scroll to position [153, 0]
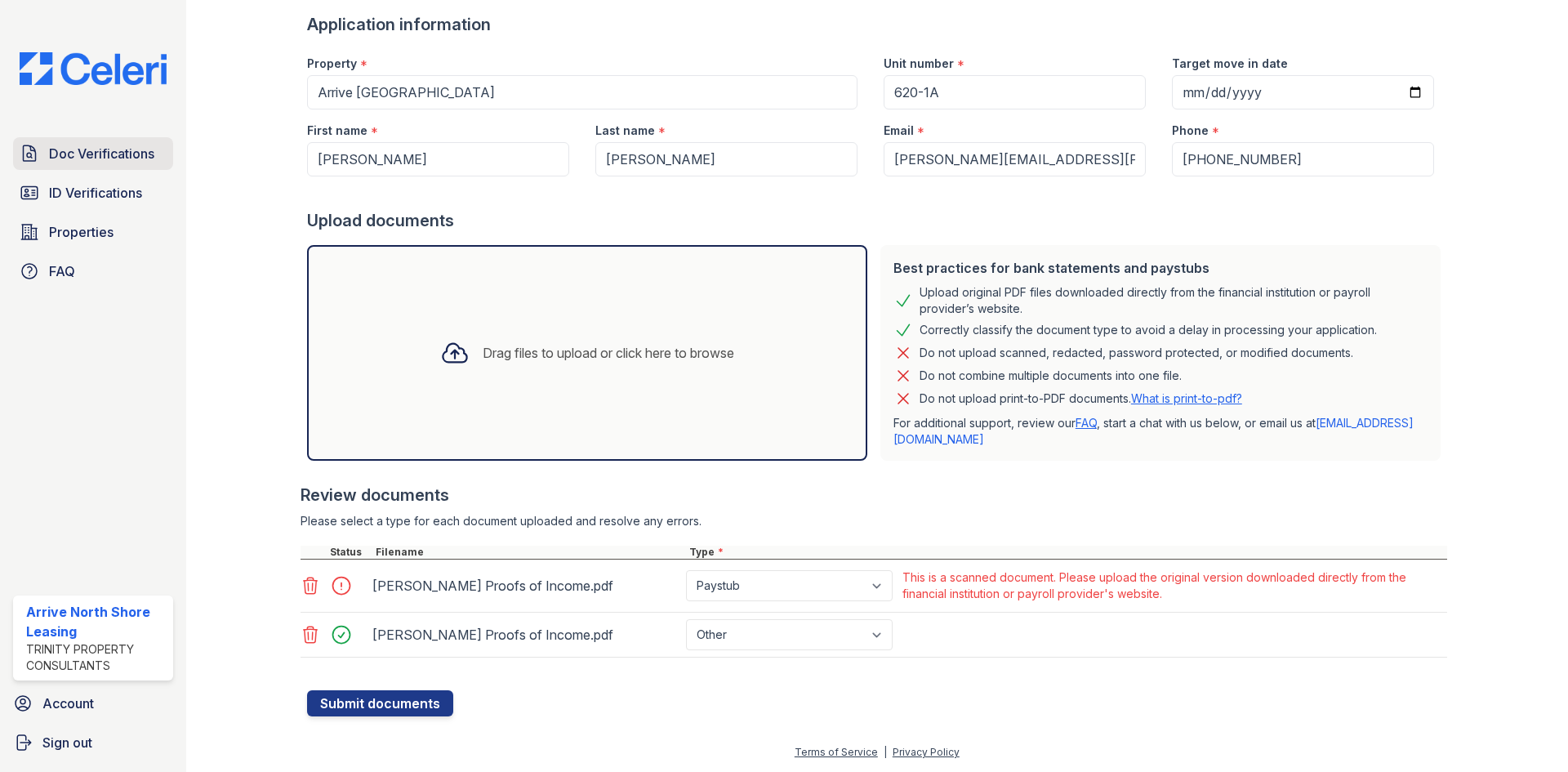
click at [78, 153] on span "Doc Verifications" at bounding box center [101, 153] width 105 height 20
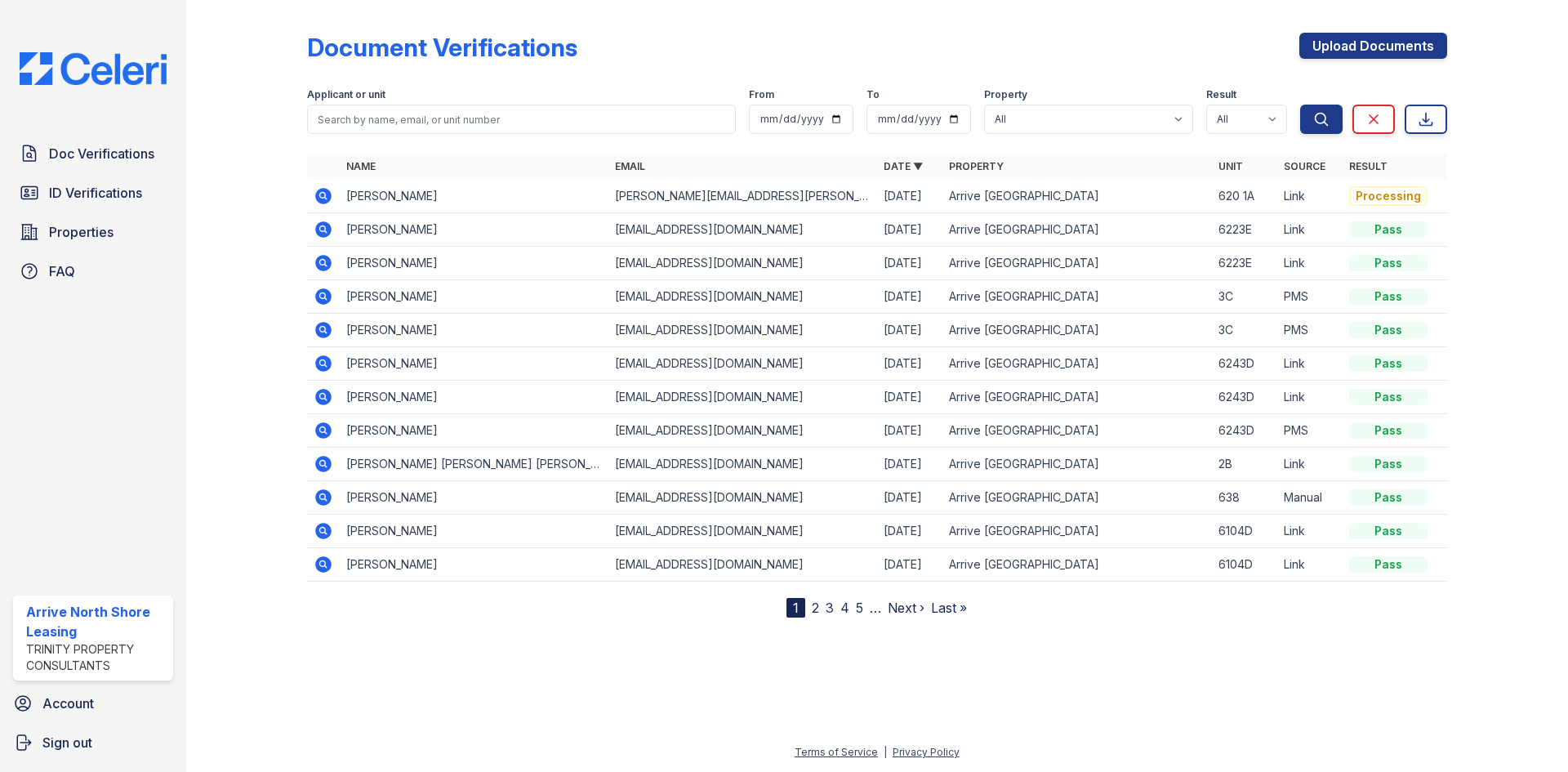
click at [325, 193] on icon at bounding box center [323, 196] width 20 height 20
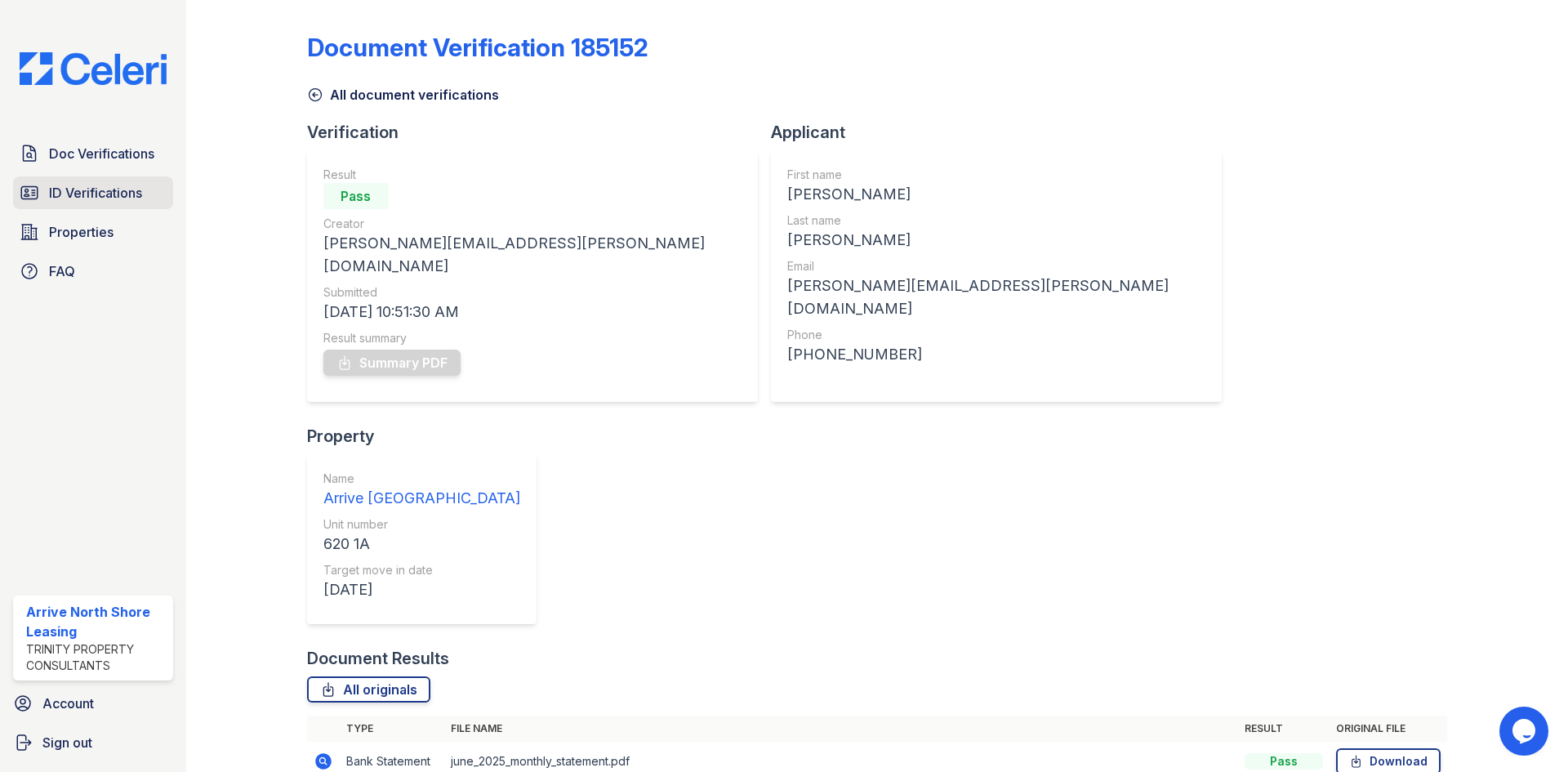
click at [110, 195] on span "ID Verifications" at bounding box center [95, 193] width 93 height 20
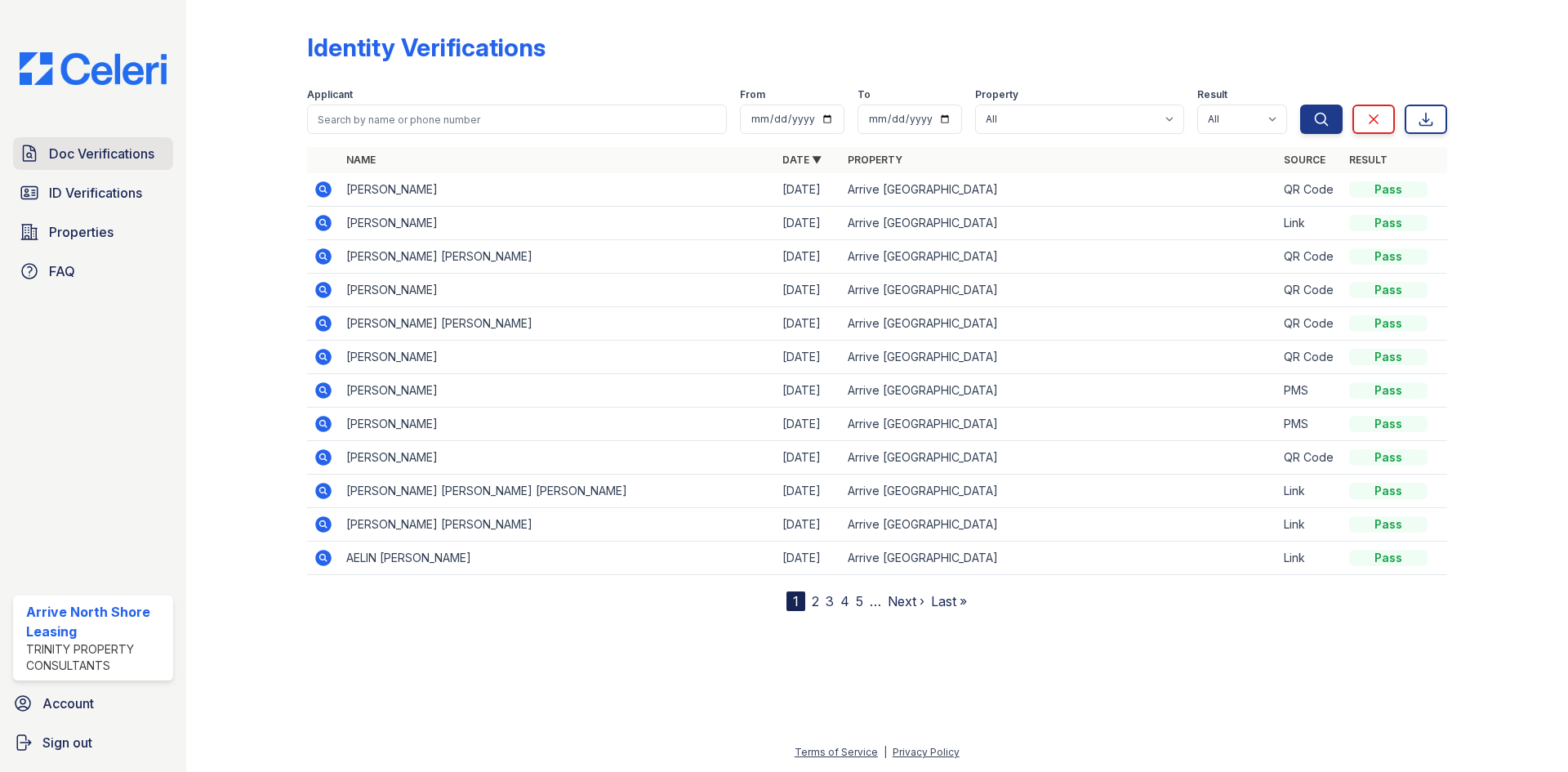
click at [114, 154] on span "Doc Verifications" at bounding box center [101, 153] width 105 height 20
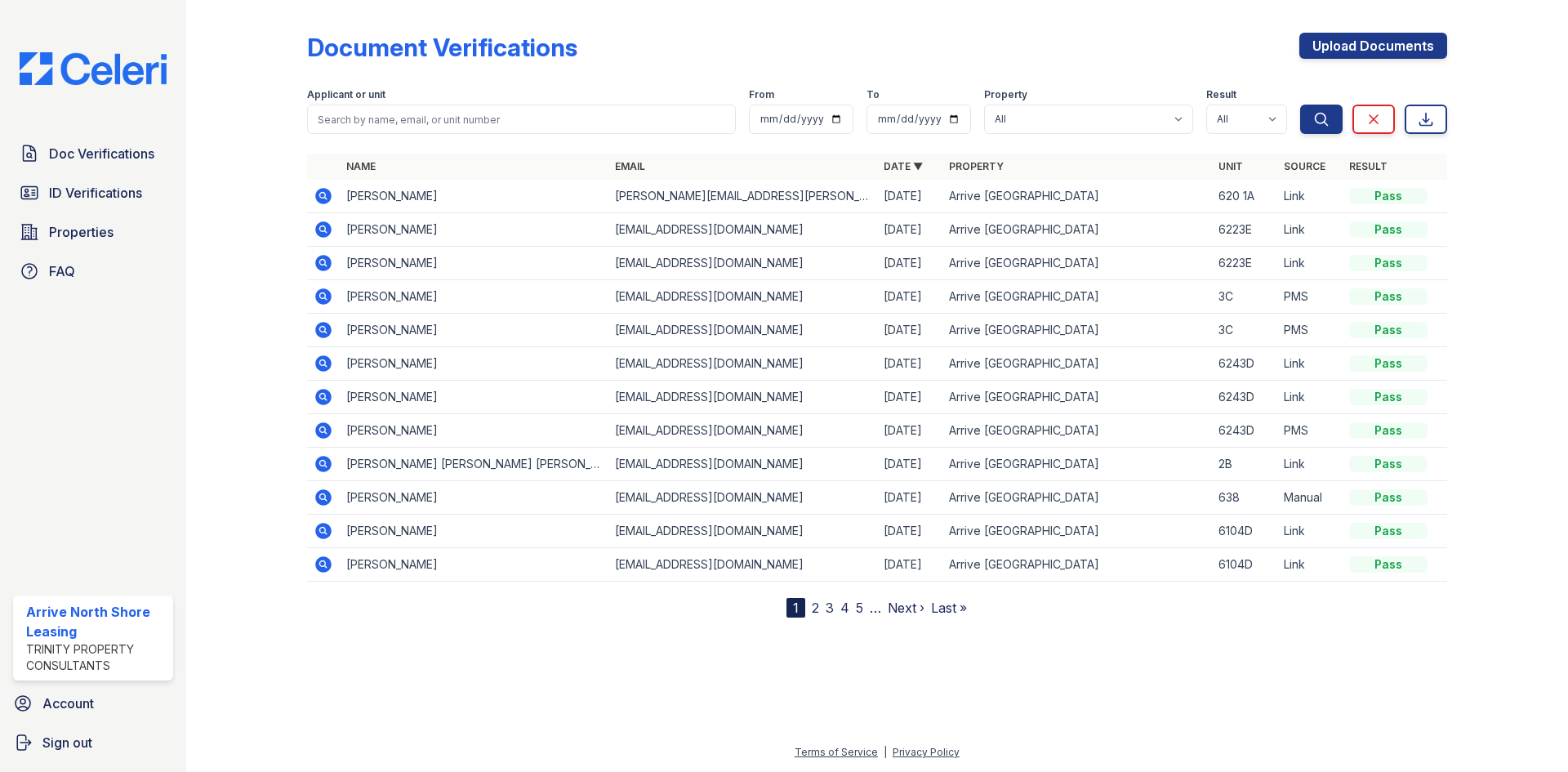
click at [323, 200] on icon at bounding box center [323, 195] width 17 height 17
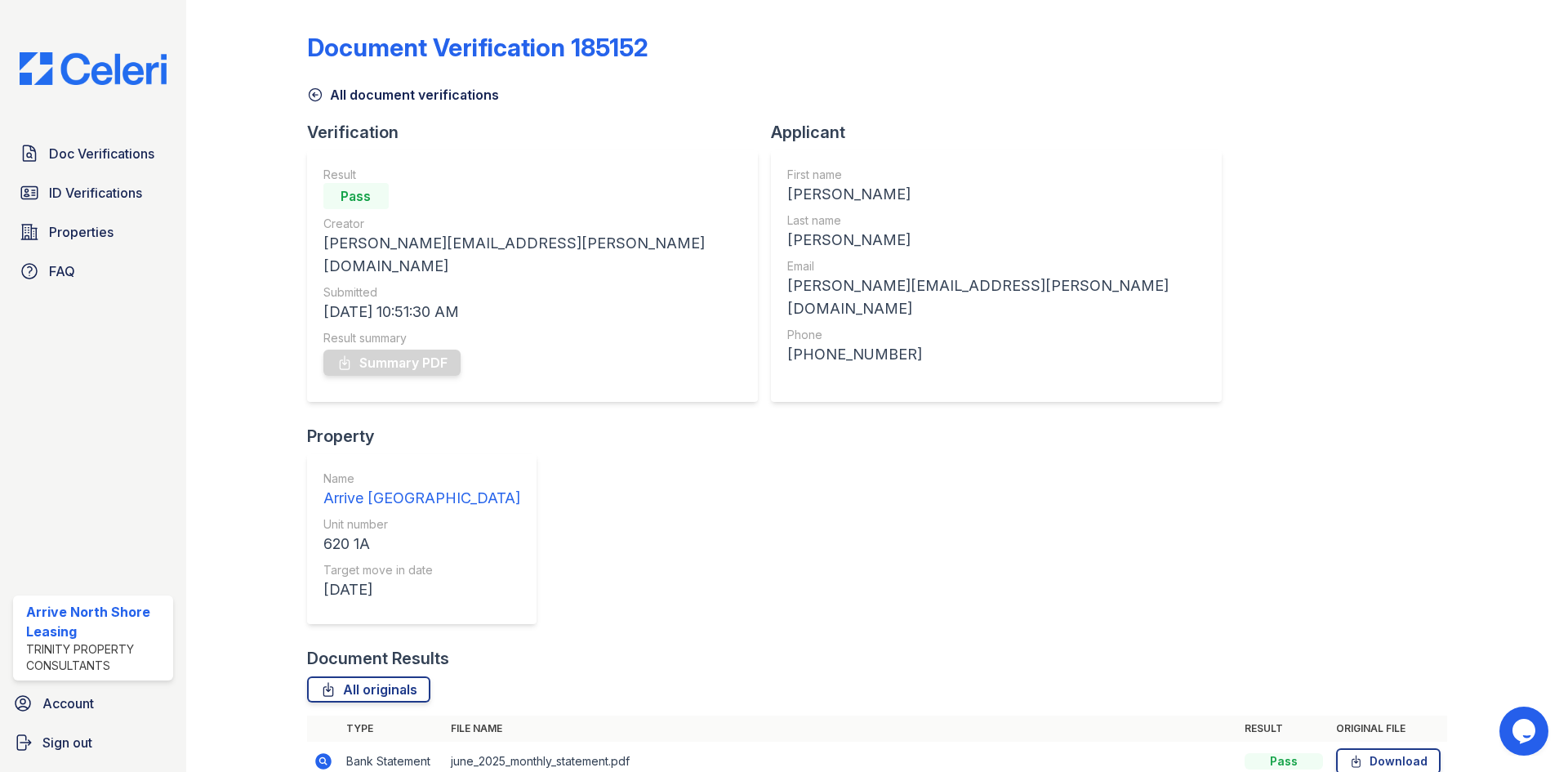
click at [405, 347] on div "Summary PDF" at bounding box center [532, 362] width 418 height 32
click at [390, 677] on link "All originals" at bounding box center [369, 689] width 124 height 27
click at [50, 484] on div "Doc Verifications ID Verifications Properties FAQ Arrive North Shore Leasing Tr…" at bounding box center [93, 386] width 187 height 772
click at [415, 350] on link "Summary PDF" at bounding box center [392, 362] width 137 height 27
click at [403, 350] on link "Summary PDF" at bounding box center [392, 362] width 137 height 27
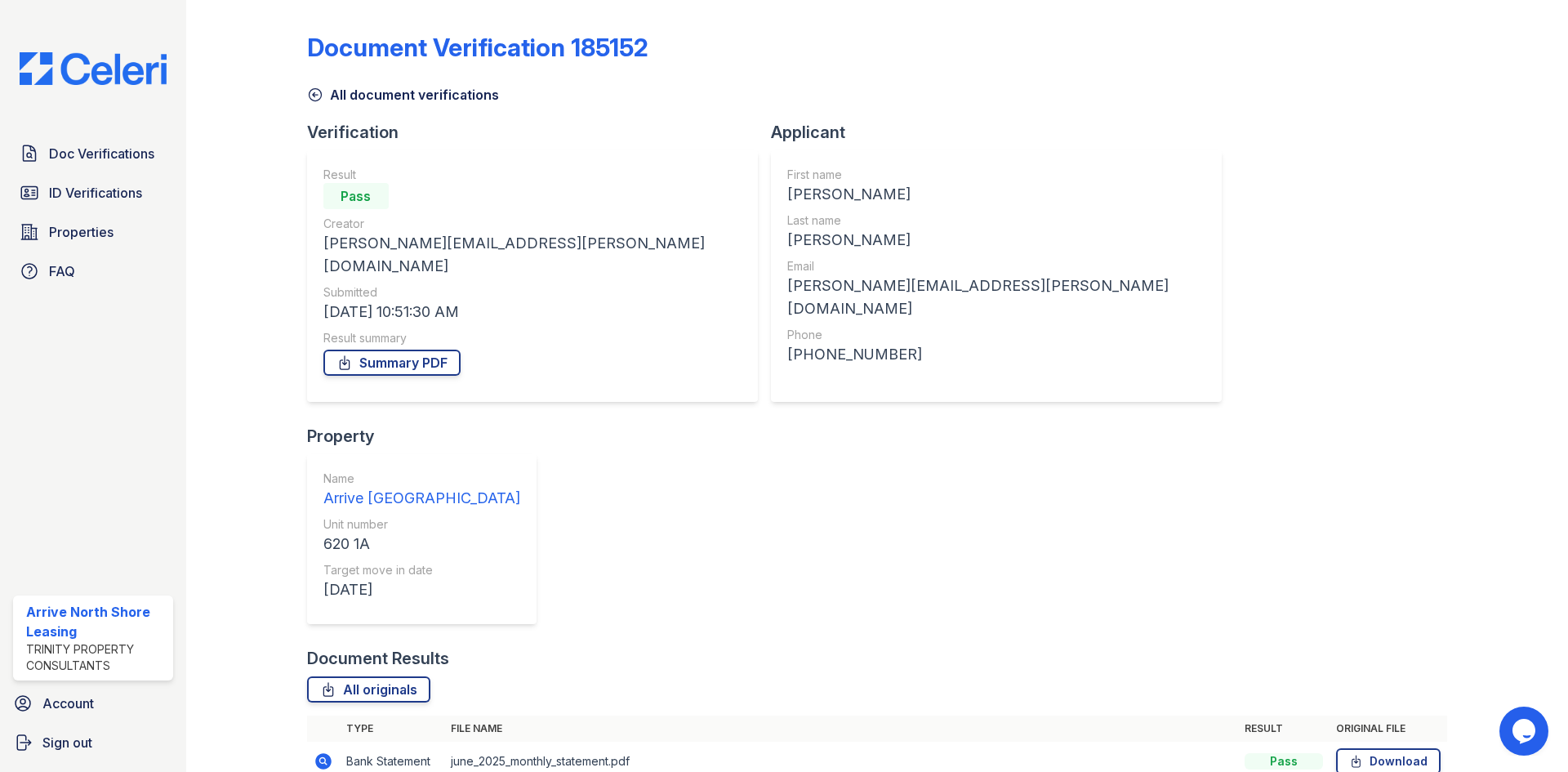
click at [323, 751] on icon at bounding box center [323, 761] width 20 height 20
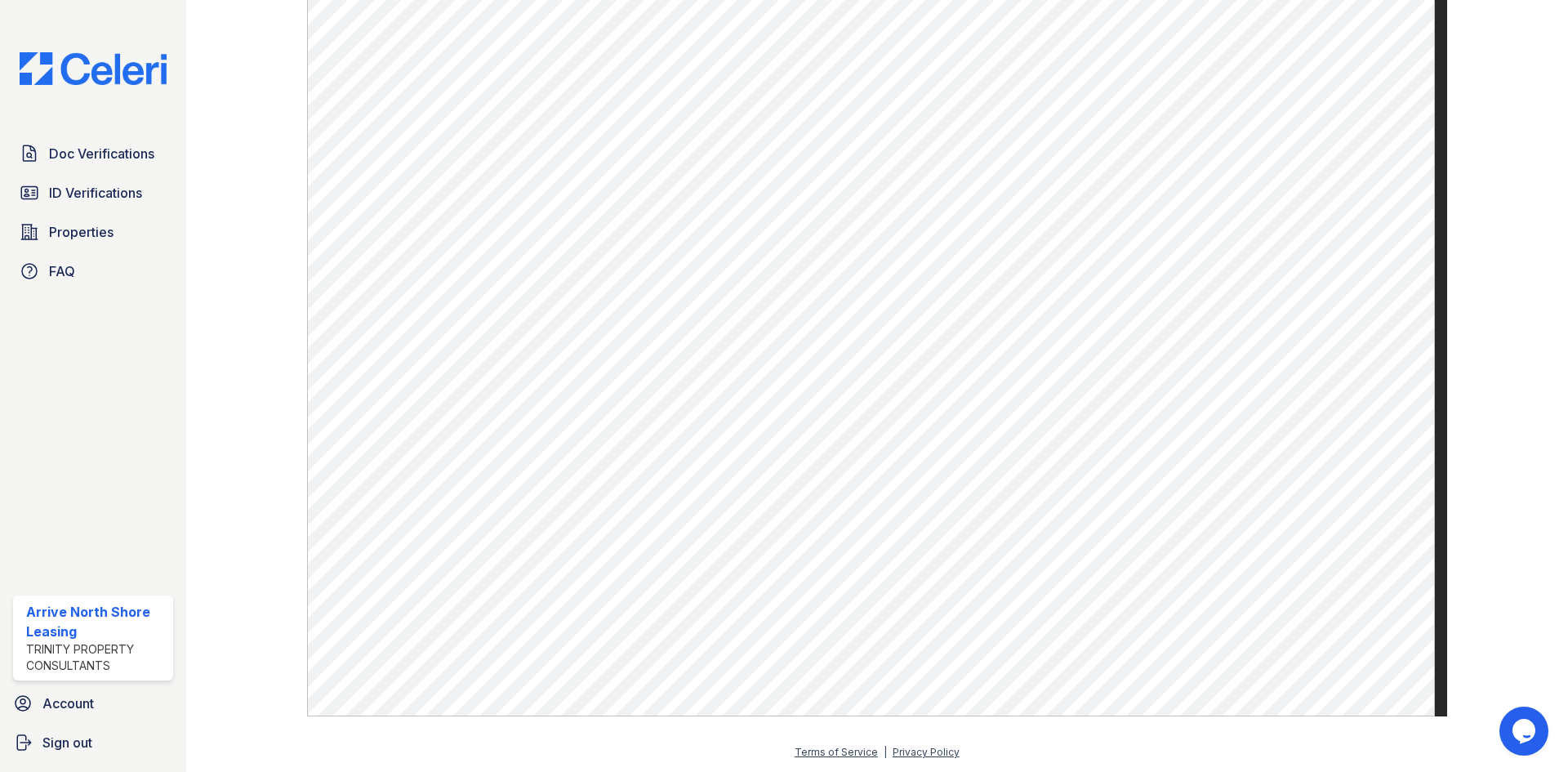
scroll to position [322, 0]
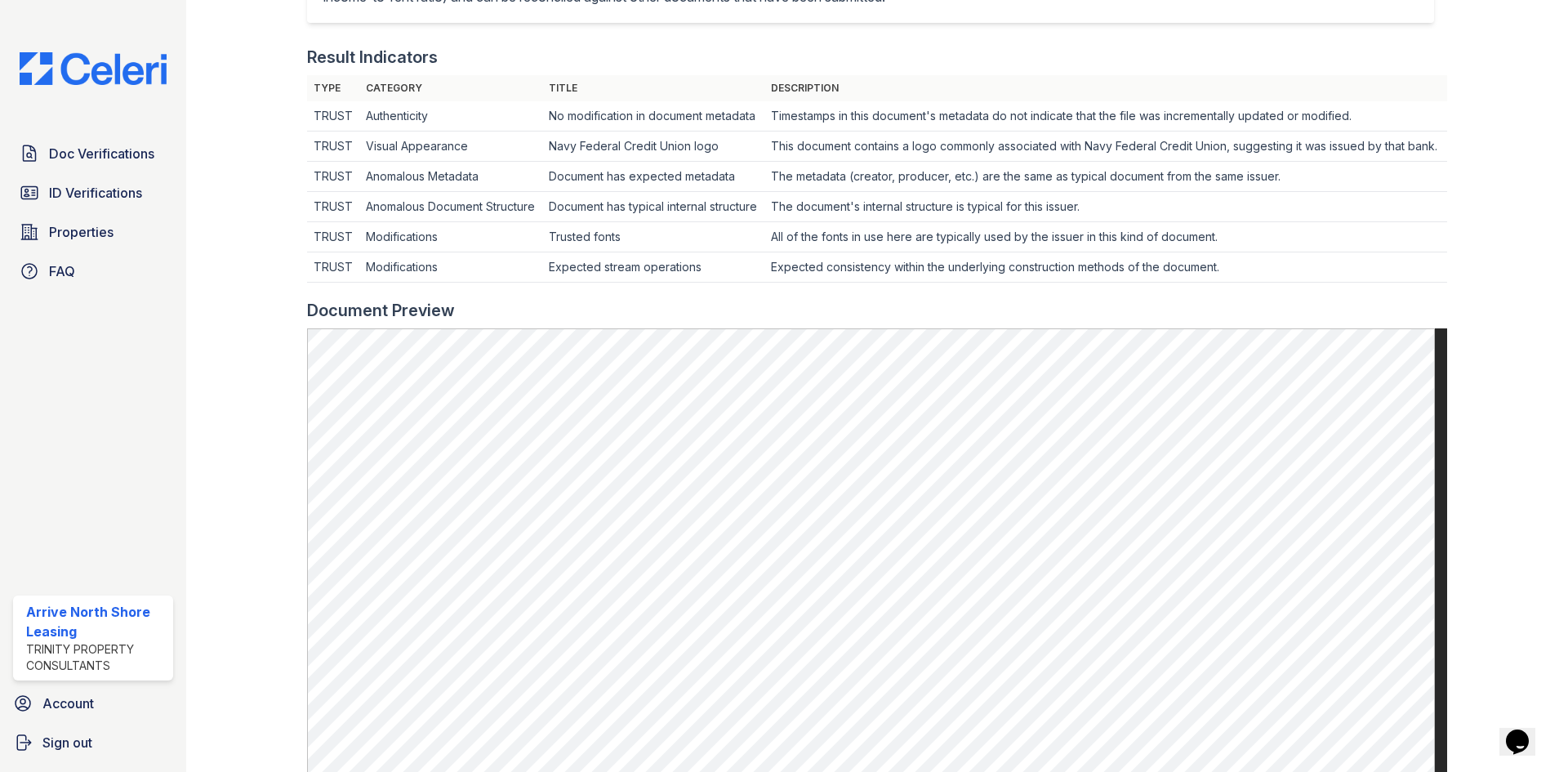
scroll to position [490, 0]
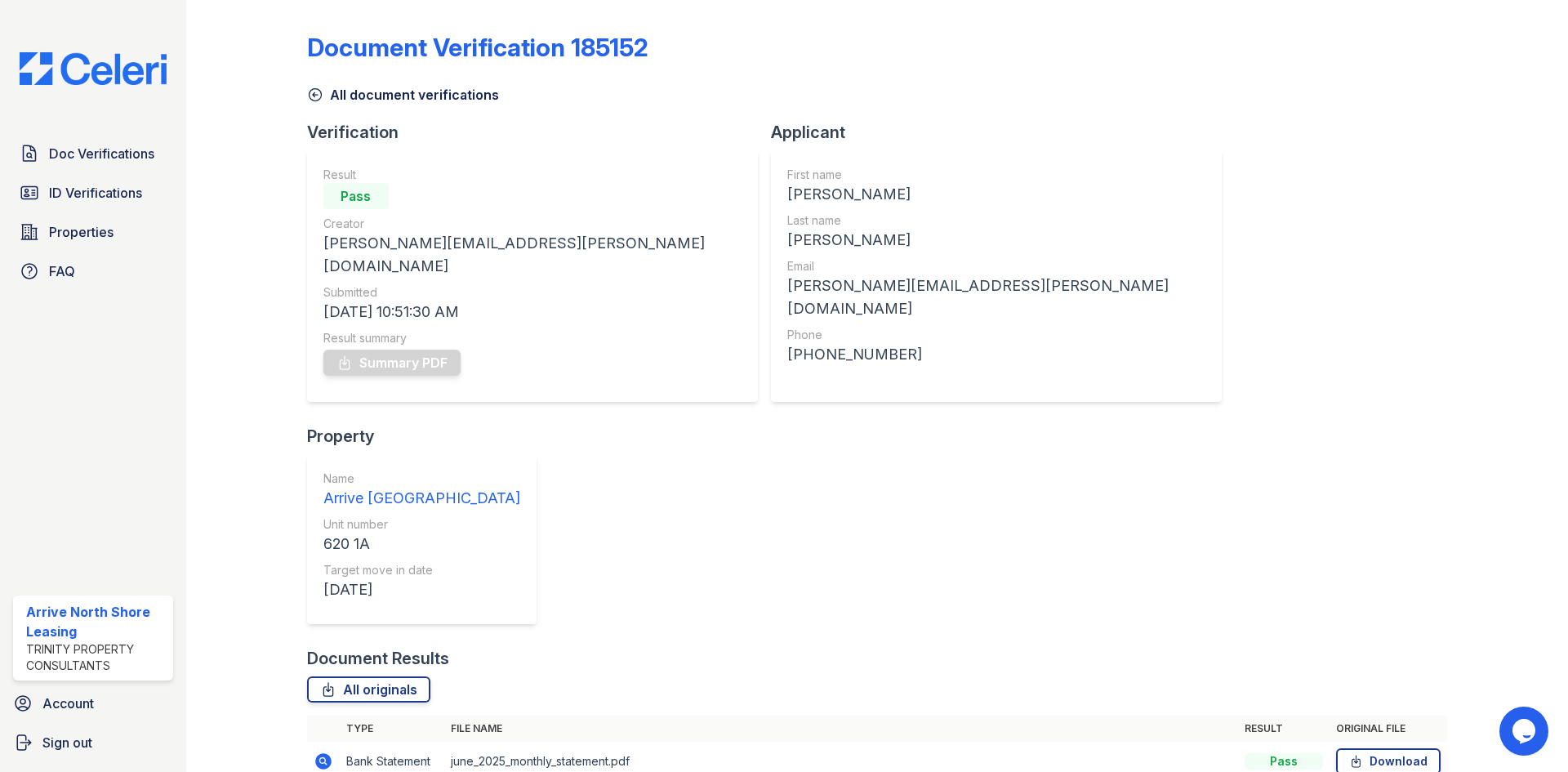
click at [323, 758] on icon at bounding box center [322, 760] width 4 height 4
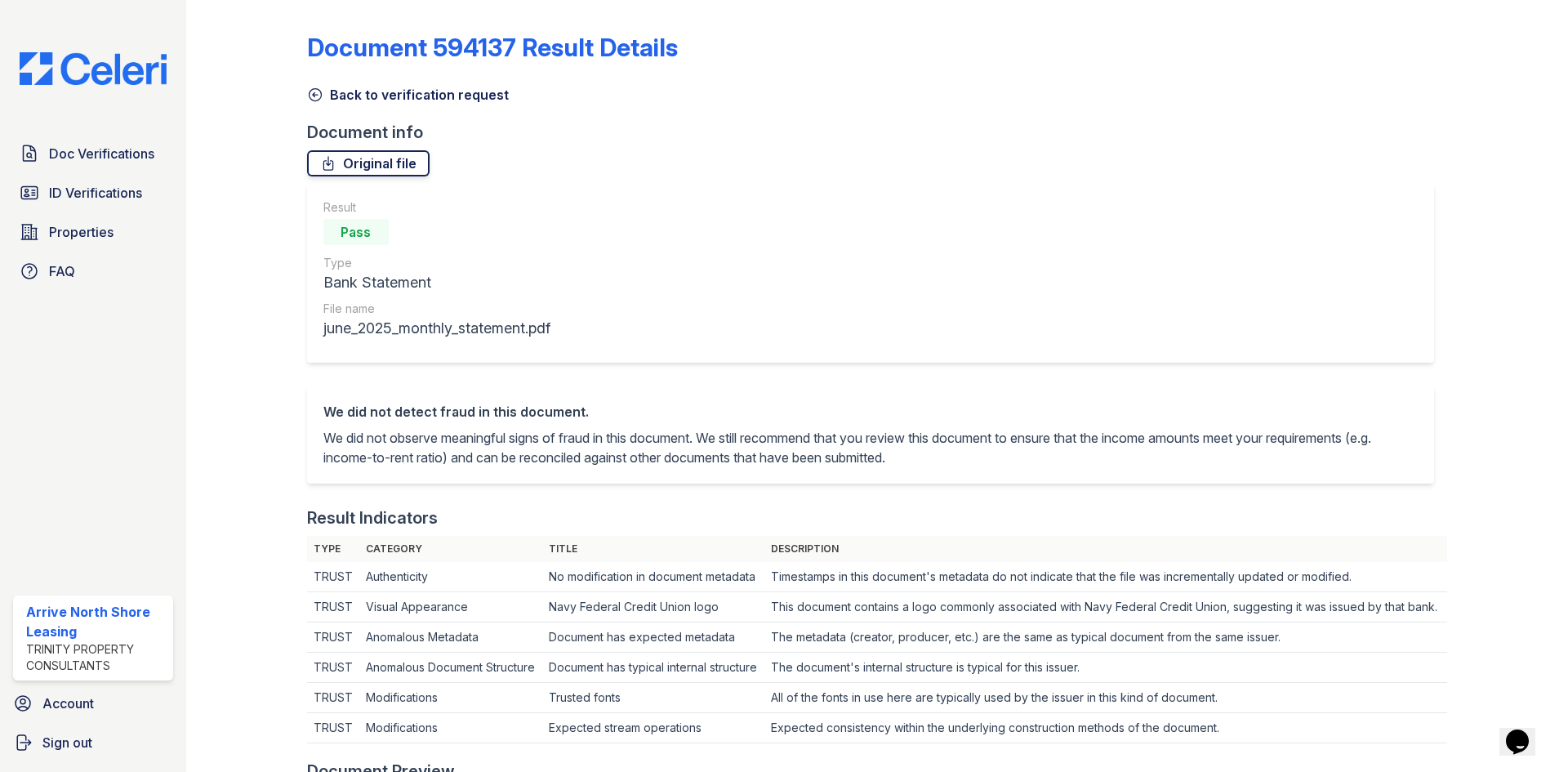
click at [372, 158] on link "Original file" at bounding box center [368, 163] width 123 height 27
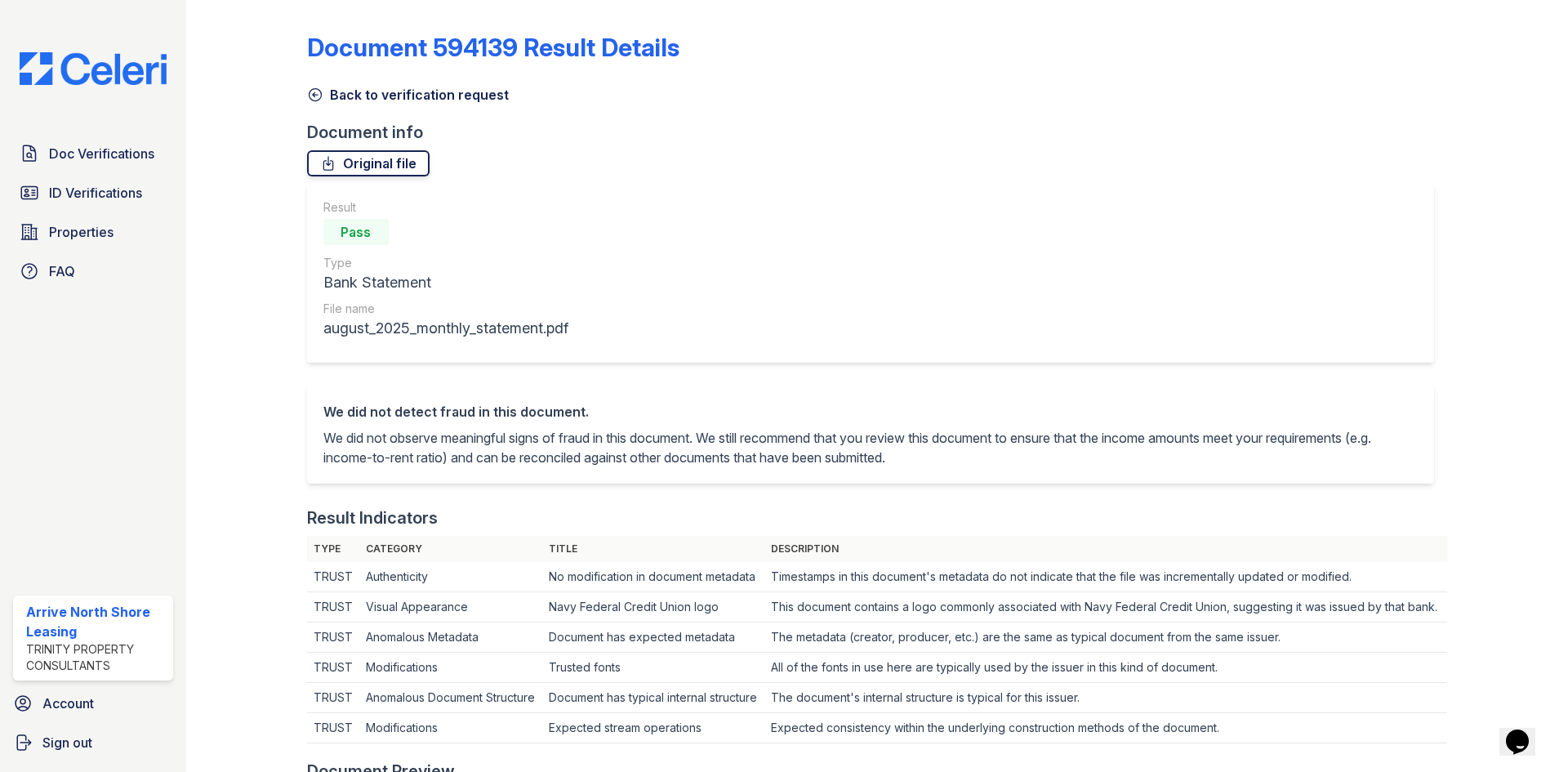
click at [386, 155] on link "Original file" at bounding box center [368, 163] width 123 height 27
click at [85, 191] on span "ID Verifications" at bounding box center [95, 193] width 93 height 20
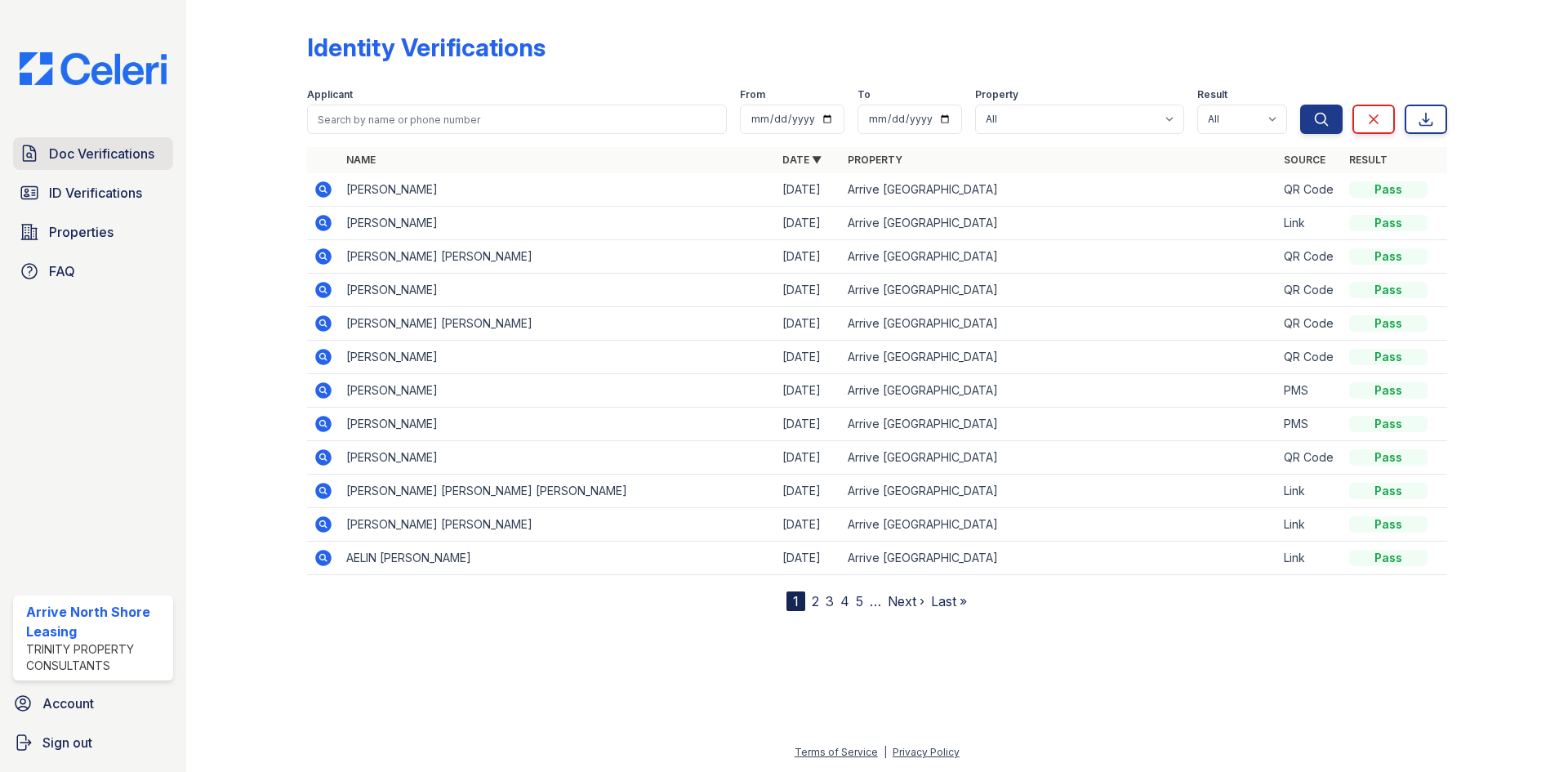
click at [81, 157] on span "Doc Verifications" at bounding box center [101, 153] width 105 height 20
